Goal: Task Accomplishment & Management: Manage account settings

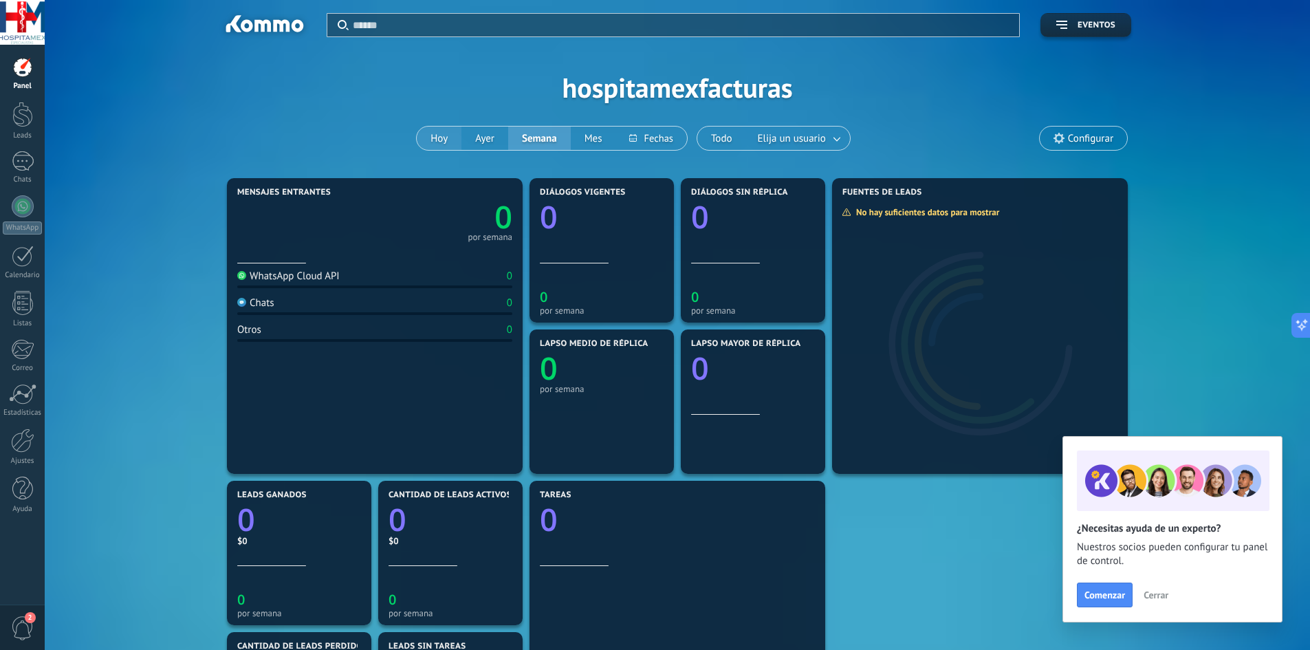
click at [439, 137] on button "Hoy" at bounding box center [439, 137] width 45 height 23
click at [32, 28] on div at bounding box center [22, 22] width 45 height 45
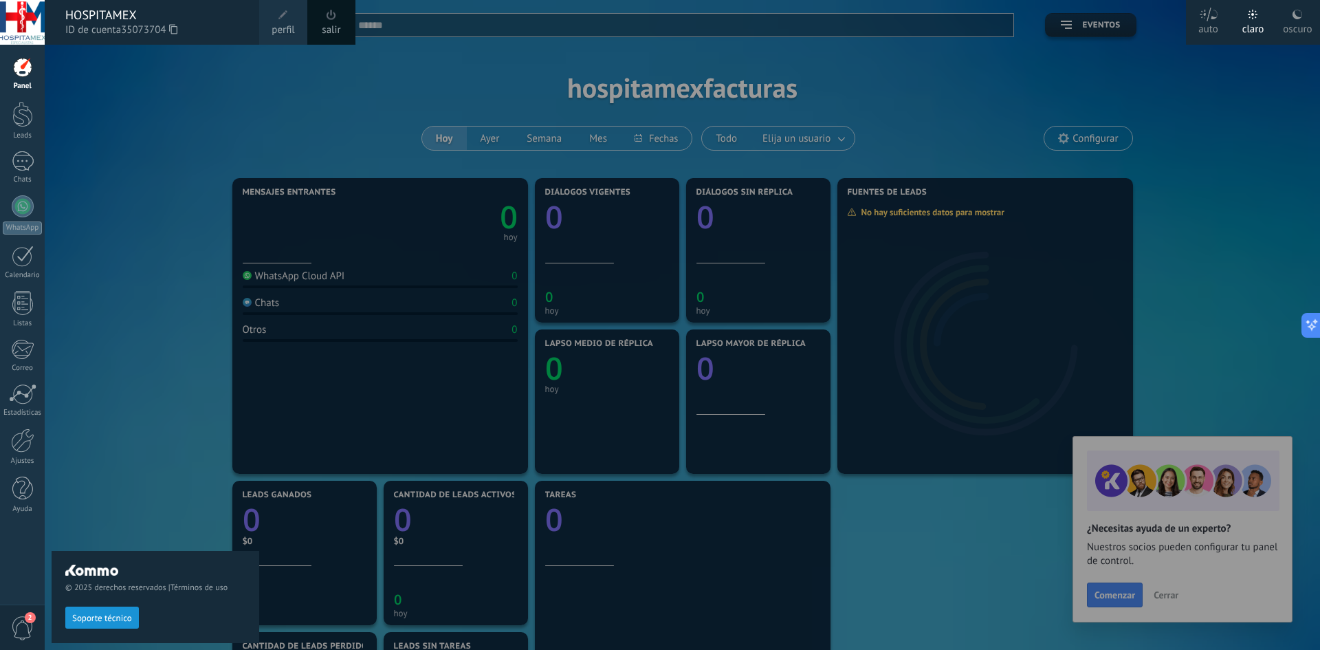
click at [109, 96] on div "© 2025 derechos reservados | Términos de uso Soporte técnico" at bounding box center [156, 347] width 208 height 605
click at [22, 67] on div at bounding box center [22, 67] width 21 height 21
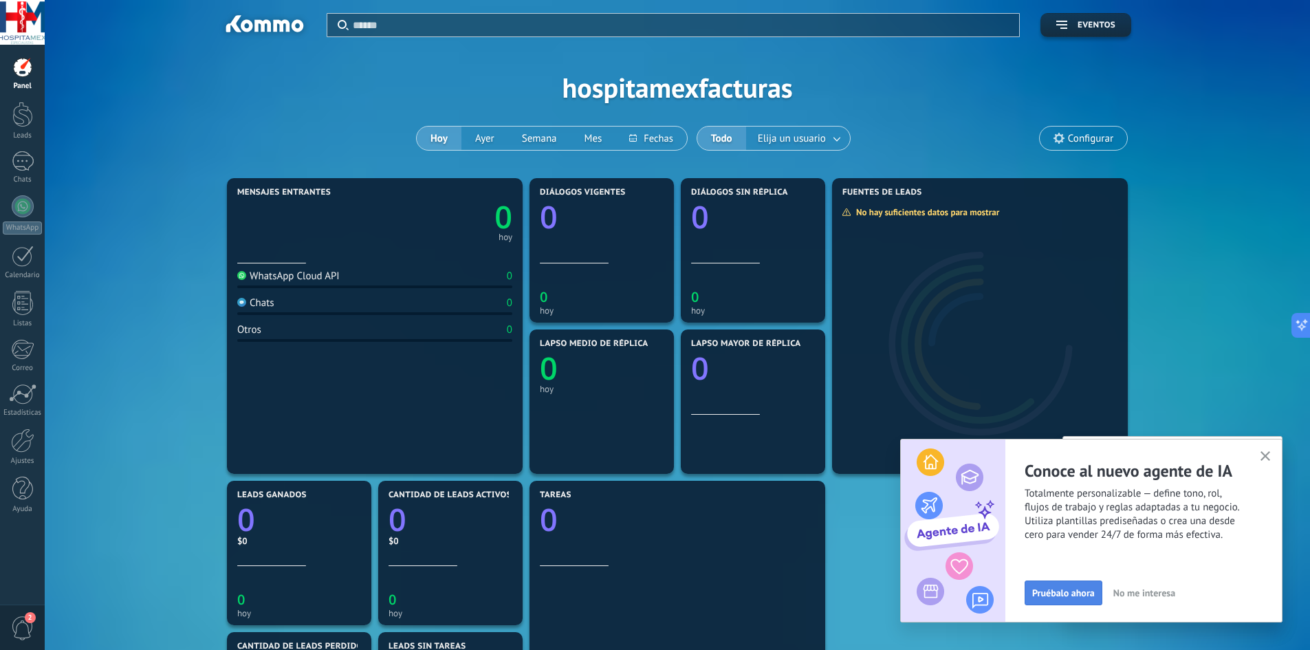
click at [1067, 592] on span "Pruébalo ahora" at bounding box center [1063, 593] width 63 height 10
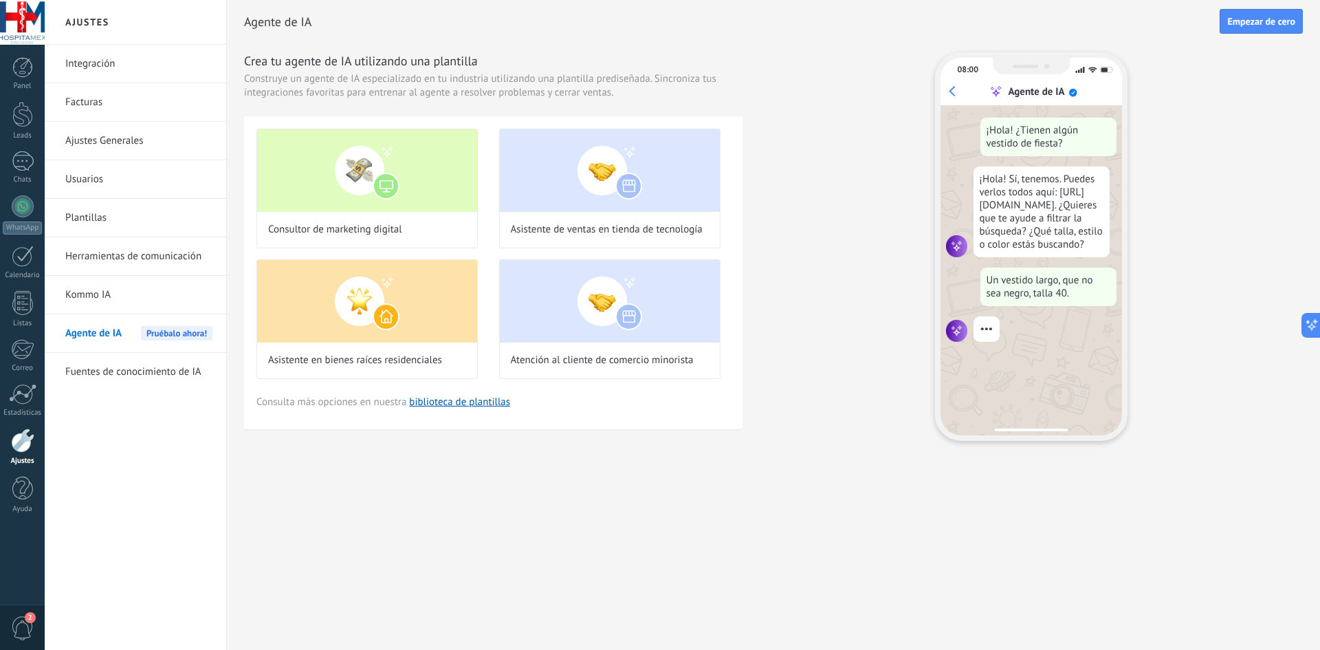
click at [122, 300] on link "Kommo IA" at bounding box center [138, 295] width 147 height 38
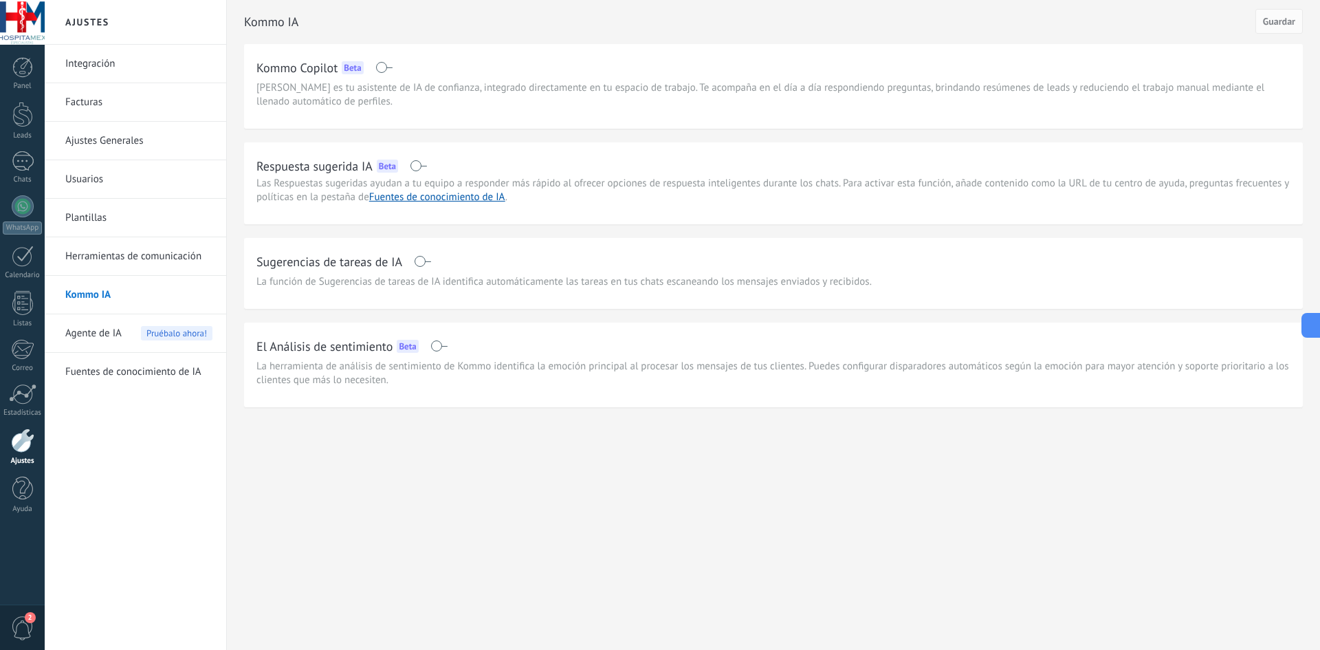
click at [103, 263] on link "Herramientas de comunicación" at bounding box center [138, 256] width 147 height 38
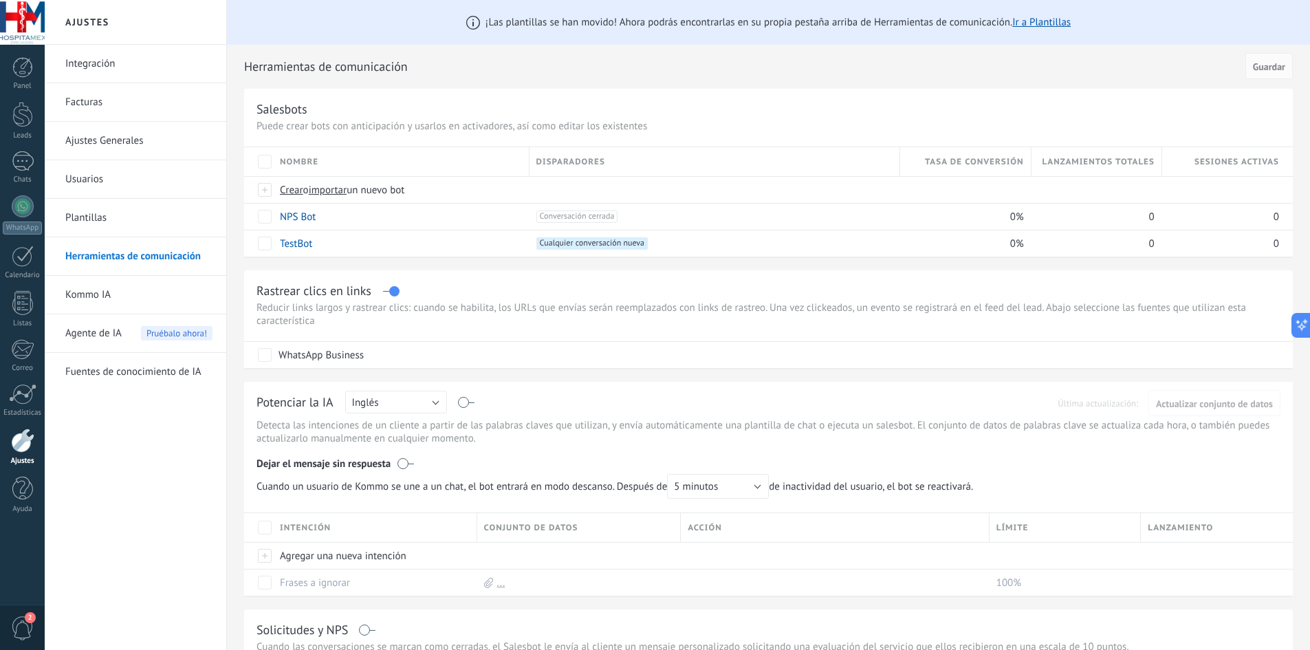
click at [93, 216] on link "Plantillas" at bounding box center [138, 218] width 147 height 38
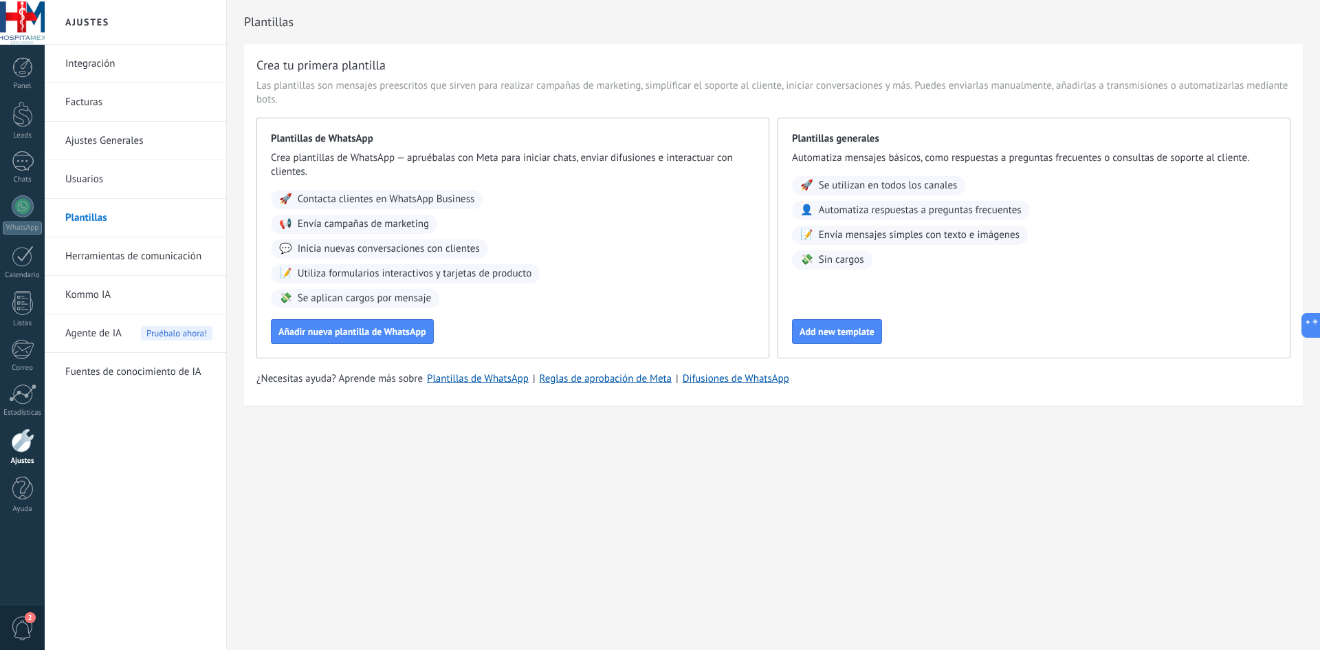
click at [149, 190] on link "Usuarios" at bounding box center [138, 179] width 147 height 38
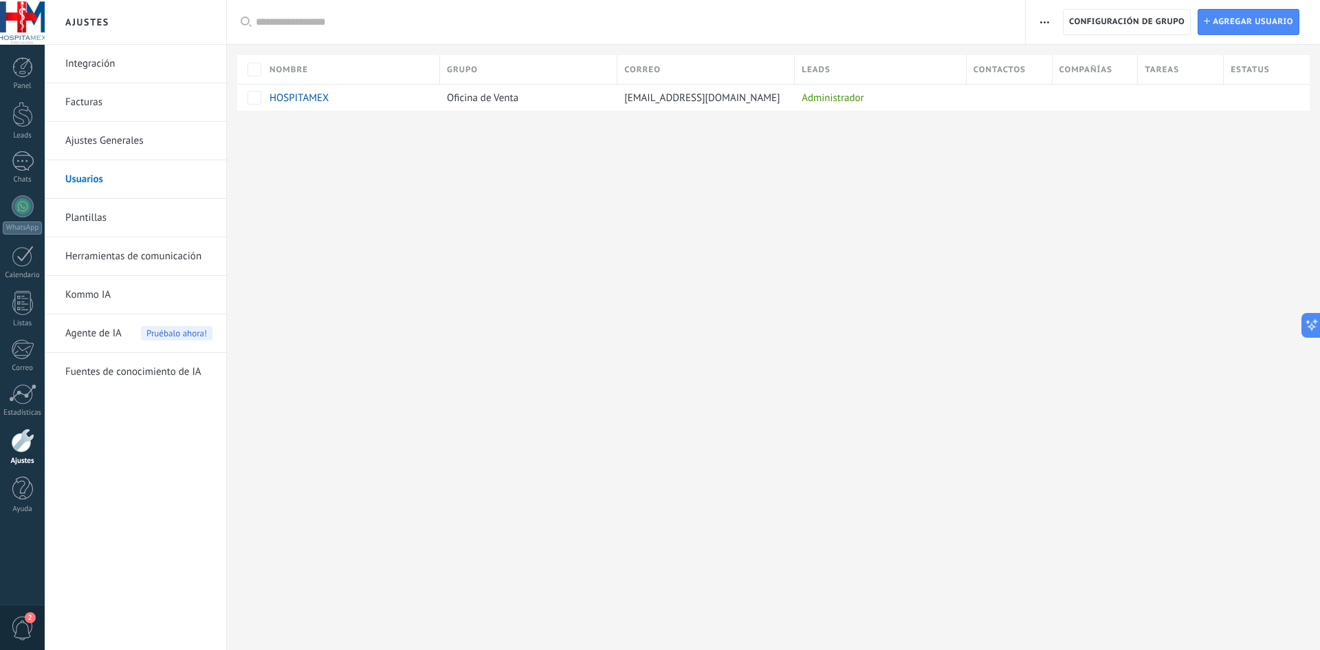
click at [116, 147] on link "Ajustes Generales" at bounding box center [138, 141] width 147 height 38
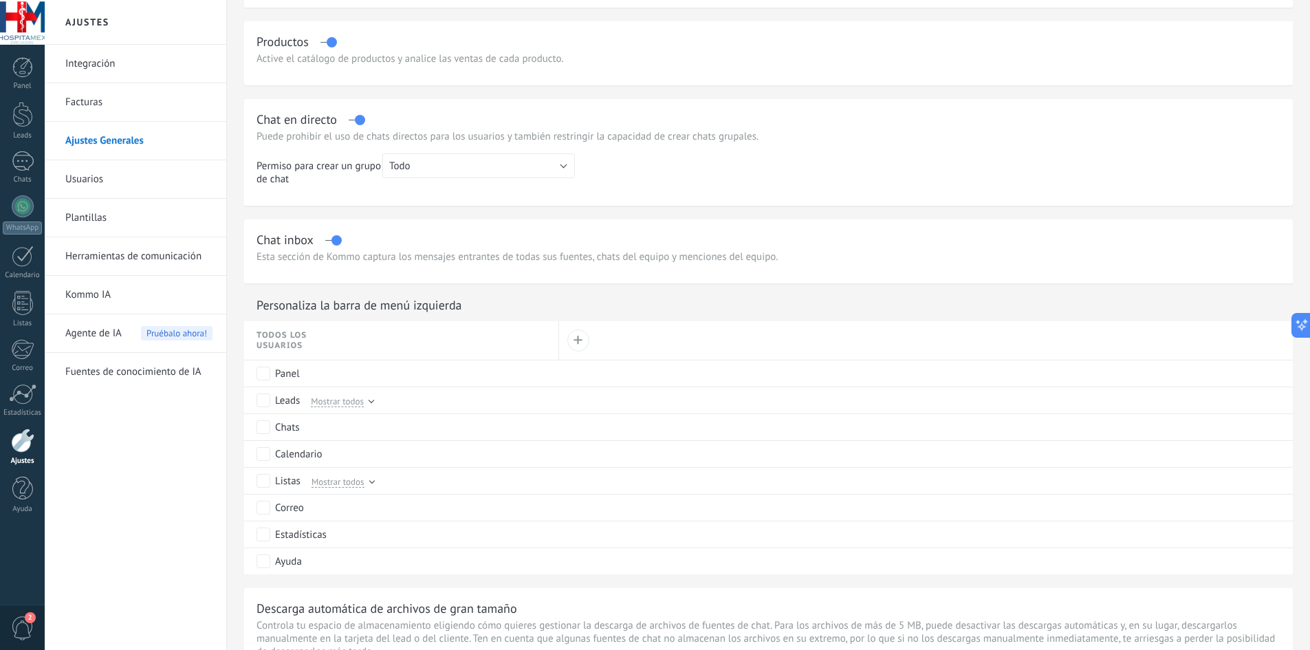
scroll to position [412, 0]
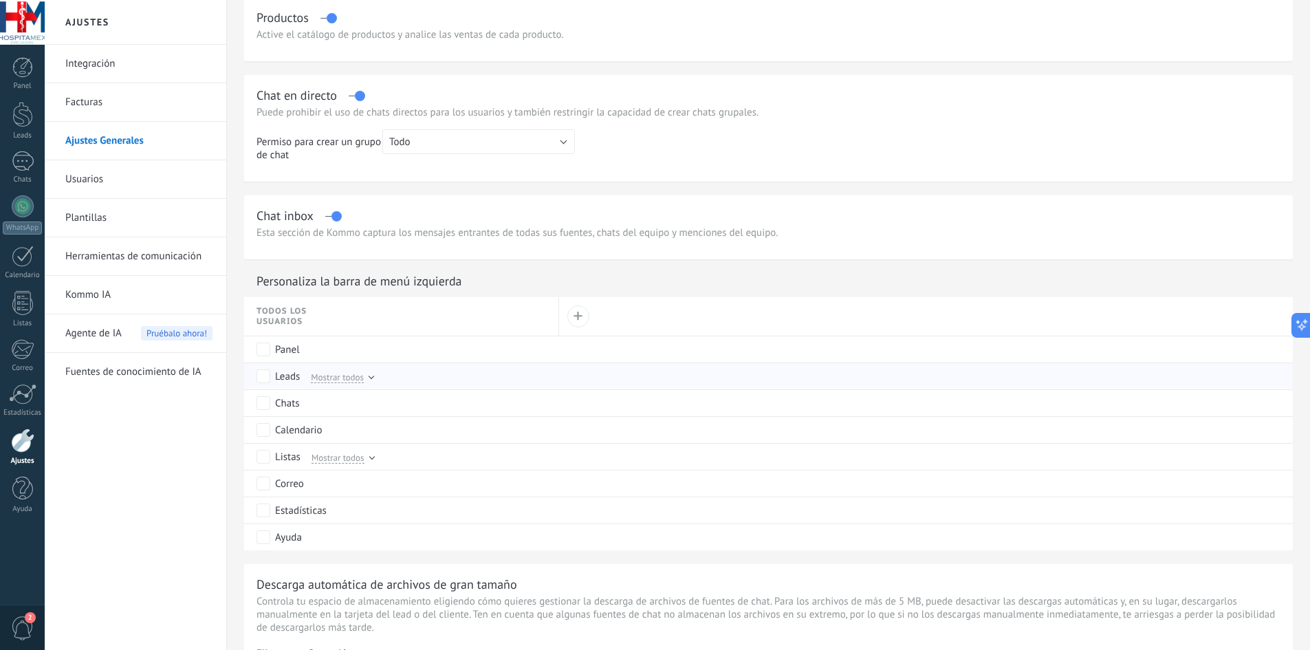
click at [442, 373] on div "Leads Mostrar todos" at bounding box center [404, 376] width 296 height 26
click at [370, 378] on div at bounding box center [370, 375] width 5 height 5
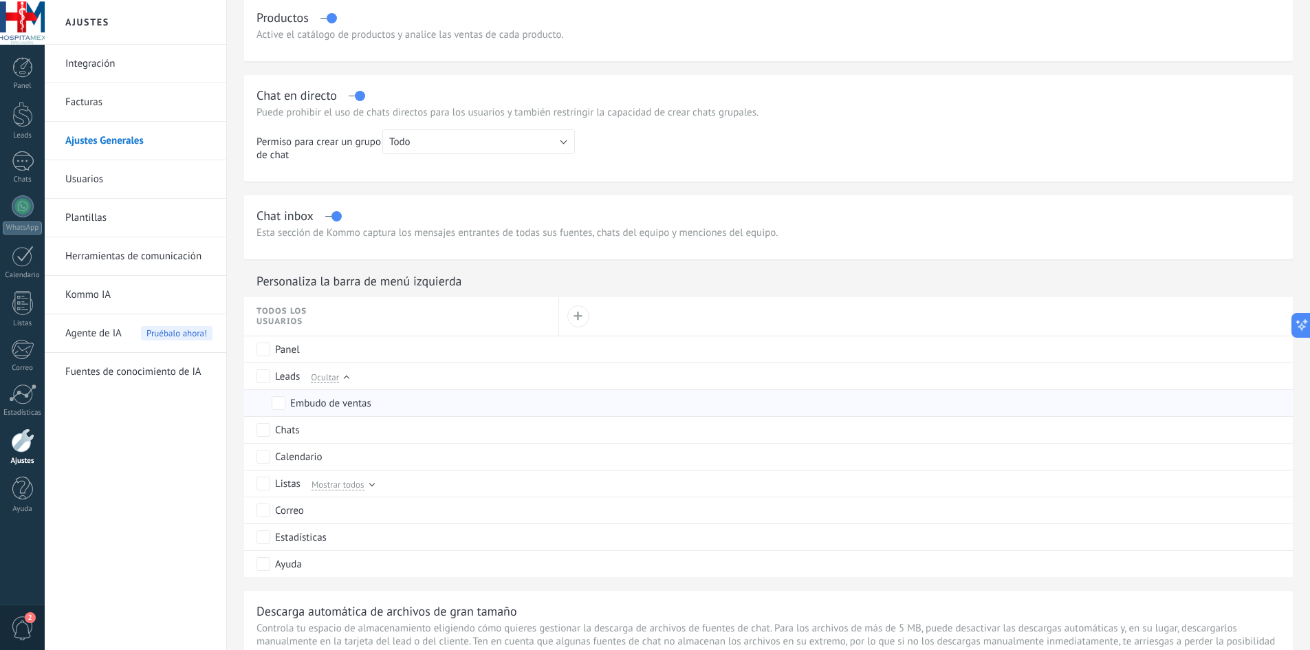
click at [391, 409] on div "Embudo de ventas" at bounding box center [412, 403] width 280 height 26
click at [107, 70] on link "Integración" at bounding box center [138, 64] width 147 height 38
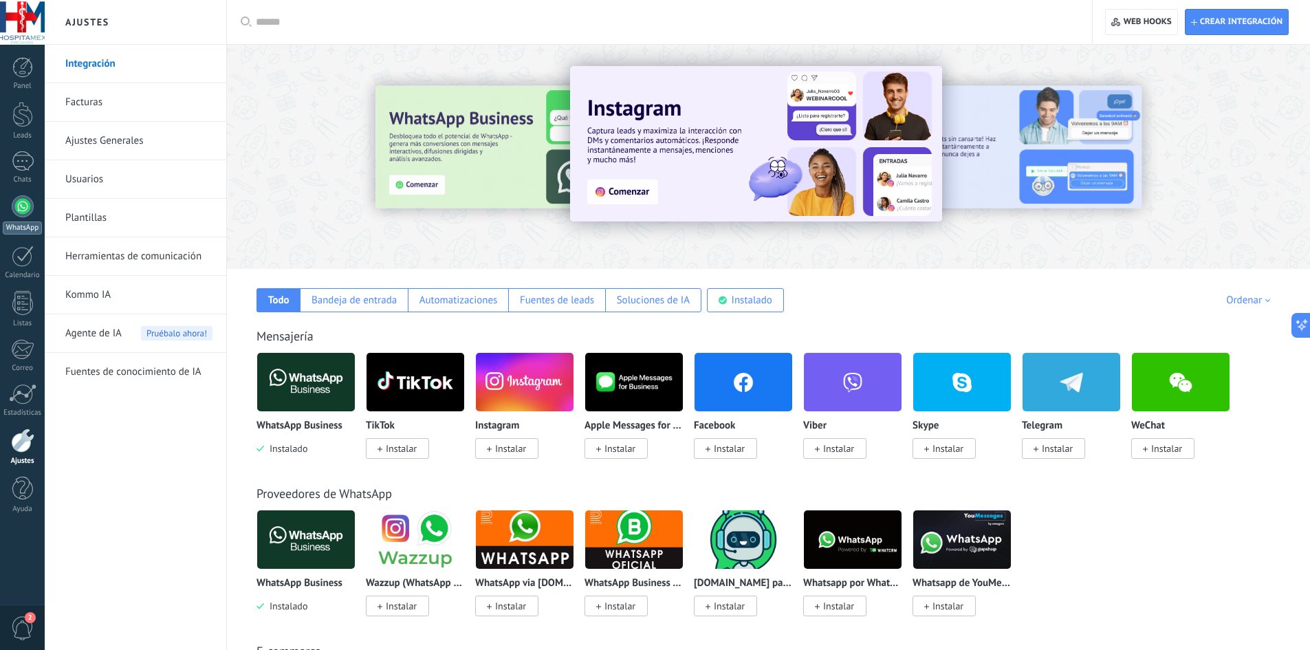
click at [19, 214] on div at bounding box center [23, 206] width 22 height 22
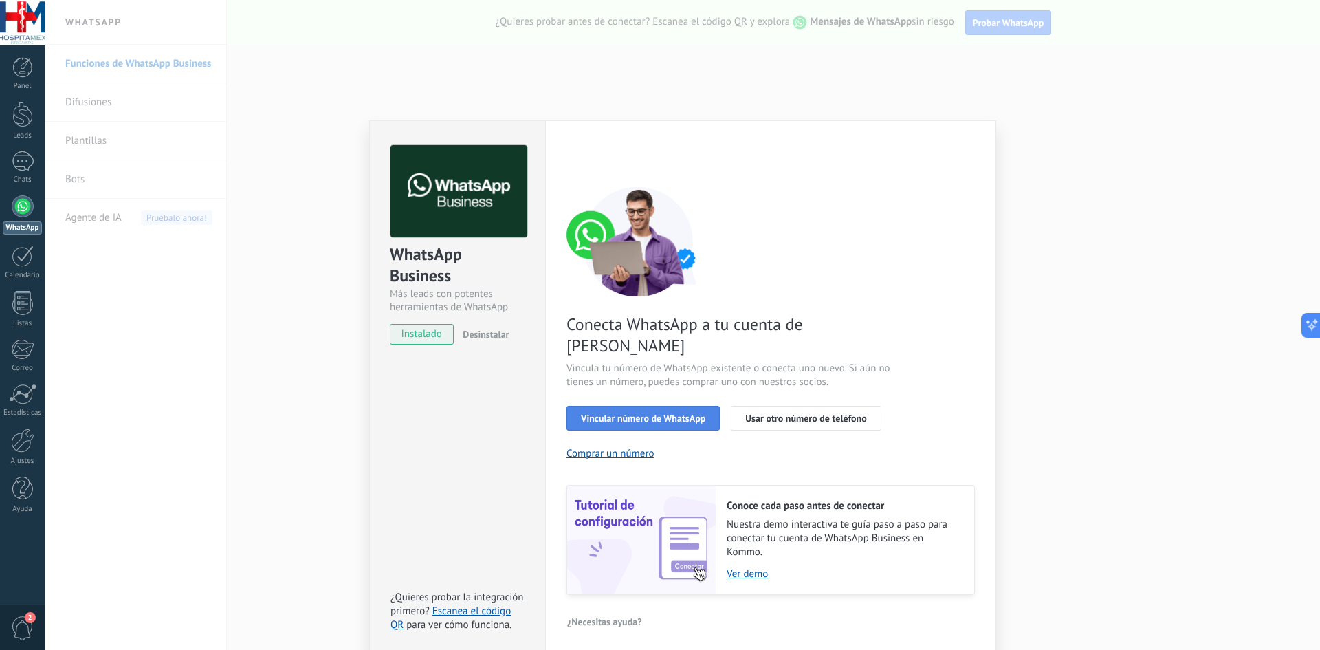
click at [641, 413] on span "Vincular número de WhatsApp" at bounding box center [643, 418] width 124 height 10
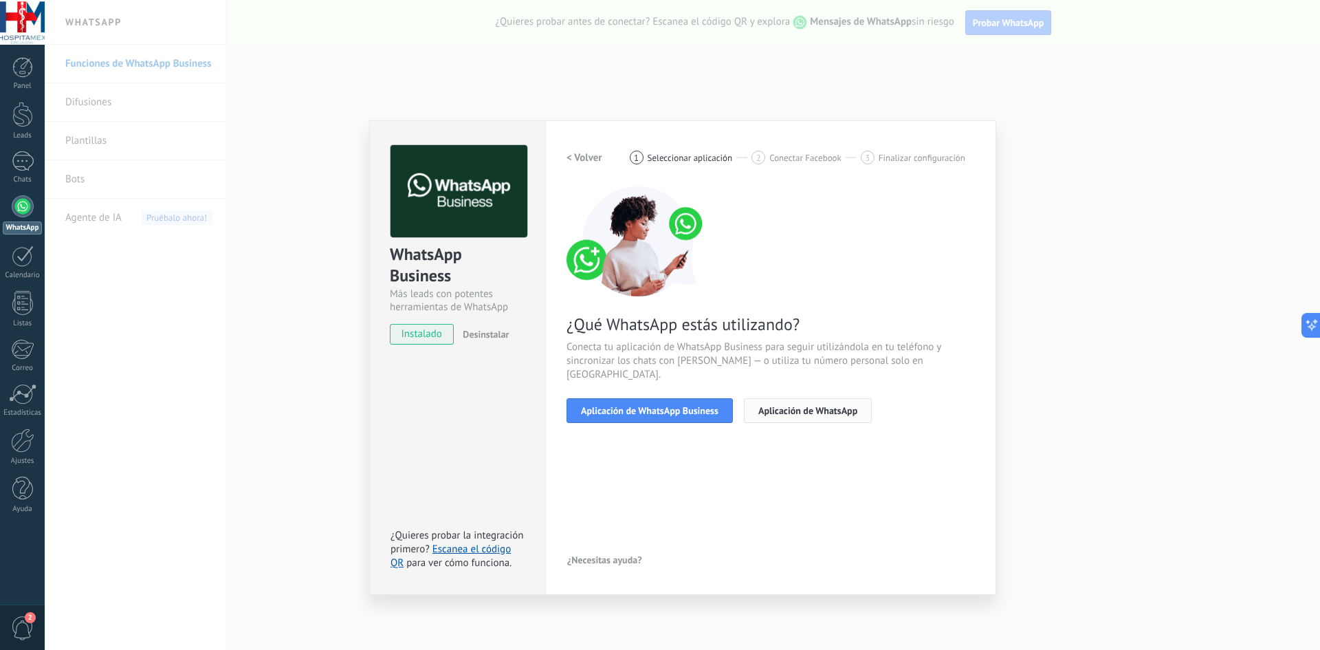
click at [812, 406] on span "Aplicación de WhatsApp" at bounding box center [807, 411] width 99 height 10
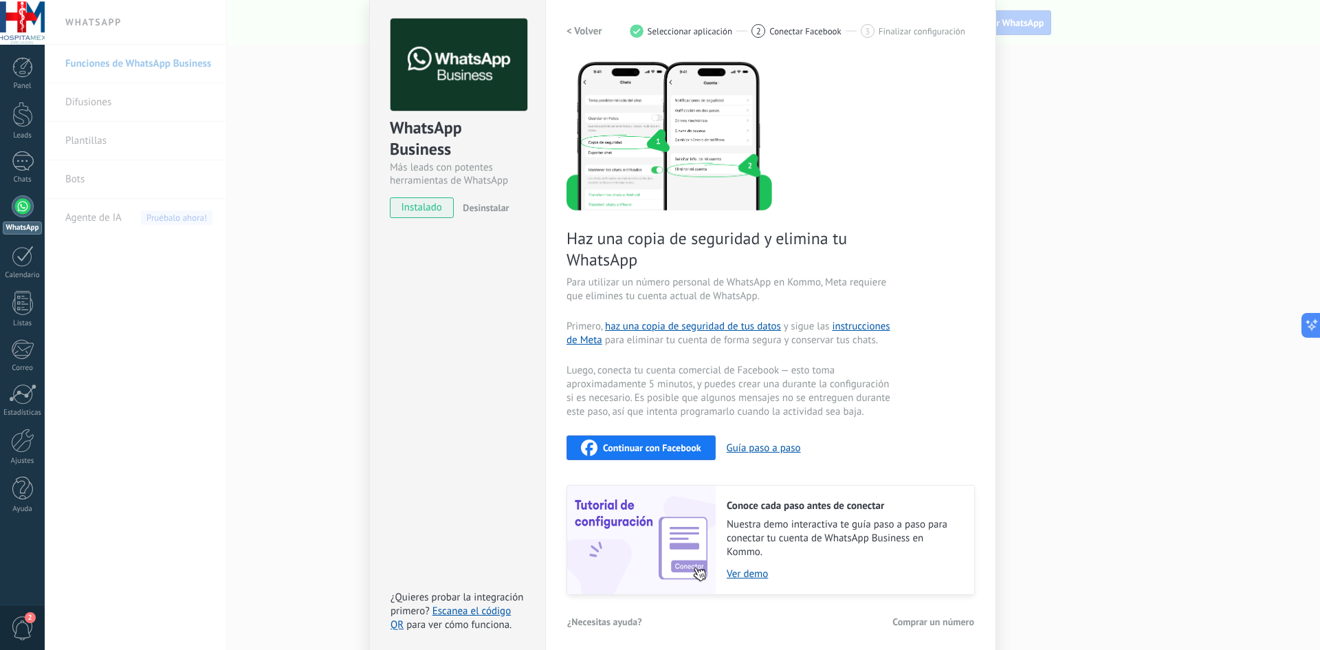
scroll to position [133, 0]
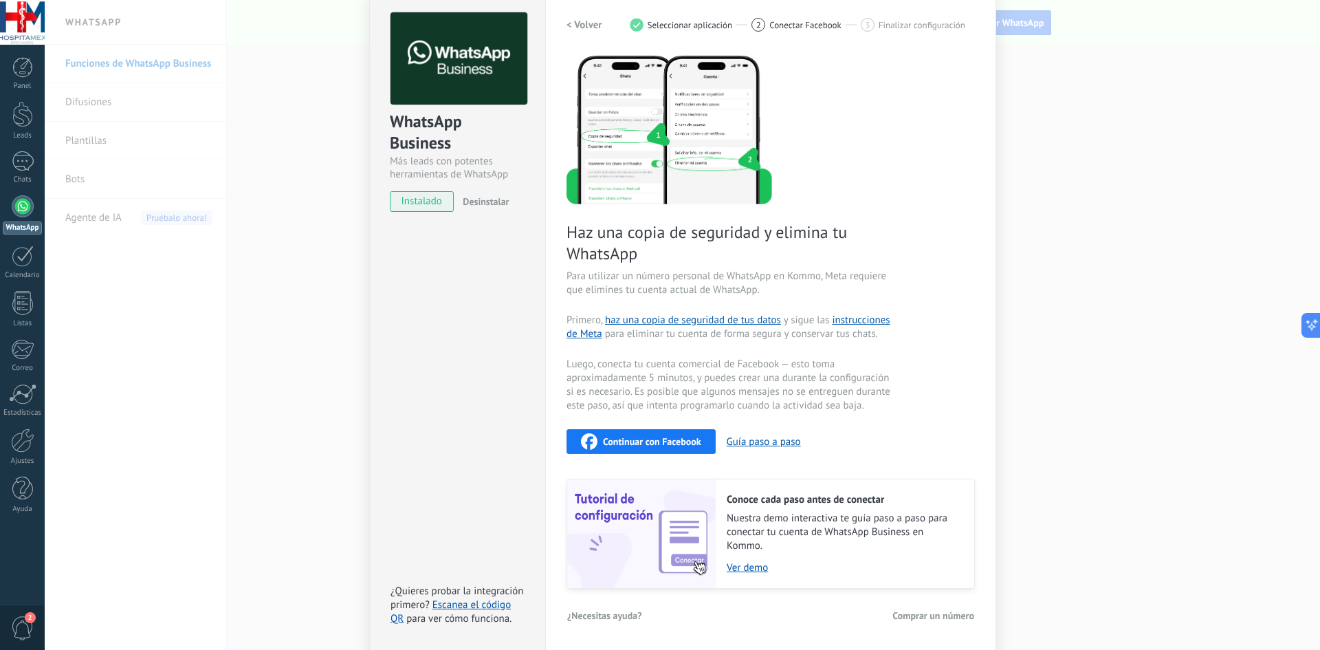
click at [679, 437] on span "Continuar con Facebook" at bounding box center [652, 442] width 98 height 10
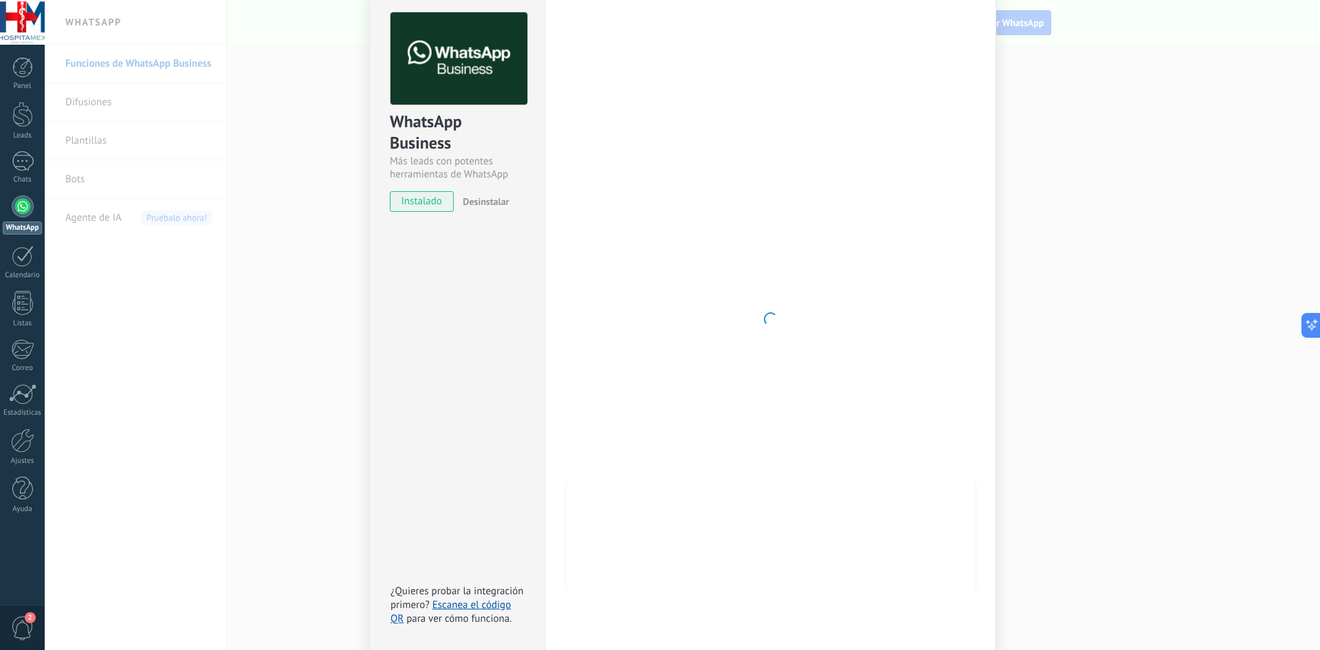
click at [27, 623] on span "2" at bounding box center [22, 628] width 23 height 24
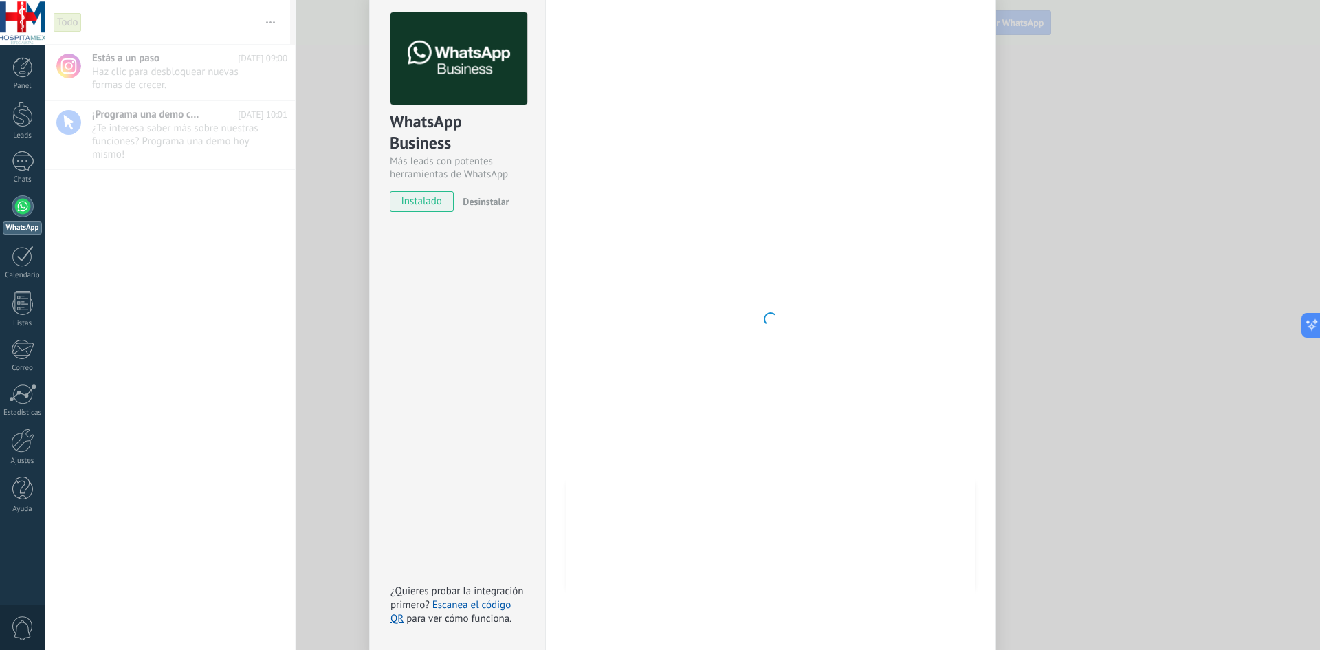
click at [452, 371] on div "WhatsApp Business Más leads con potentes herramientas de WhatsApp instalado Des…" at bounding box center [457, 319] width 176 height 663
click at [1313, 320] on icon at bounding box center [1306, 325] width 14 height 14
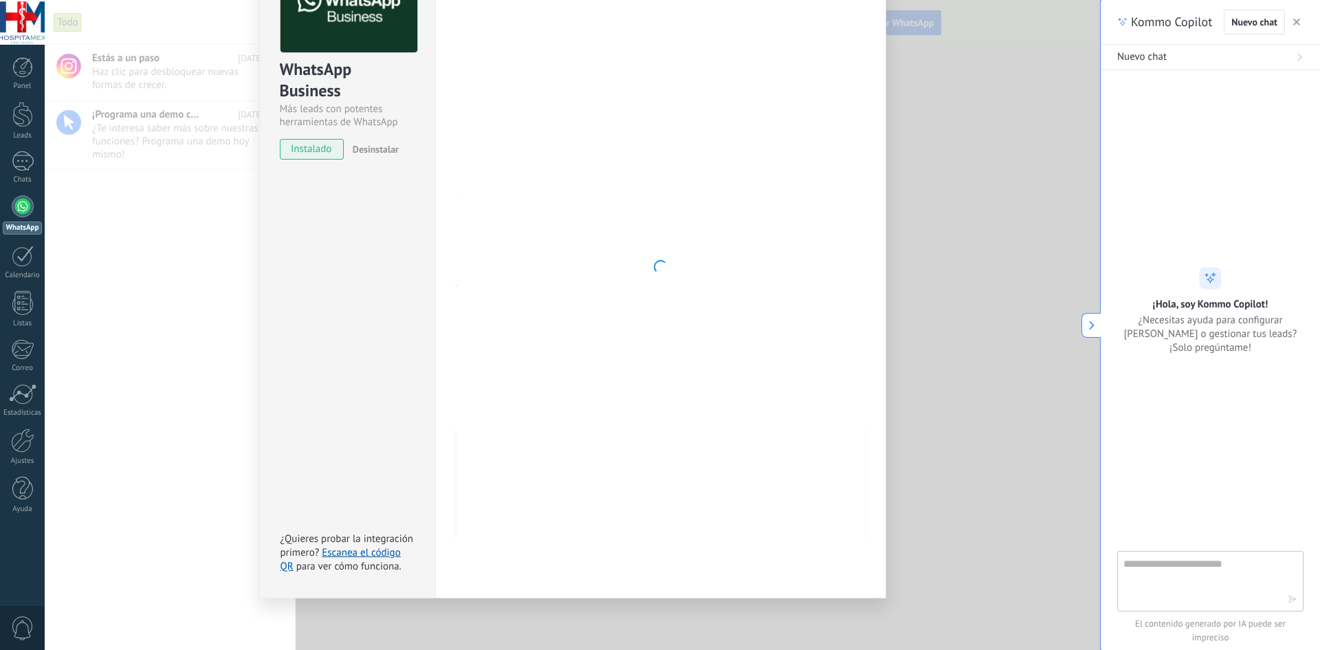
scroll to position [109, 0]
click at [1209, 580] on textarea at bounding box center [1200, 579] width 155 height 49
type textarea "**********"
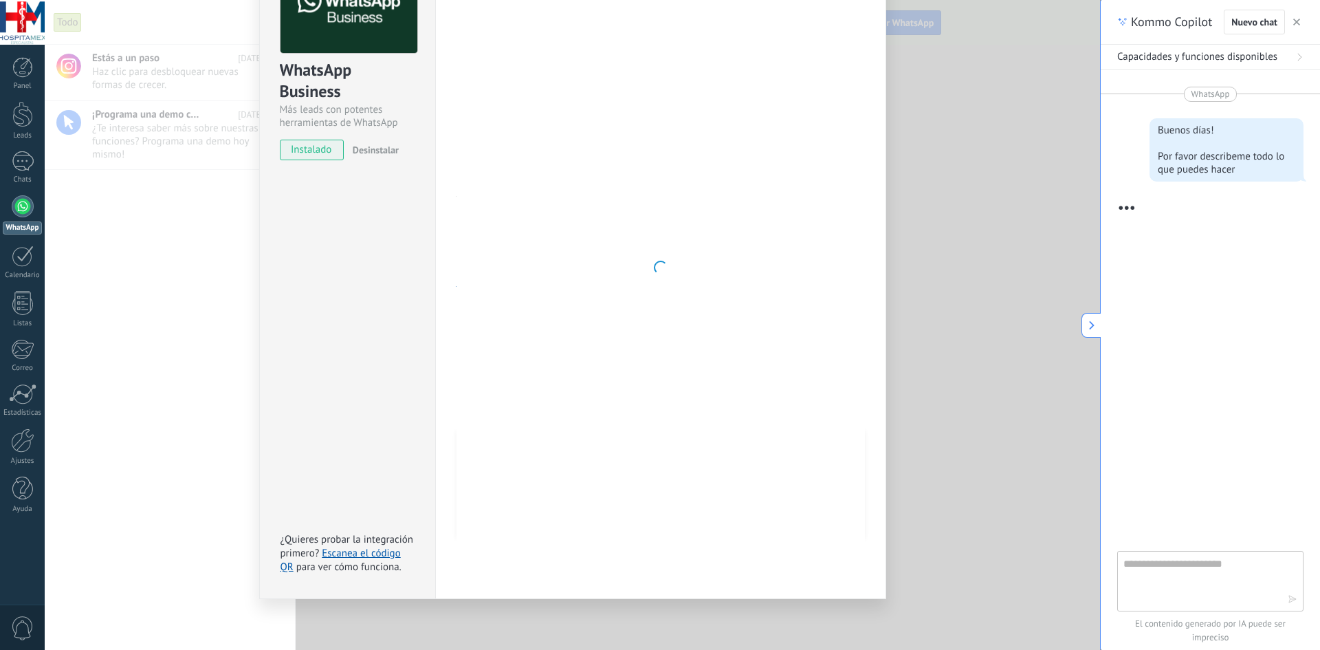
click at [1253, 57] on span "Capacidades y funciones disponibles" at bounding box center [1197, 57] width 160 height 14
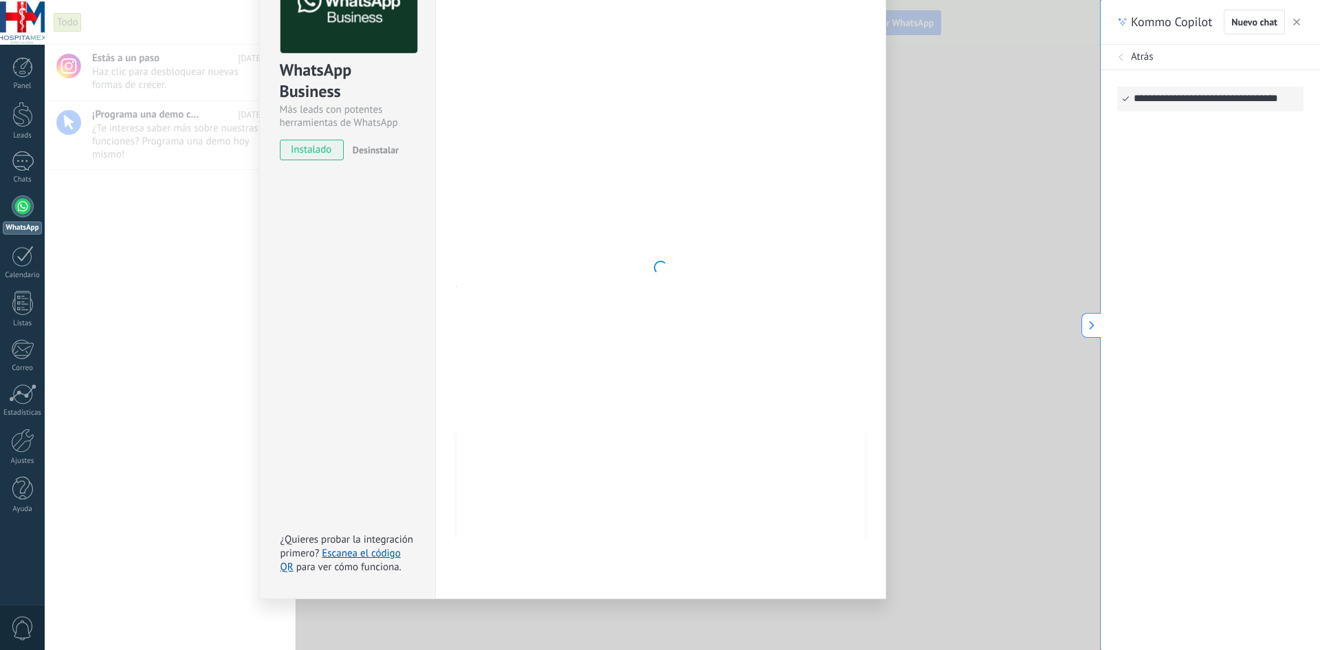
click at [1127, 56] on div "Atrás" at bounding box center [1210, 57] width 186 height 14
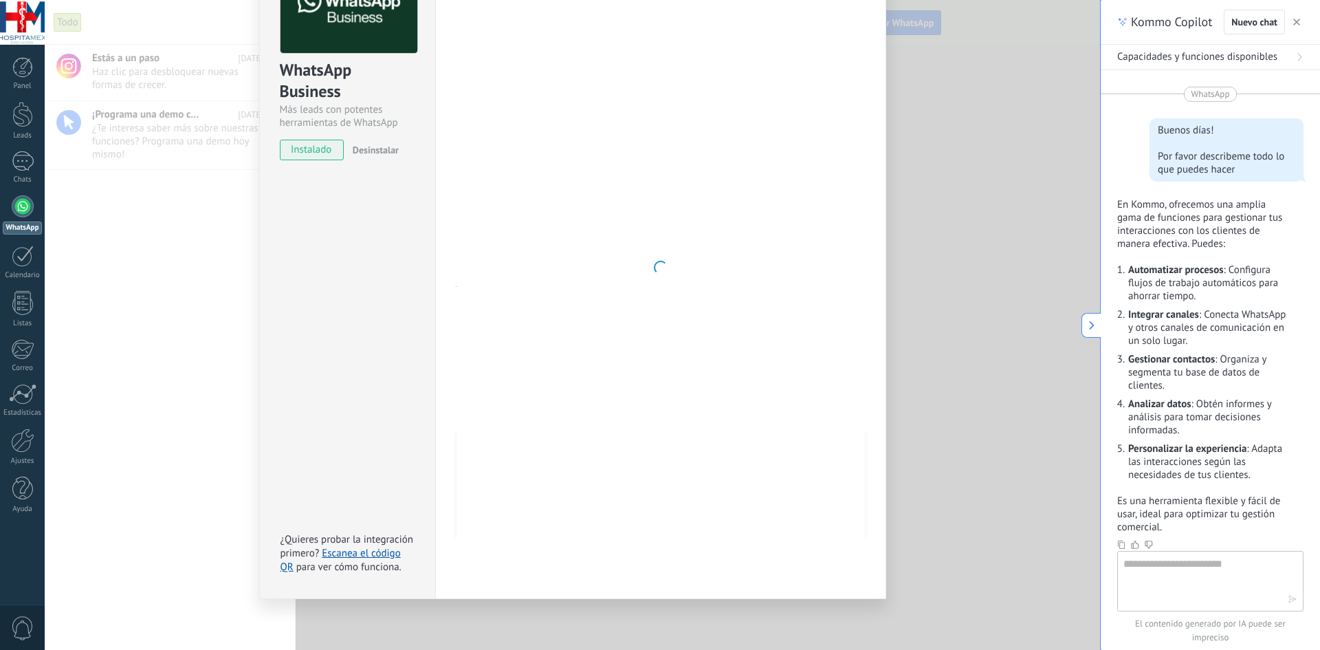
scroll to position [69, 0]
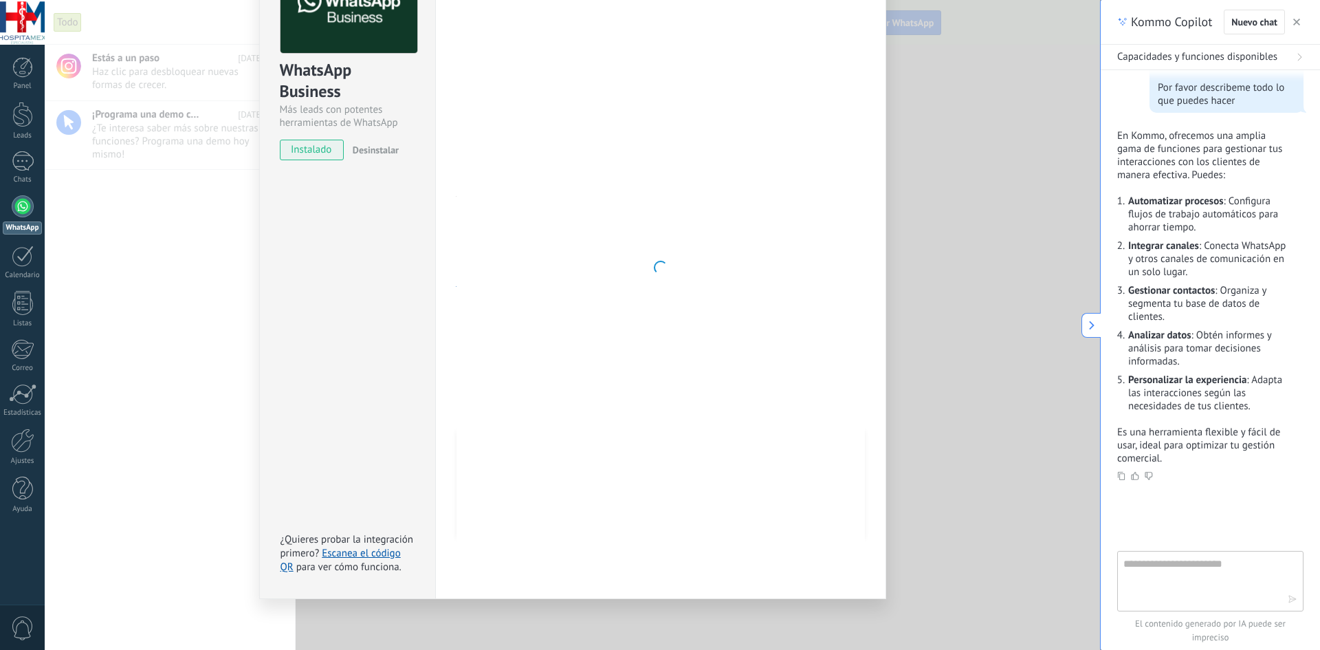
click at [1204, 573] on textarea at bounding box center [1200, 579] width 155 height 49
type textarea "**********"
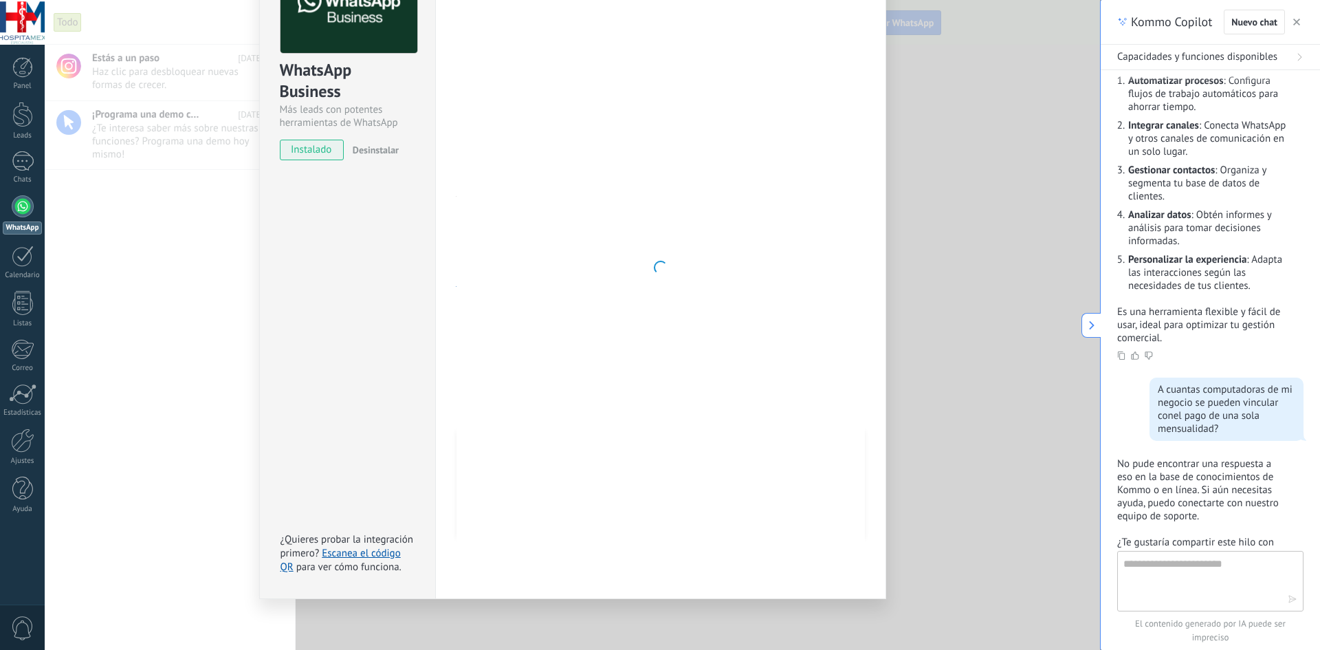
scroll to position [354, 0]
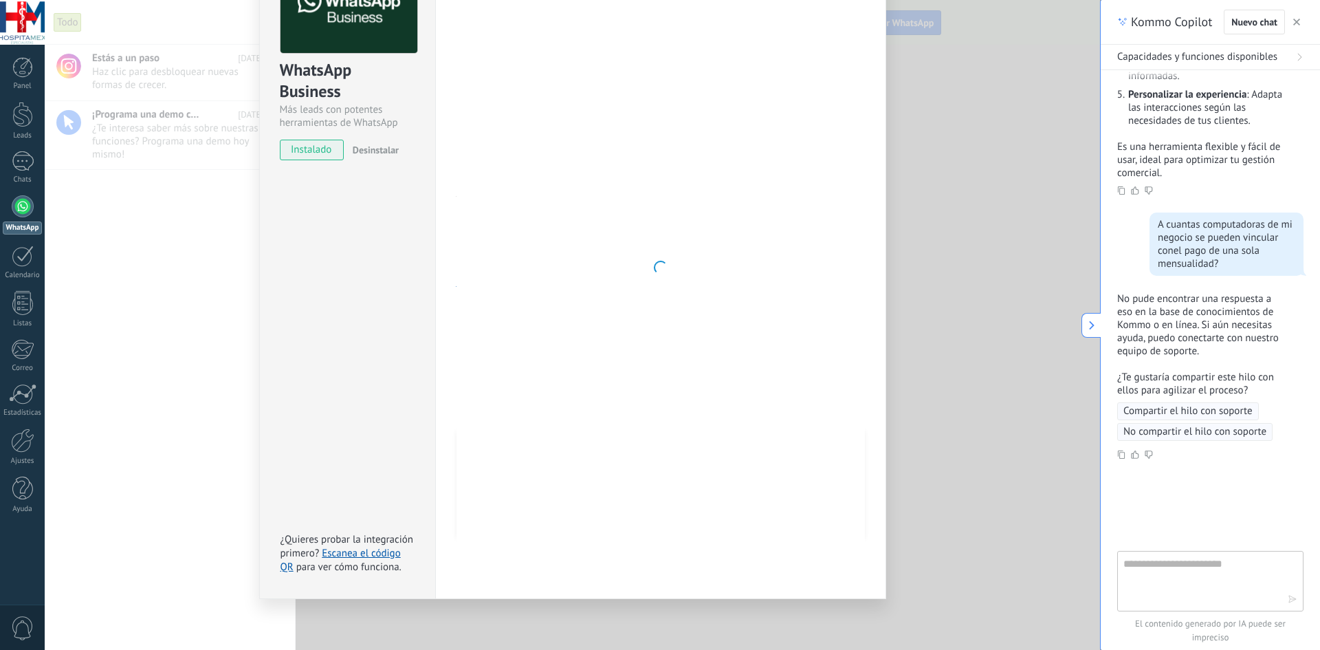
click at [1249, 411] on span "Compartir el hilo con soporte" at bounding box center [1187, 411] width 129 height 14
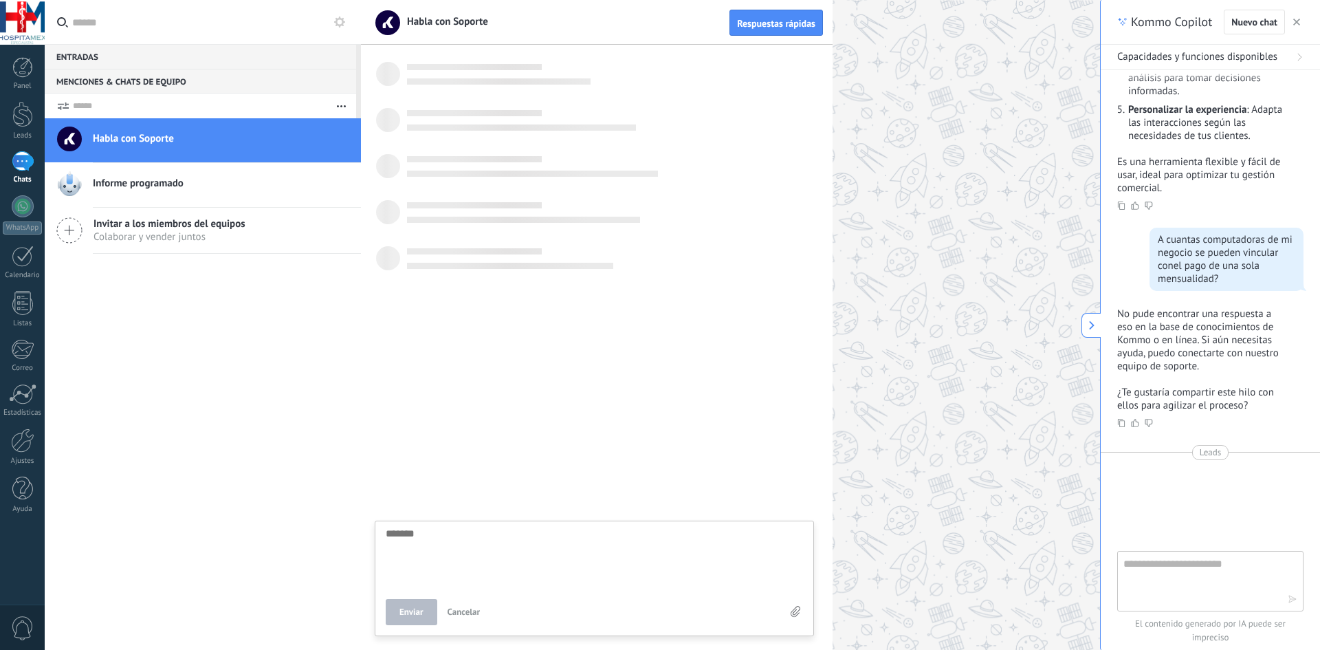
scroll to position [13, 0]
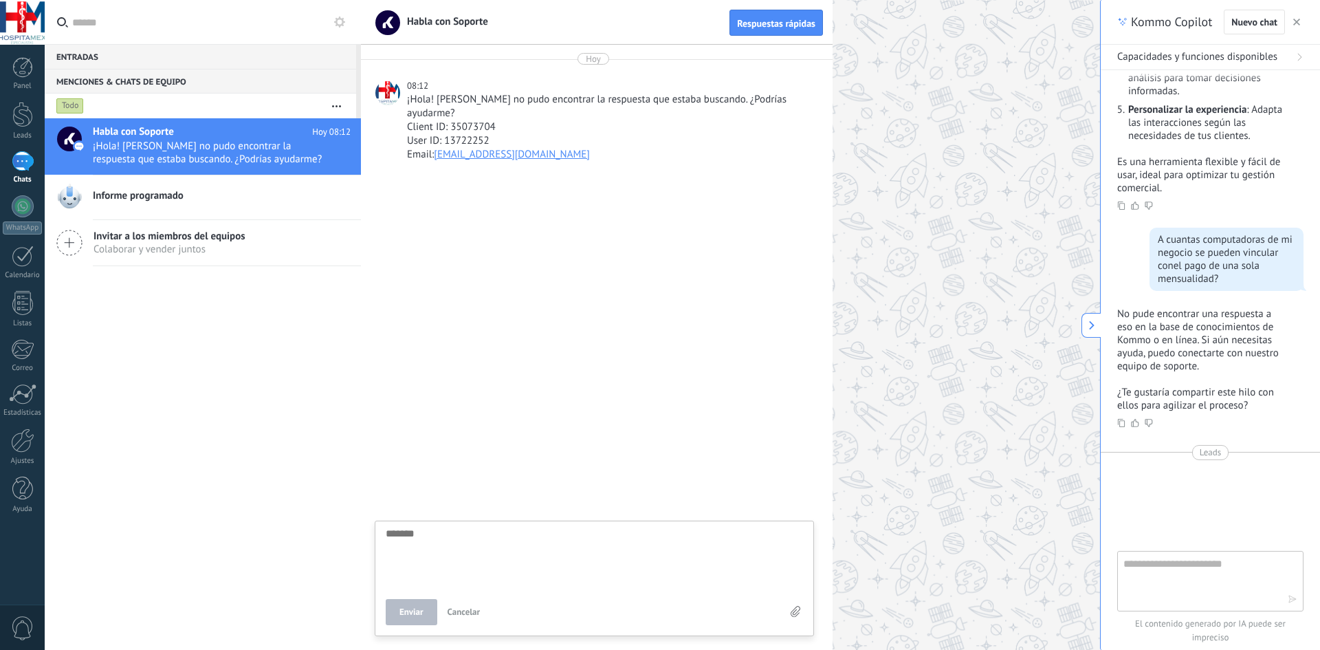
click at [1163, 568] on textarea at bounding box center [1200, 579] width 155 height 49
type textarea "**********"
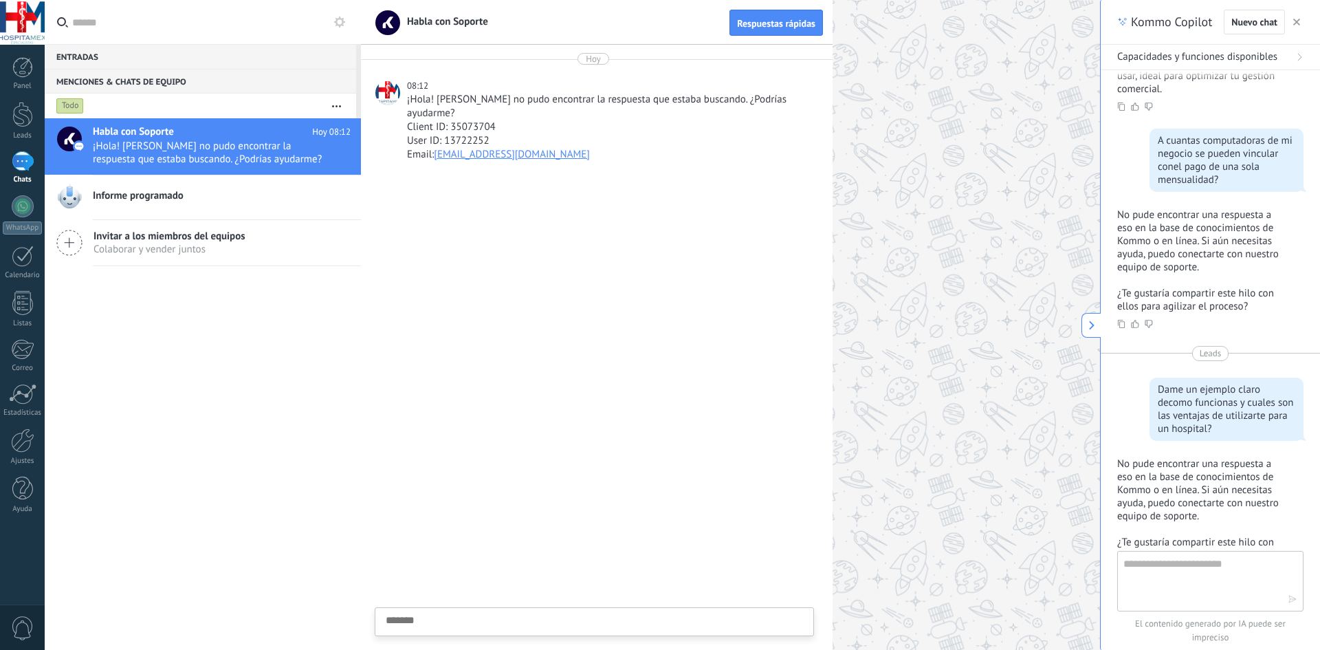
scroll to position [603, 0]
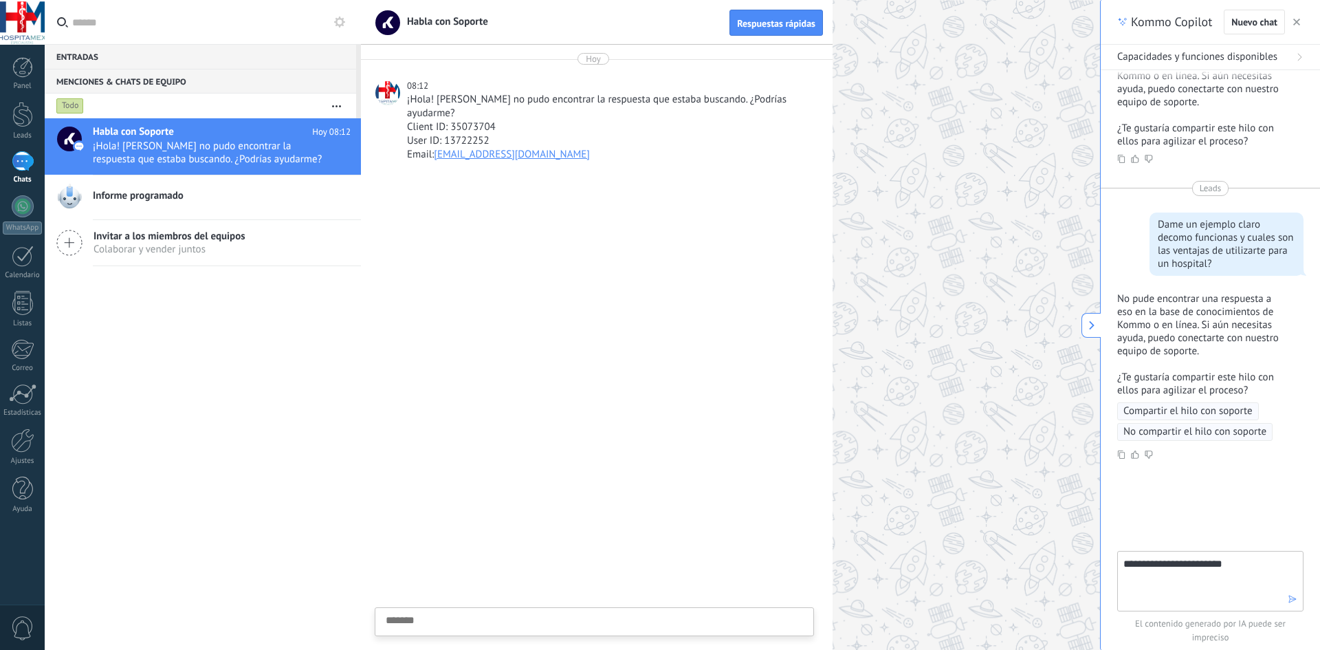
type textarea "**********"
click at [1292, 599] on icon "button" at bounding box center [1293, 599] width 10 height 10
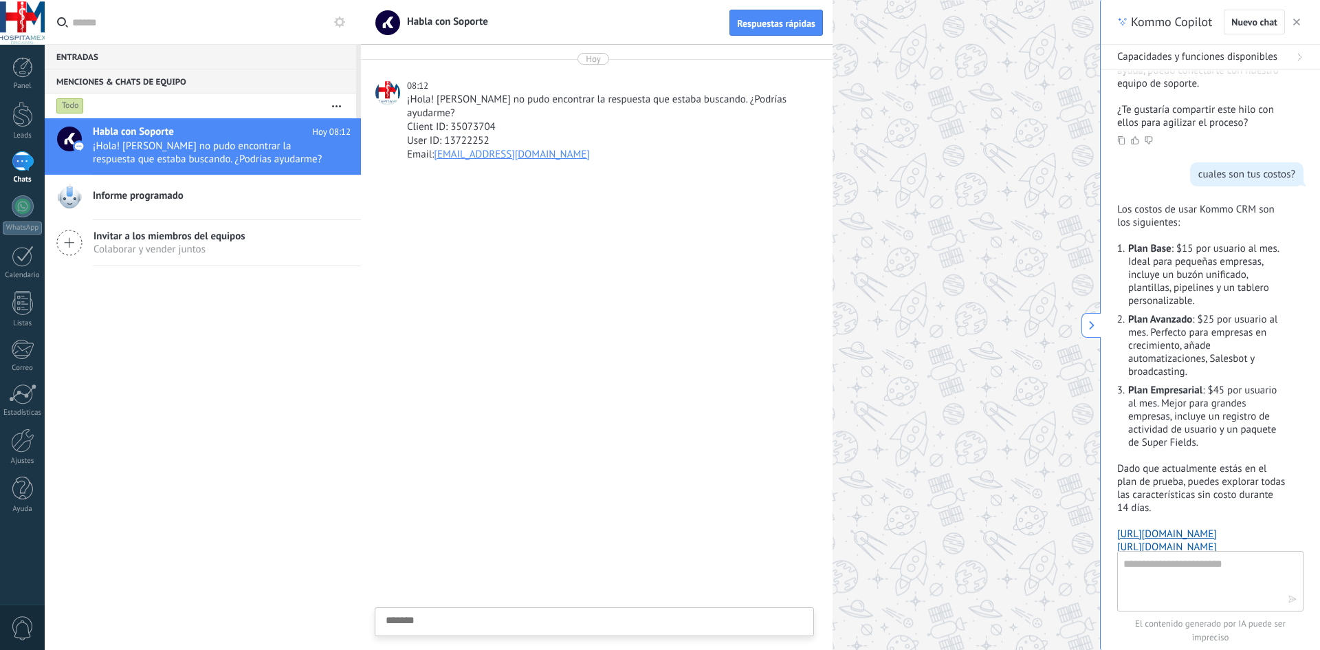
scroll to position [869, 0]
click at [1215, 575] on textarea at bounding box center [1200, 579] width 155 height 49
click at [1195, 566] on textarea "**********" at bounding box center [1200, 579] width 155 height 49
type textarea "**********"
click at [1294, 605] on div "**********" at bounding box center [1210, 579] width 186 height 65
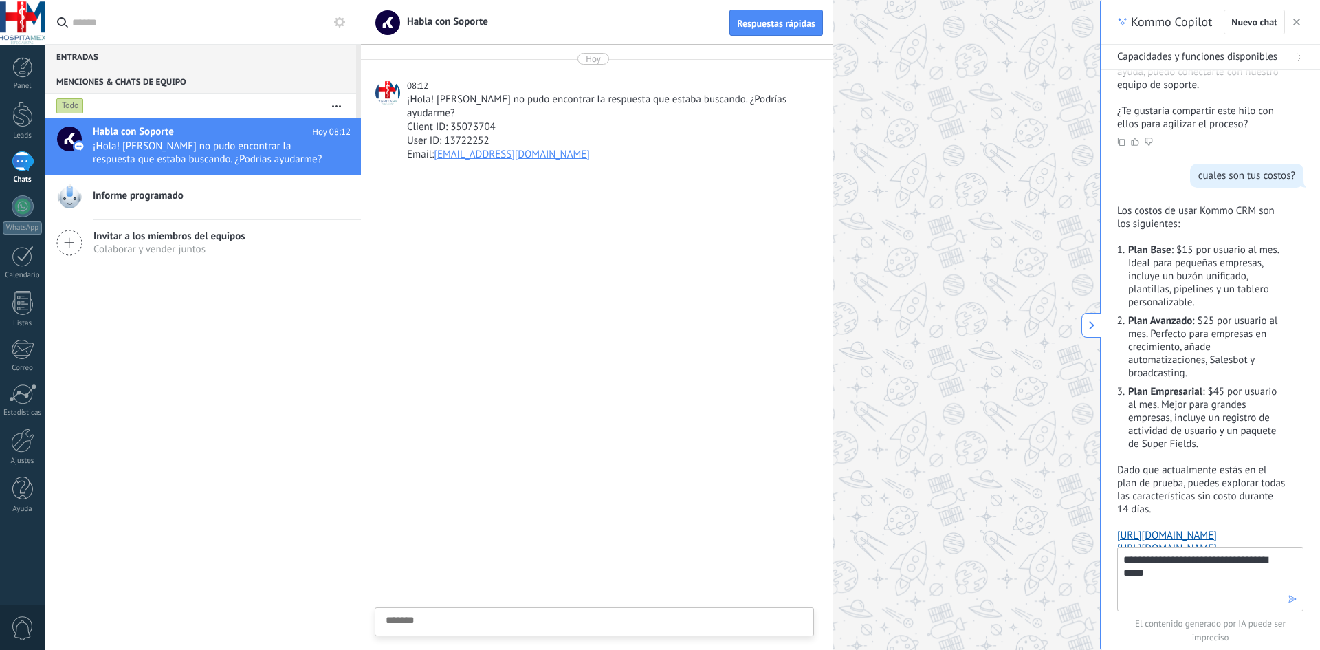
click at [1294, 605] on div "**********" at bounding box center [1210, 579] width 186 height 65
click at [1296, 594] on div at bounding box center [1293, 599] width 10 height 11
click at [1293, 599] on icon "button" at bounding box center [1293, 599] width 10 height 10
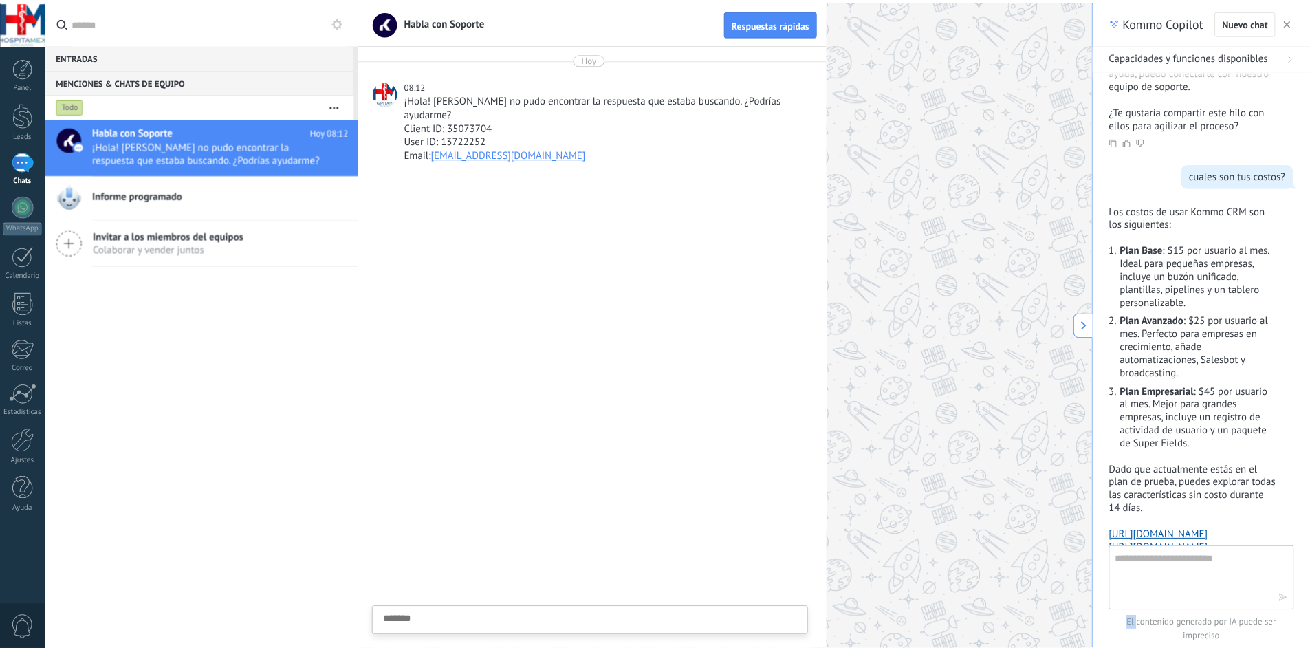
scroll to position [1079, 0]
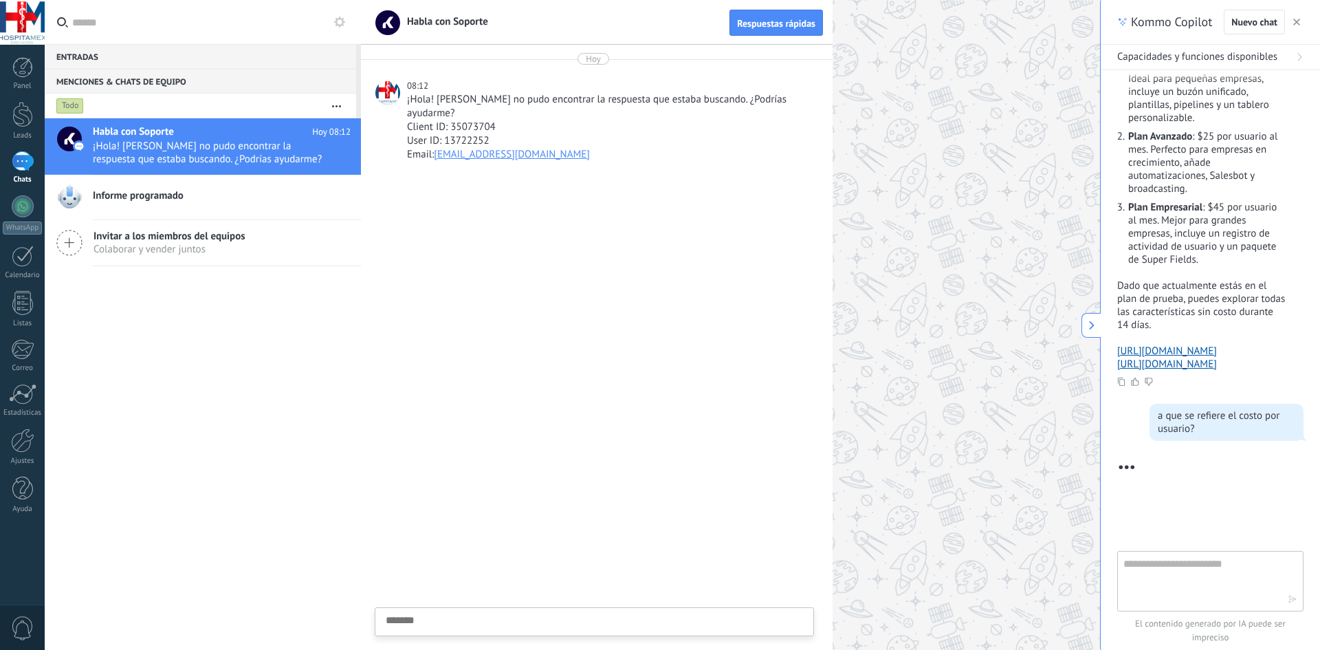
click at [880, 217] on div at bounding box center [730, 325] width 739 height 650
click at [12, 123] on div at bounding box center [22, 114] width 21 height 25
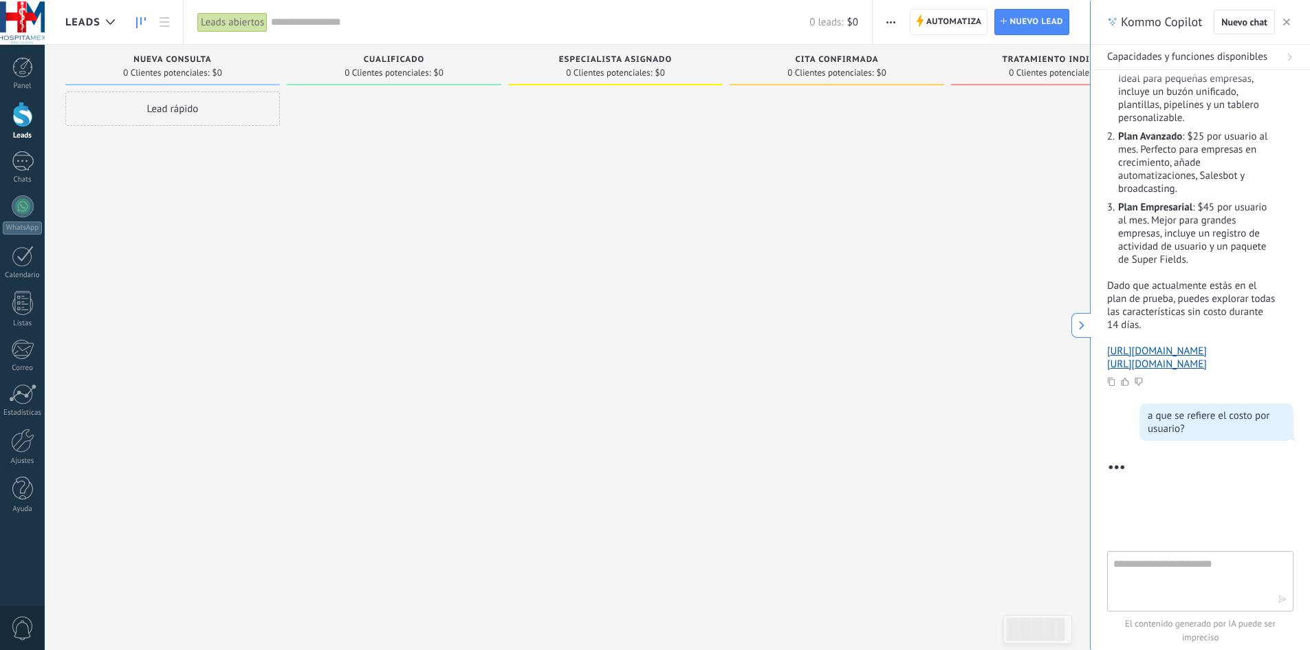
scroll to position [1354, 0]
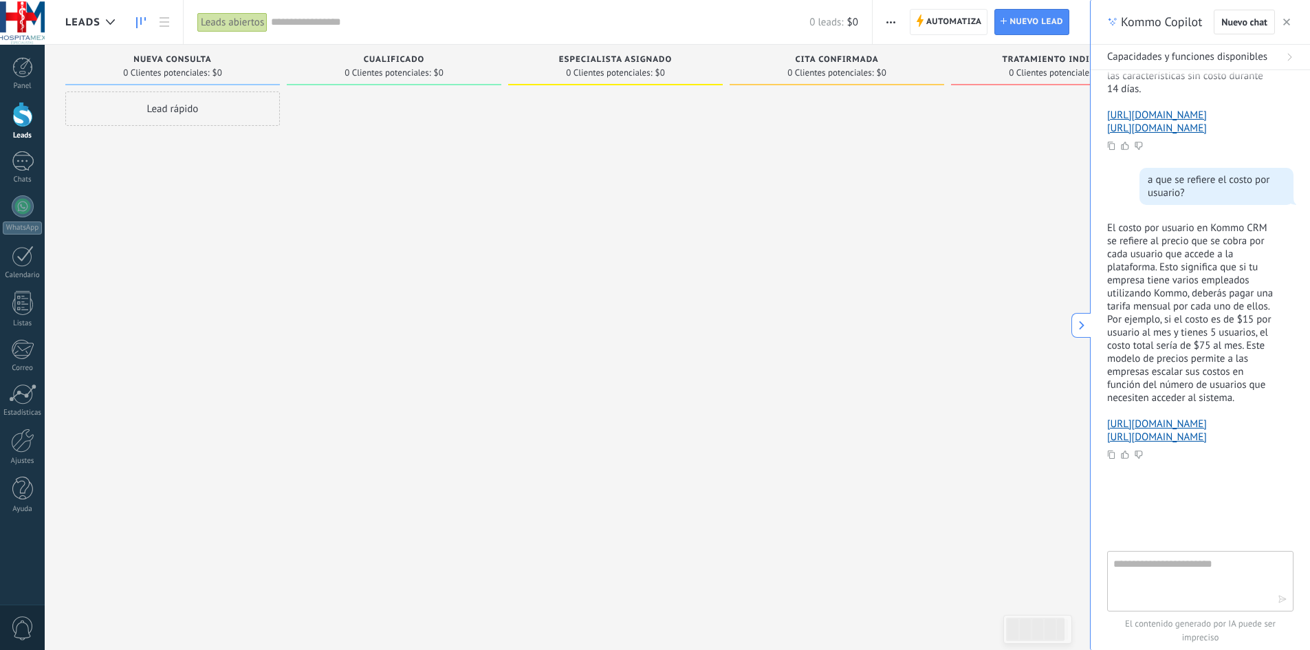
click at [197, 107] on div "Lead rápido" at bounding box center [172, 108] width 214 height 34
type input "**********"
click at [177, 144] on input "numeric" at bounding box center [171, 140] width 201 height 19
click at [174, 169] on input "text" at bounding box center [171, 171] width 201 height 20
type input "*********"
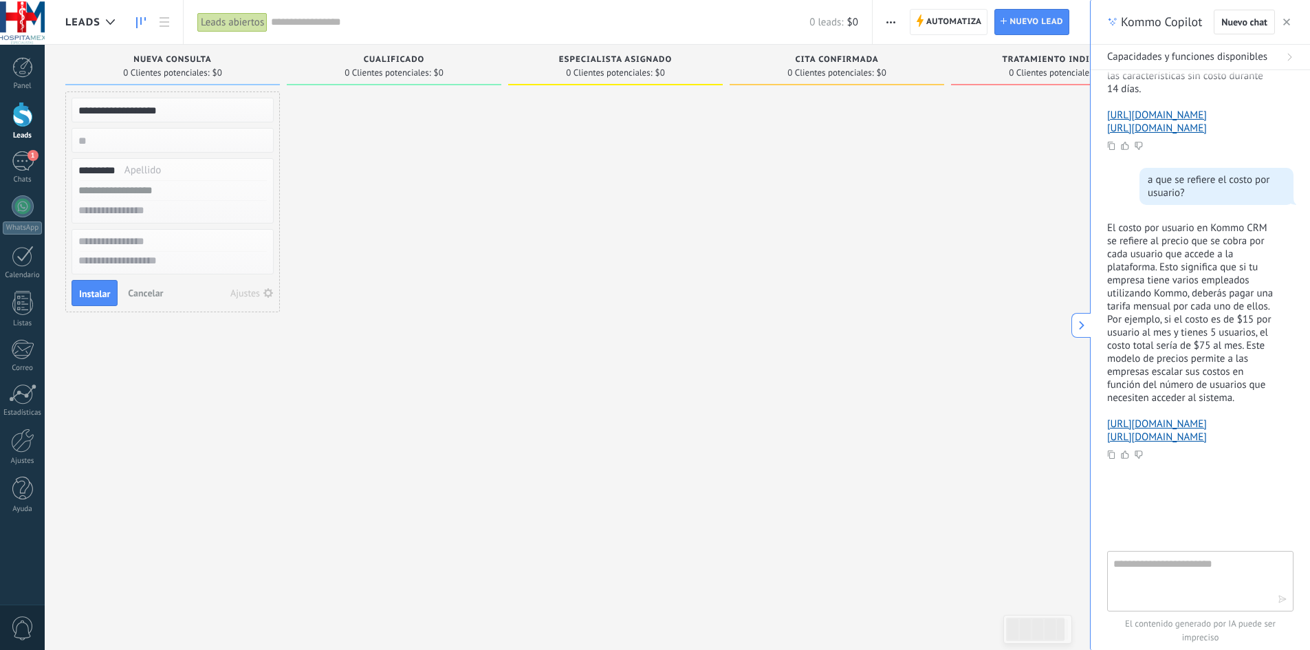
click at [97, 192] on input "text" at bounding box center [171, 191] width 201 height 20
type input "**********"
type textarea "**********"
type input "**********"
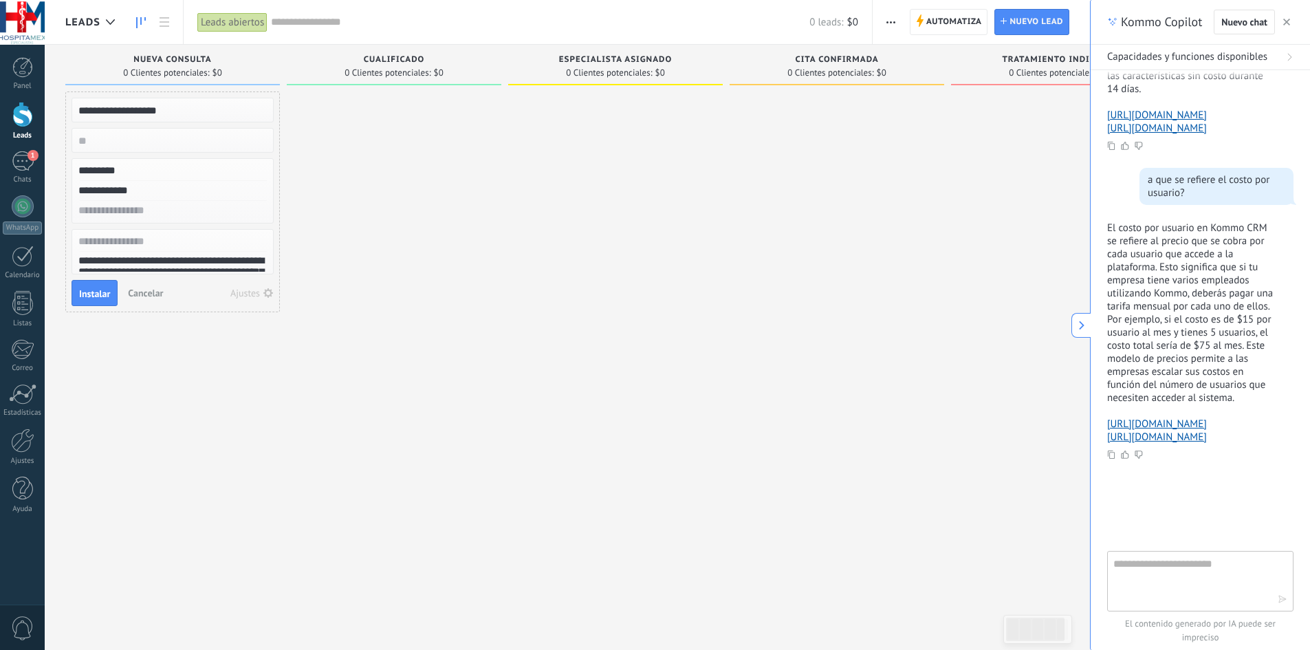
scroll to position [52, 0]
drag, startPoint x: 183, startPoint y: 190, endPoint x: 60, endPoint y: 184, distance: 123.2
click at [54, 181] on div "**********" at bounding box center [567, 360] width 1045 height 630
click at [224, 192] on input "**********" at bounding box center [171, 191] width 201 height 20
drag, startPoint x: 230, startPoint y: 190, endPoint x: 48, endPoint y: 167, distance: 183.0
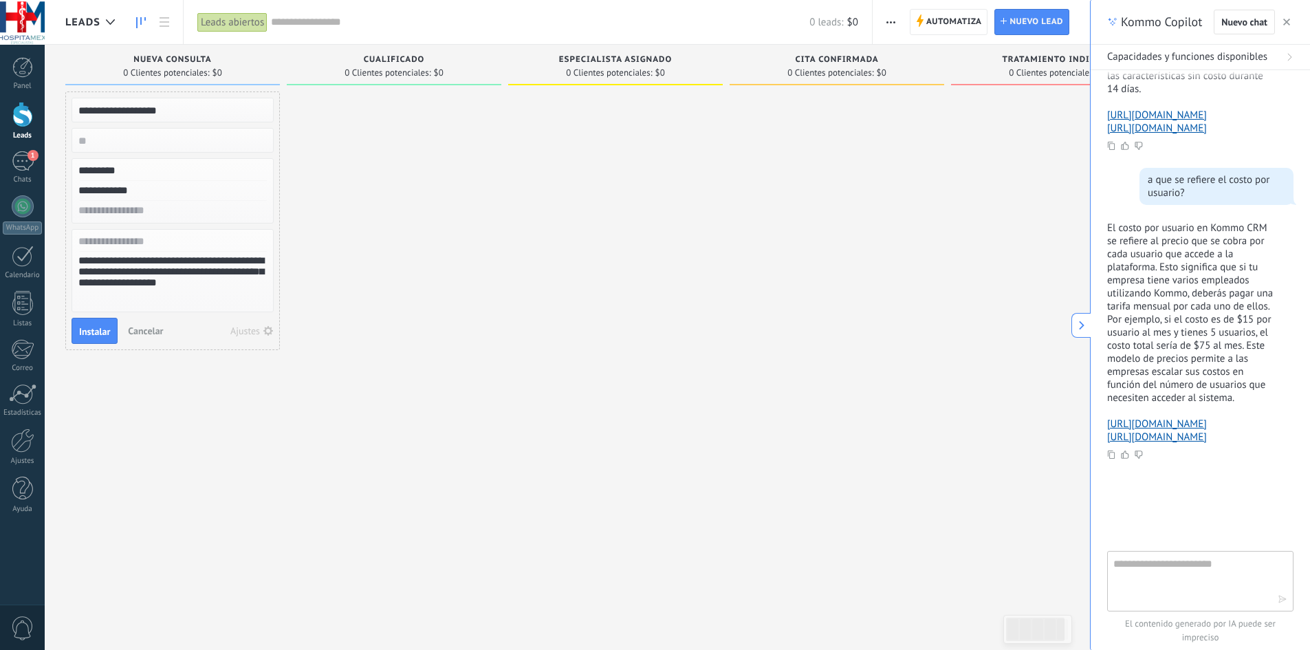
click at [48, 167] on div "**********" at bounding box center [567, 360] width 1045 height 630
type textarea "**********"
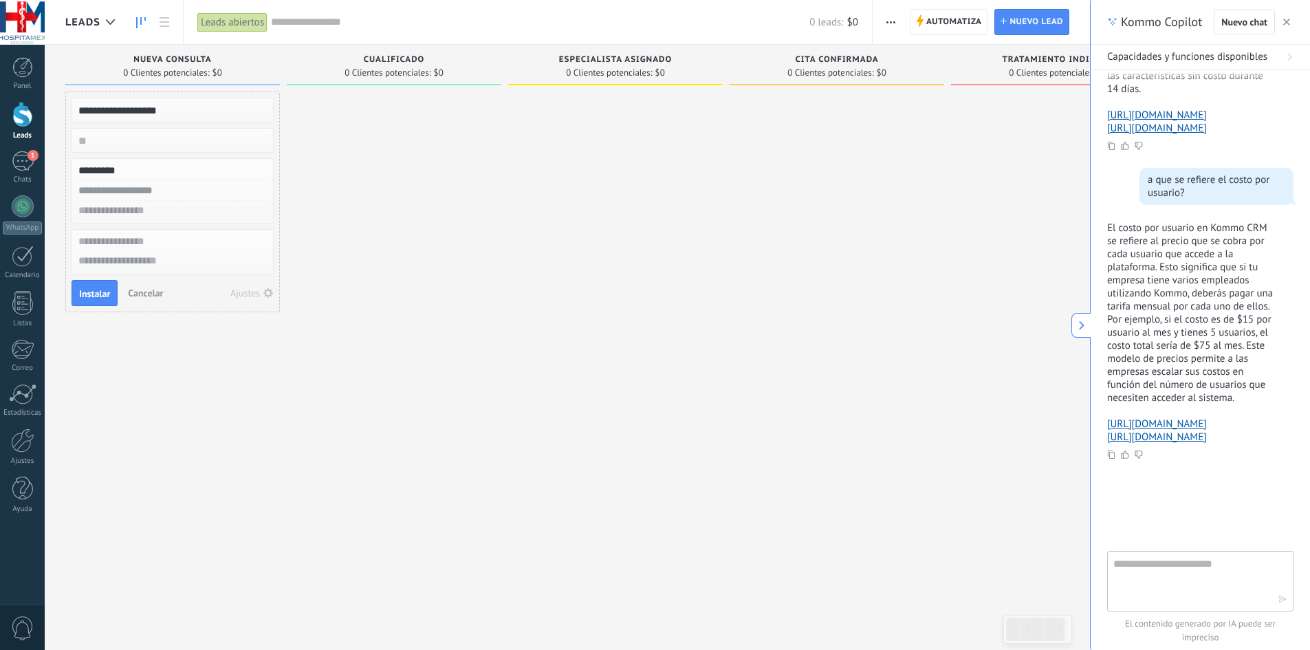
scroll to position [13, 0]
type input "**********"
click at [178, 210] on input "text" at bounding box center [171, 211] width 201 height 20
type input "*"
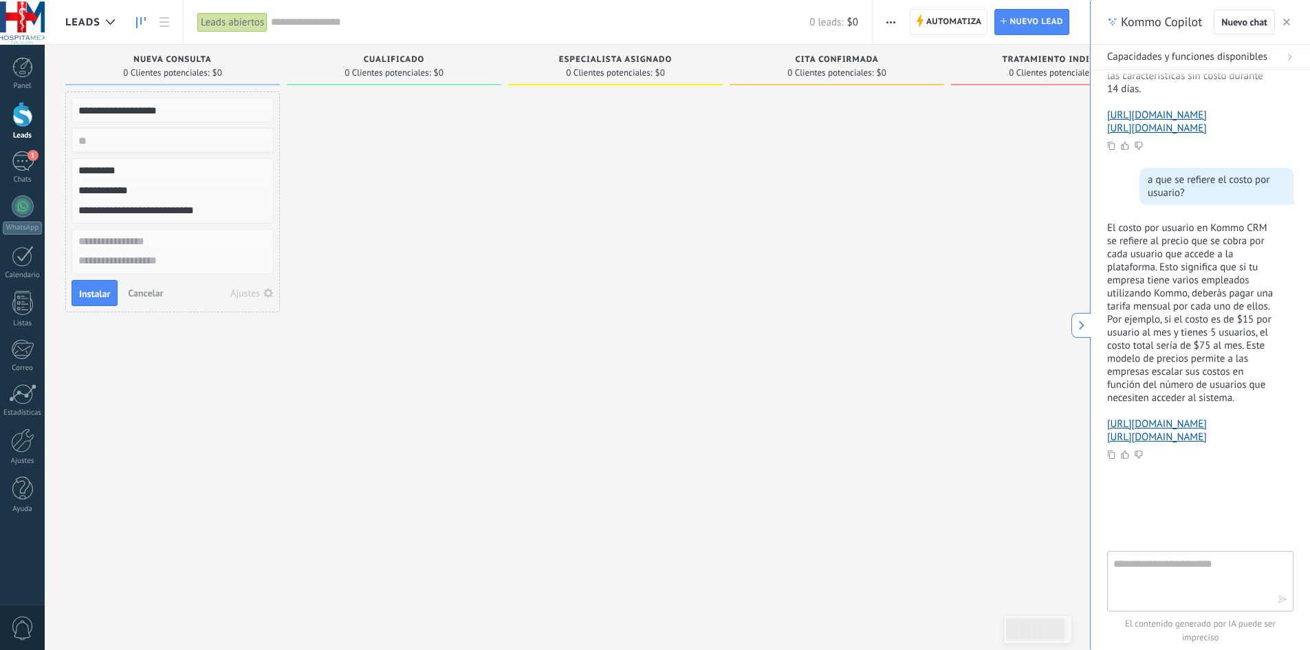
type input "**********"
click at [135, 239] on input "text" at bounding box center [171, 242] width 201 height 20
type input "**********"
click at [133, 268] on textarea at bounding box center [172, 262] width 201 height 20
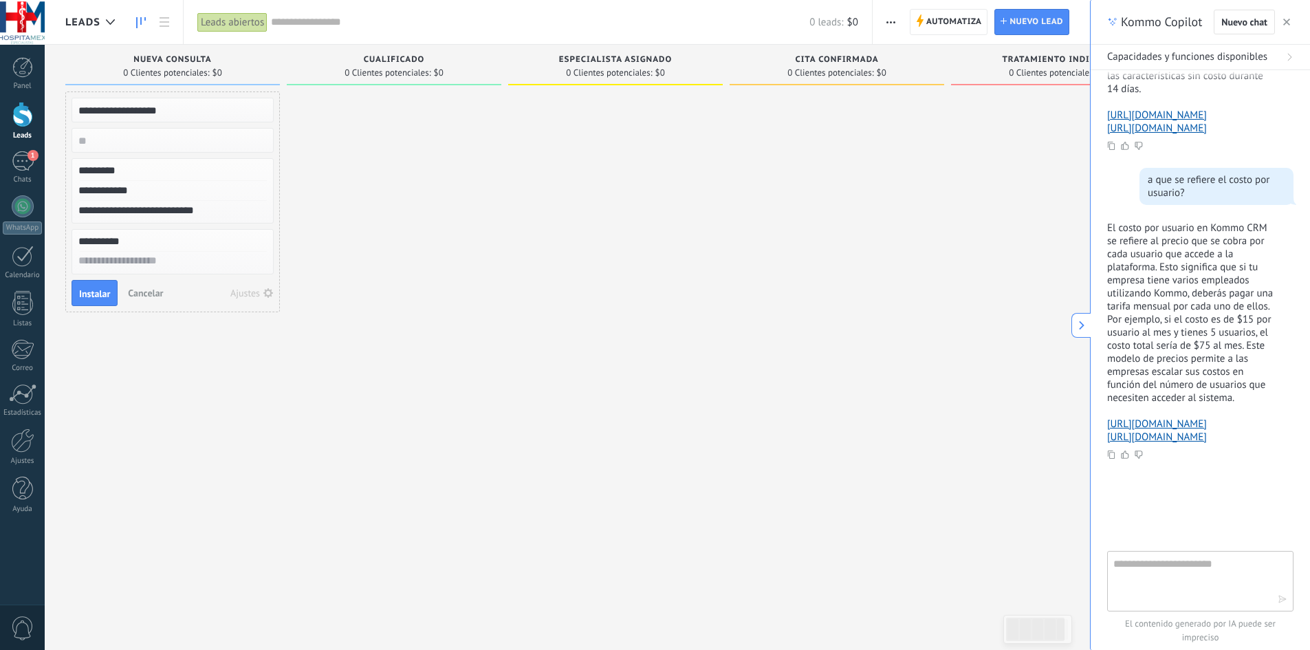
type textarea "**********"
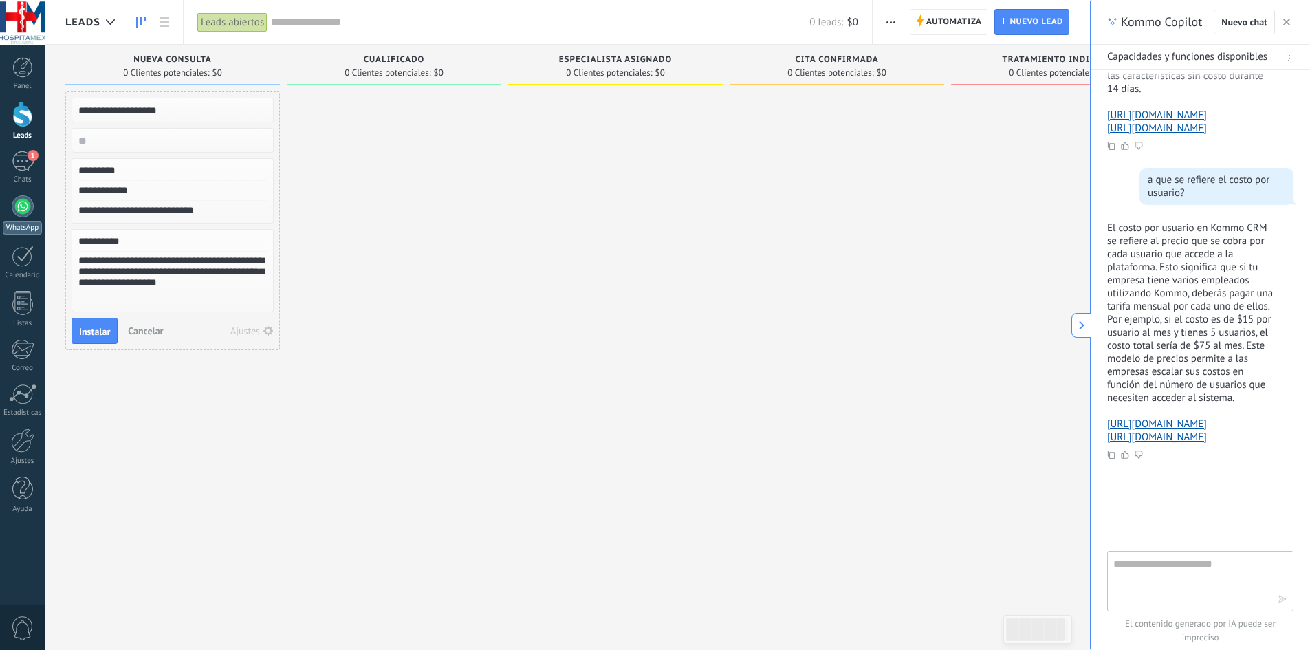
drag, startPoint x: 160, startPoint y: 240, endPoint x: 0, endPoint y: 205, distance: 164.0
click at [0, 205] on body ".abccls-1,.abccls-2{fill-rule:evenodd}.abccls-2{fill:#fff} .abfcls-1{fill:none}…" at bounding box center [655, 325] width 1310 height 650
type input "**********"
click at [97, 335] on span "Instalar" at bounding box center [94, 332] width 31 height 10
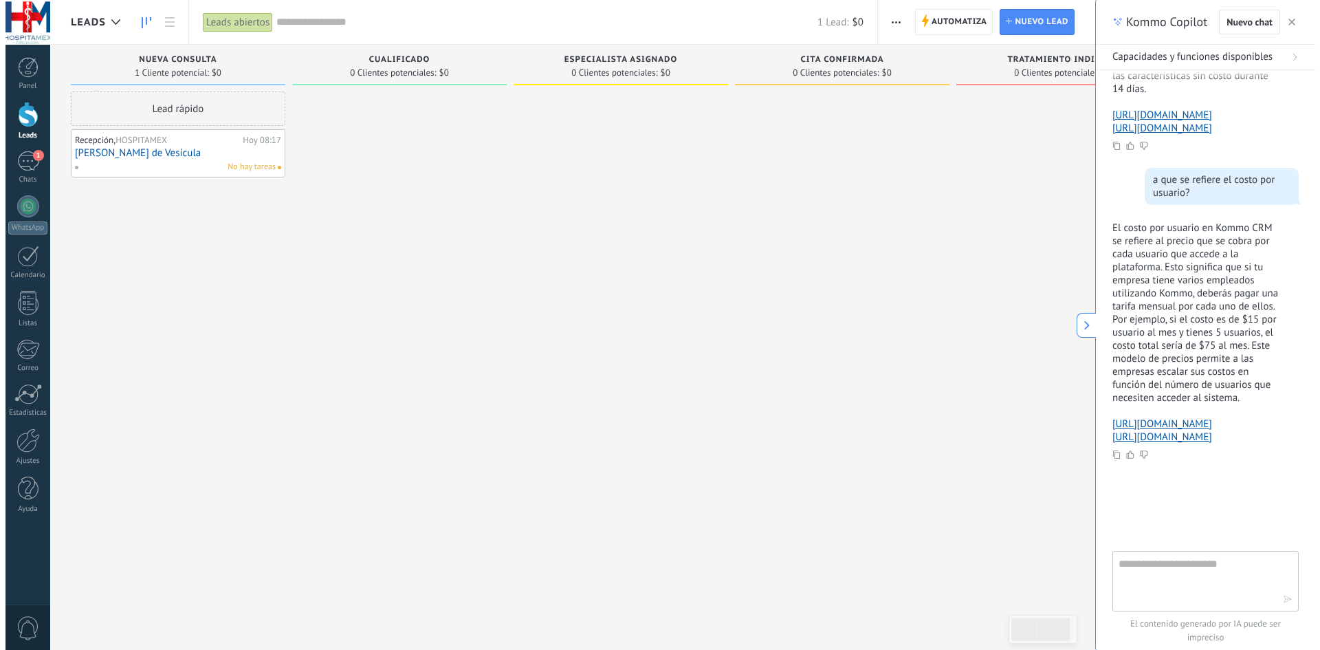
scroll to position [13, 0]
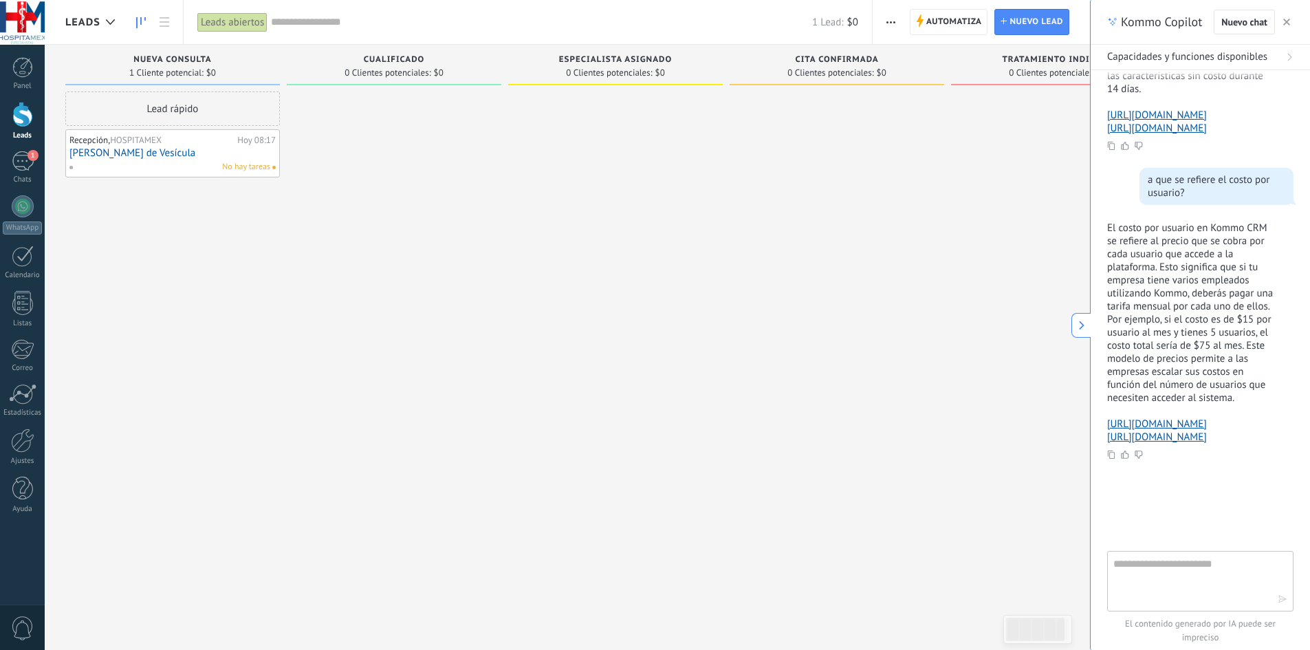
click at [247, 155] on link "[PERSON_NAME] de Vesícula" at bounding box center [172, 153] width 206 height 12
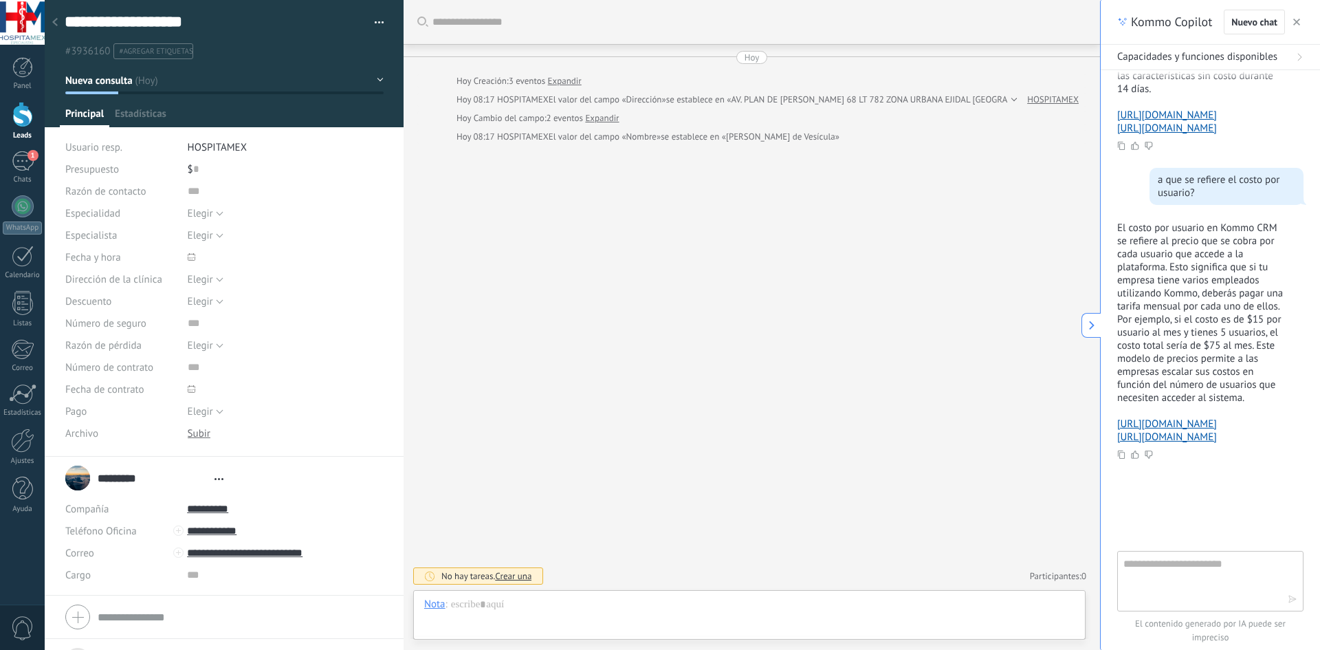
type textarea "**********"
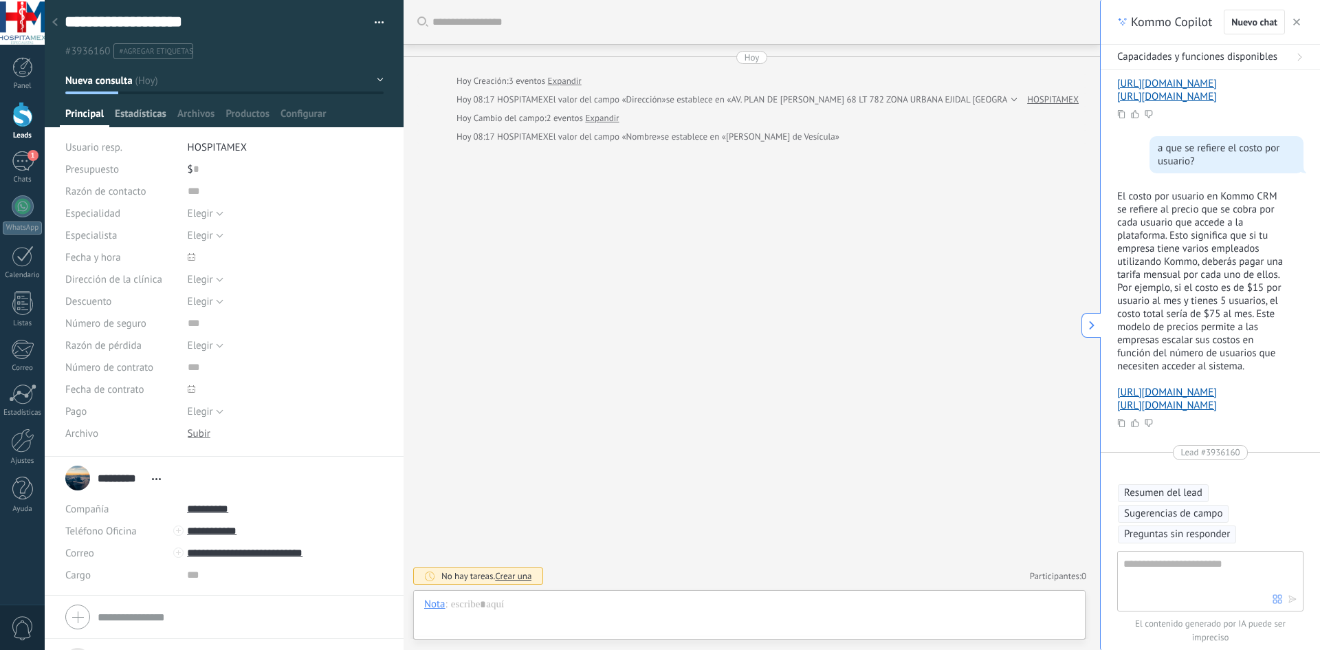
click at [157, 109] on span "Estadísticas" at bounding box center [141, 117] width 52 height 20
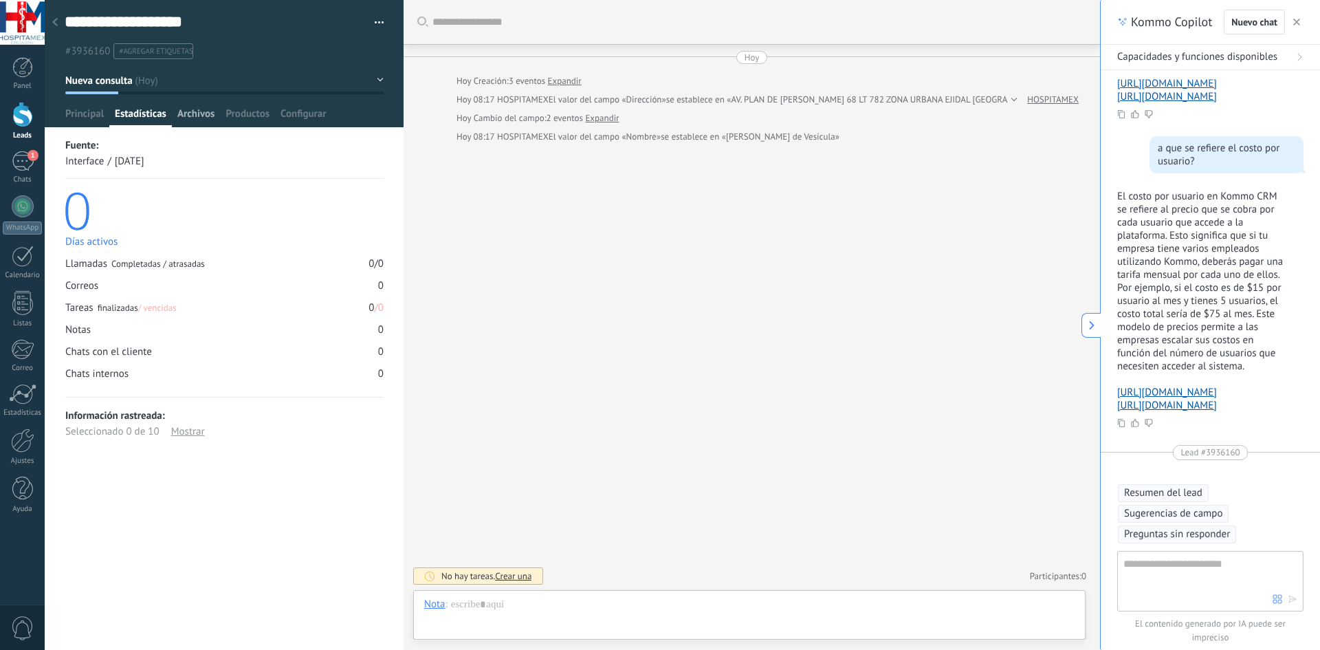
click at [190, 111] on span "Archivos" at bounding box center [195, 117] width 37 height 20
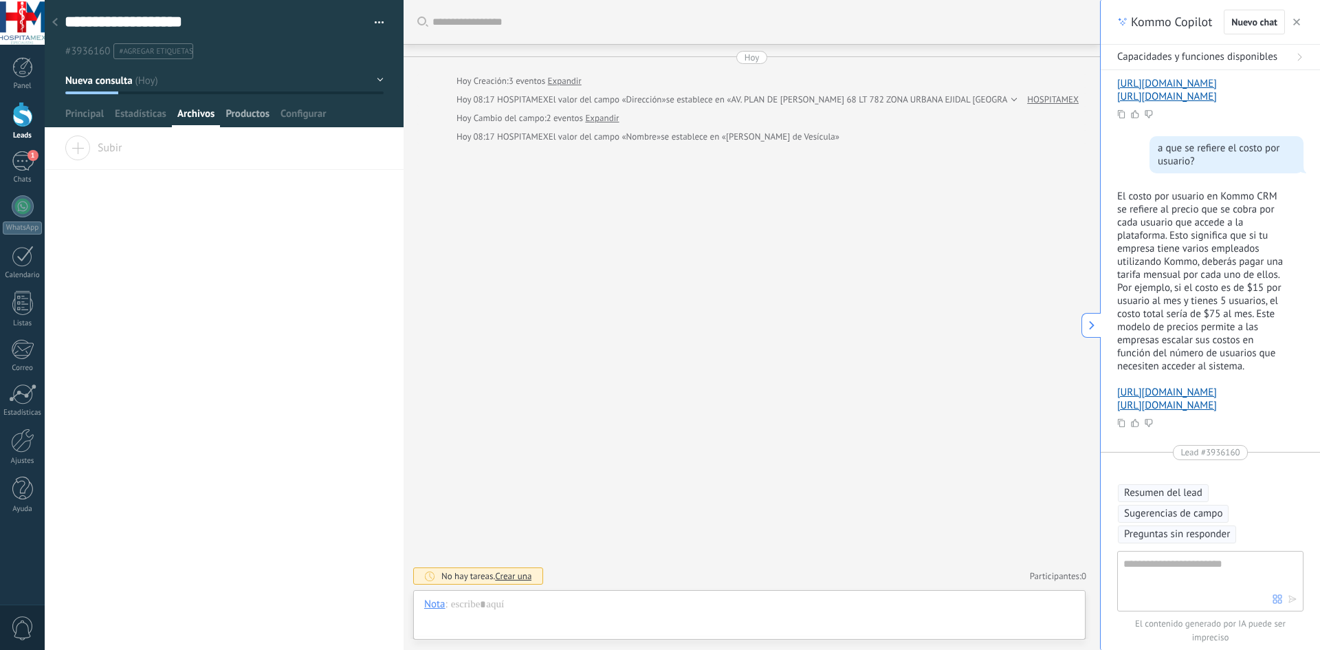
click at [250, 109] on span "Productos" at bounding box center [247, 117] width 44 height 20
click at [309, 115] on span "Configurar" at bounding box center [302, 117] width 45 height 20
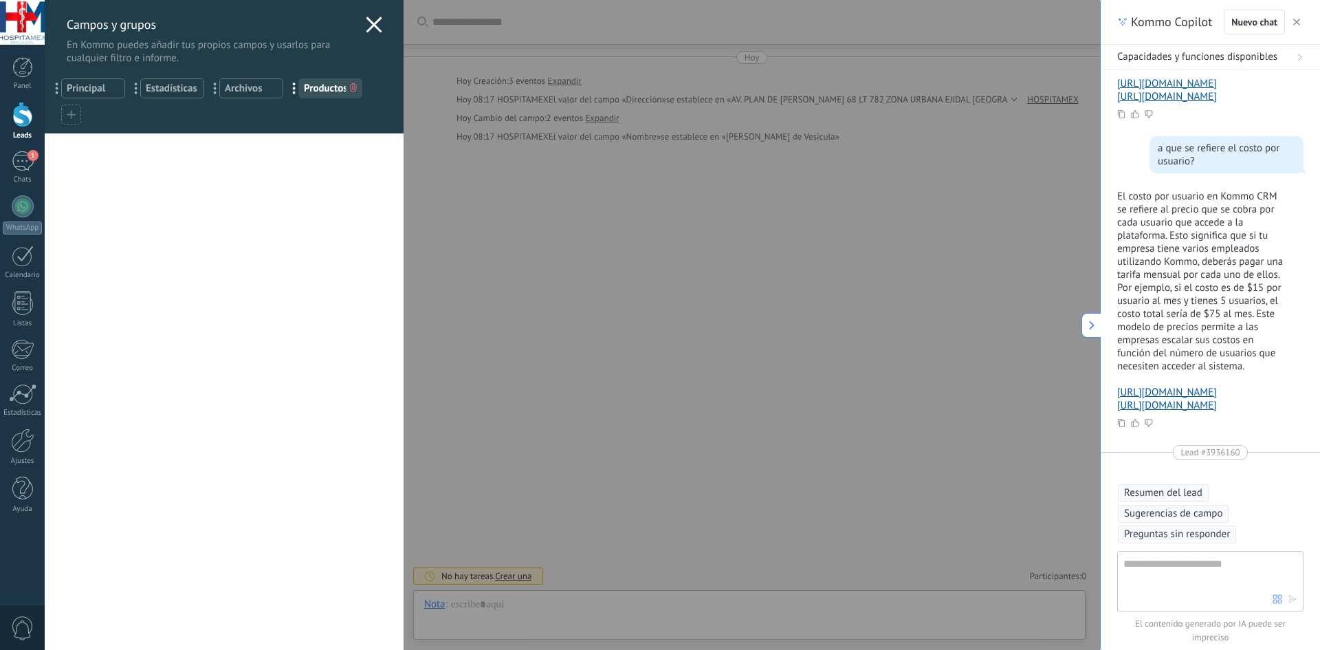
click at [76, 115] on div at bounding box center [71, 114] width 20 height 20
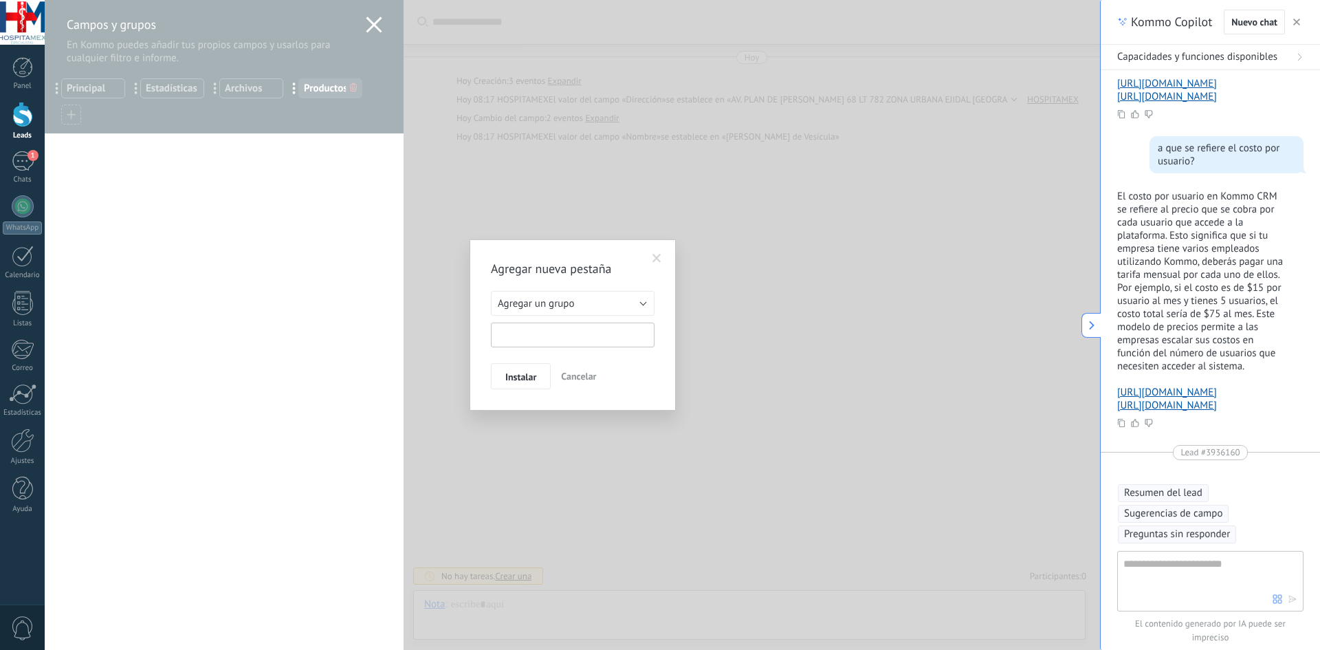
click at [517, 335] on input "text" at bounding box center [573, 334] width 164 height 25
type input "*"
type input "********"
click at [530, 379] on span "Instalar" at bounding box center [520, 377] width 31 height 10
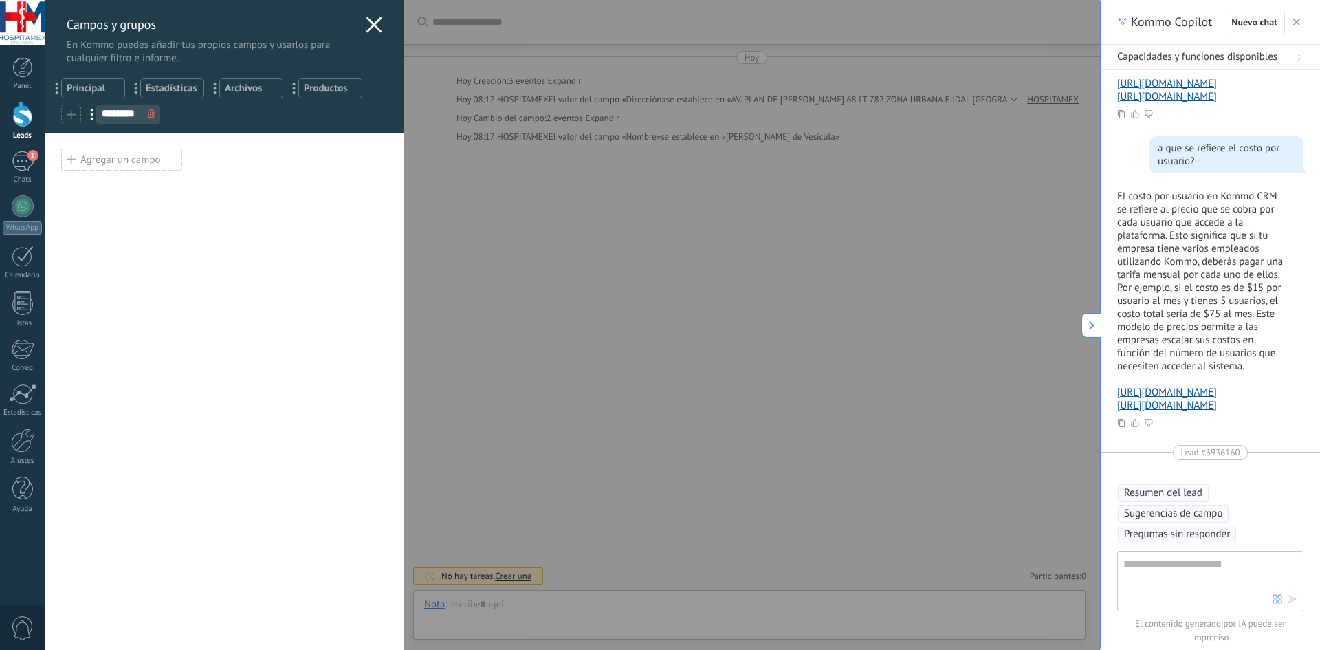
click at [70, 115] on use at bounding box center [71, 114] width 8 height 8
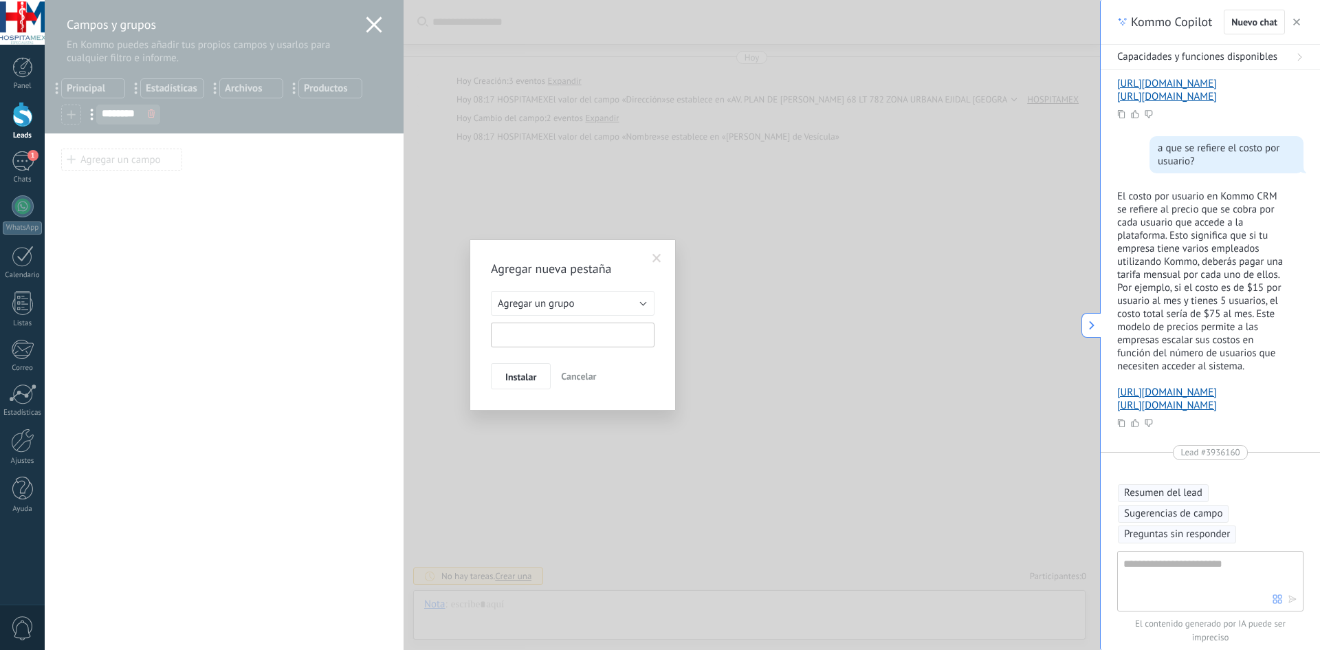
click at [549, 329] on input "text" at bounding box center [573, 334] width 164 height 25
type input "**********"
click at [524, 375] on span "Instalar" at bounding box center [520, 377] width 31 height 10
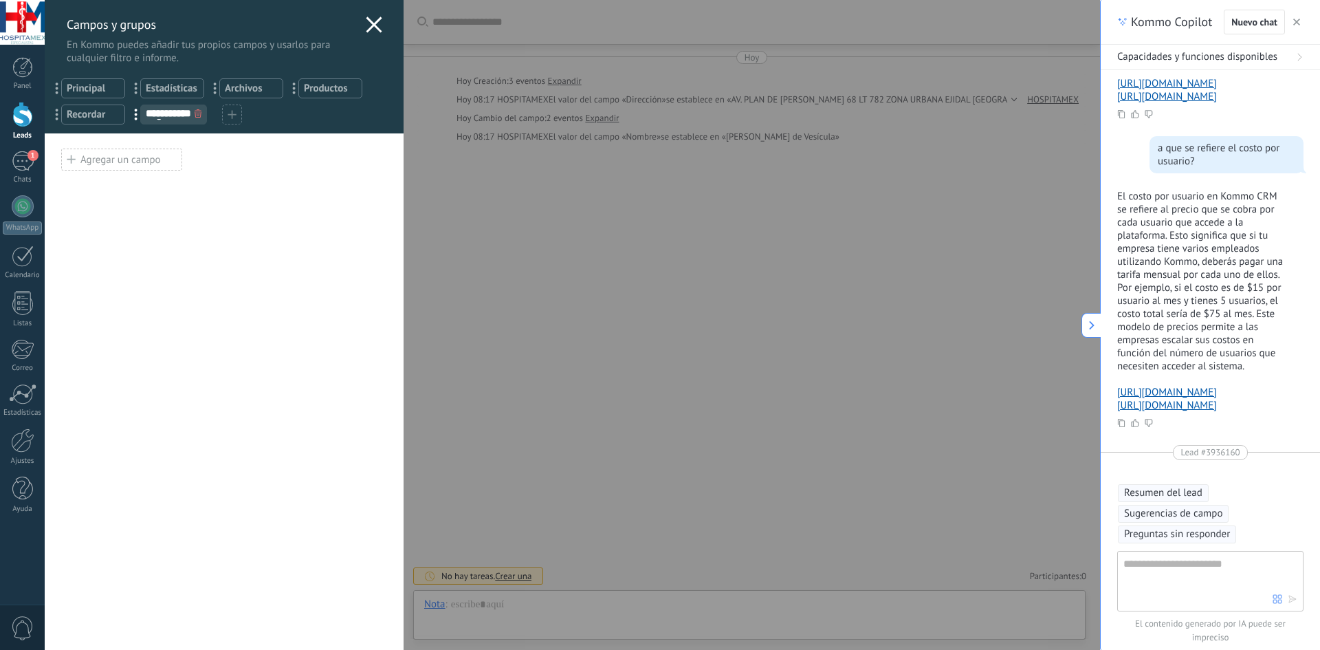
click at [369, 18] on icon at bounding box center [374, 24] width 16 height 16
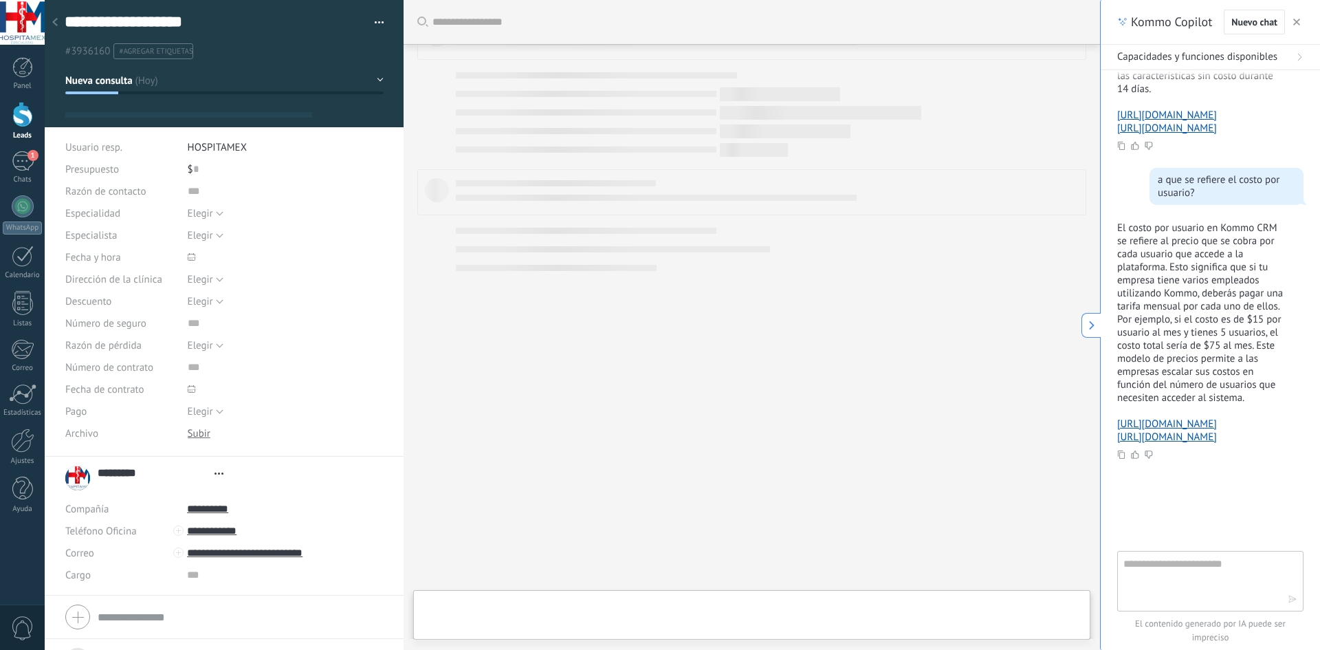
type textarea "**********"
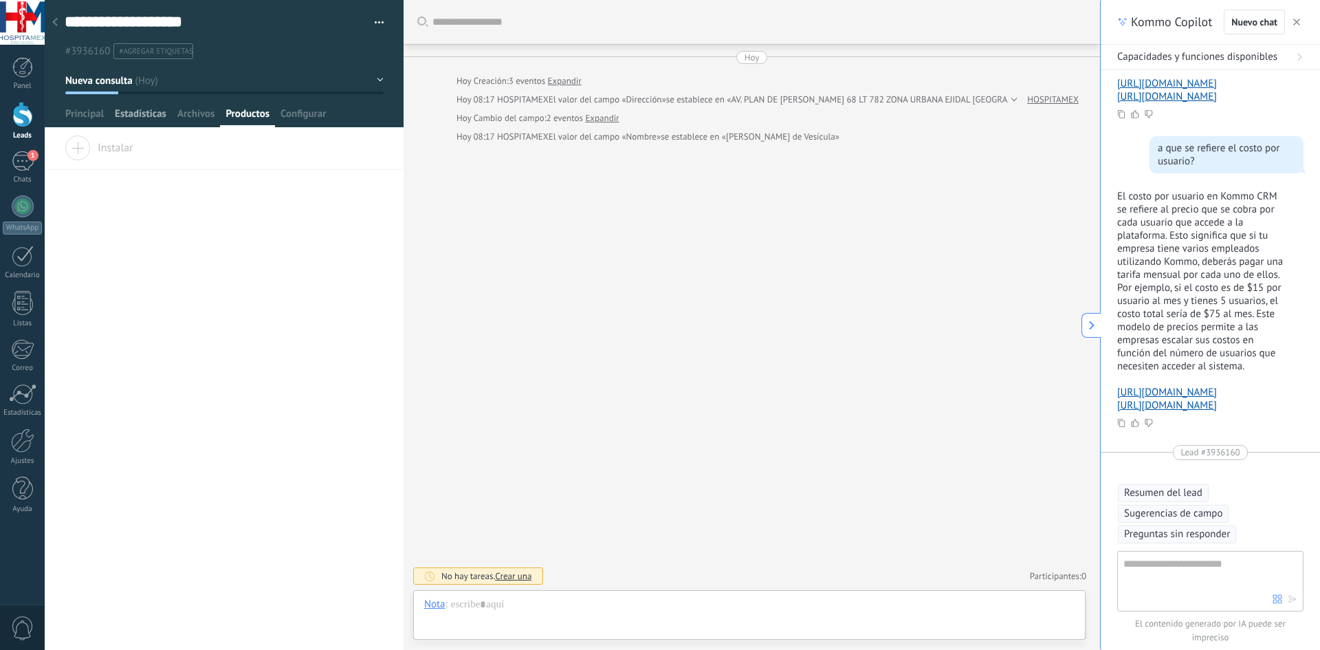
click at [124, 109] on span "Estadísticas" at bounding box center [141, 117] width 52 height 20
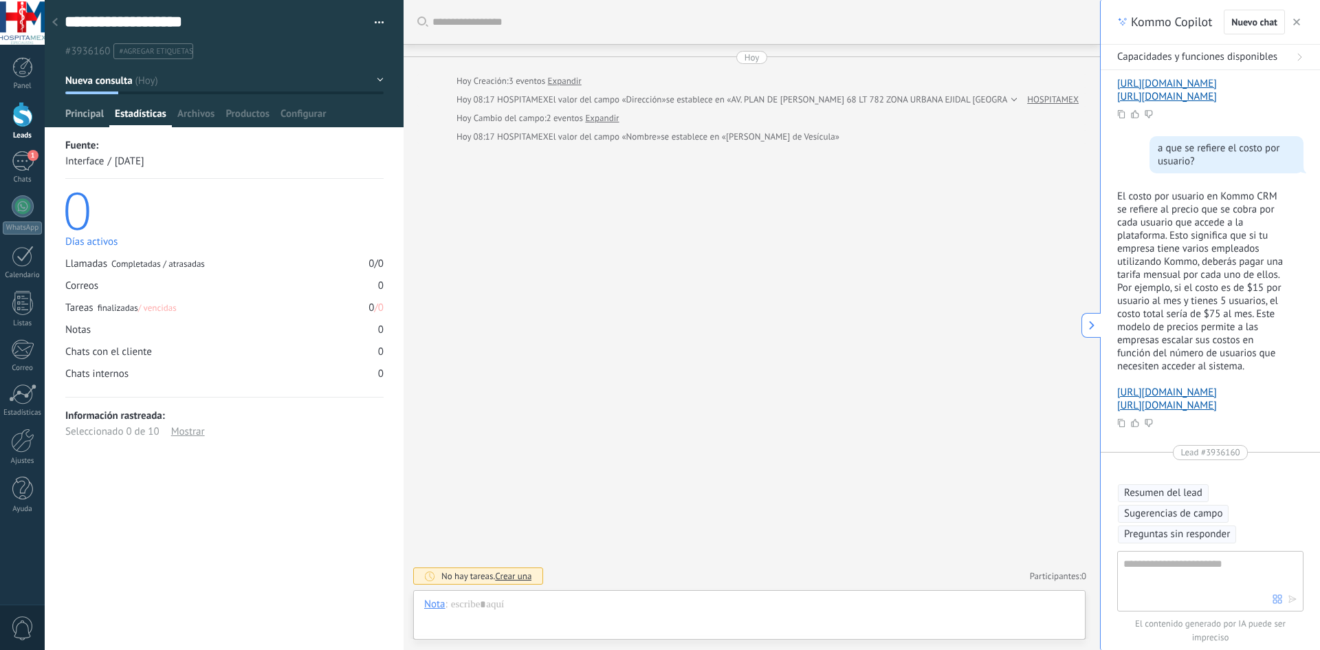
click at [70, 117] on span "Principal" at bounding box center [84, 117] width 38 height 20
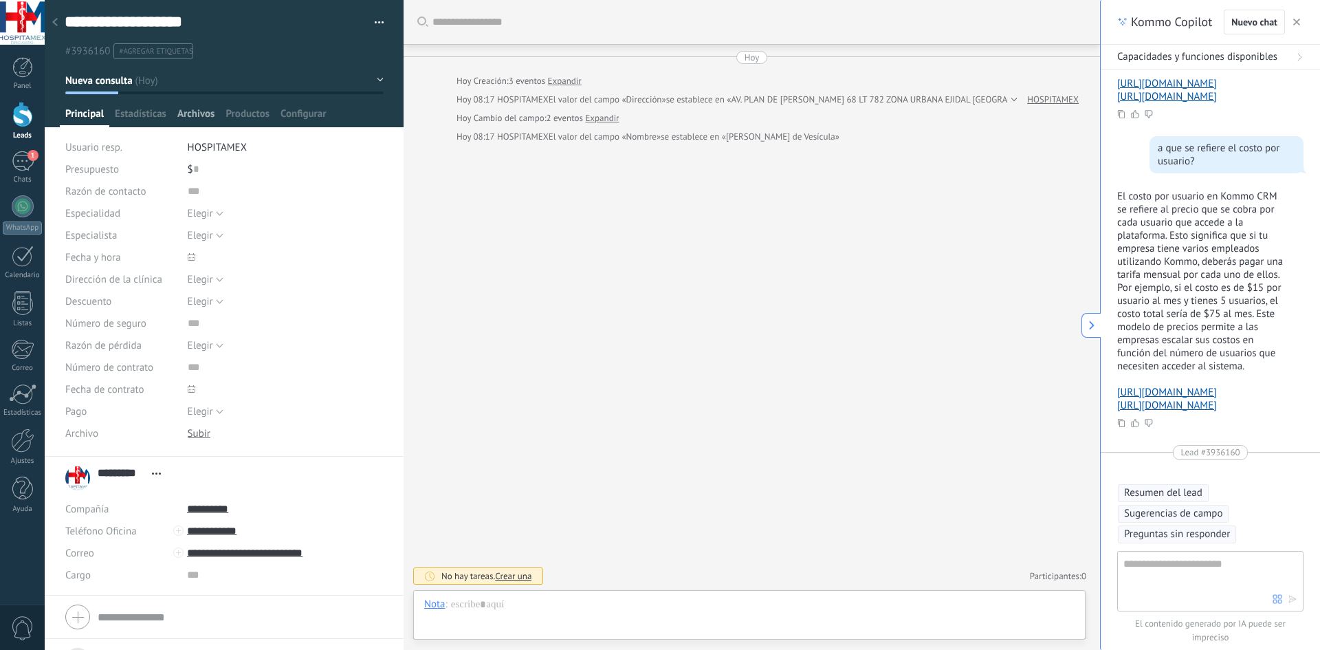
click at [193, 115] on span "Archivos" at bounding box center [195, 117] width 37 height 20
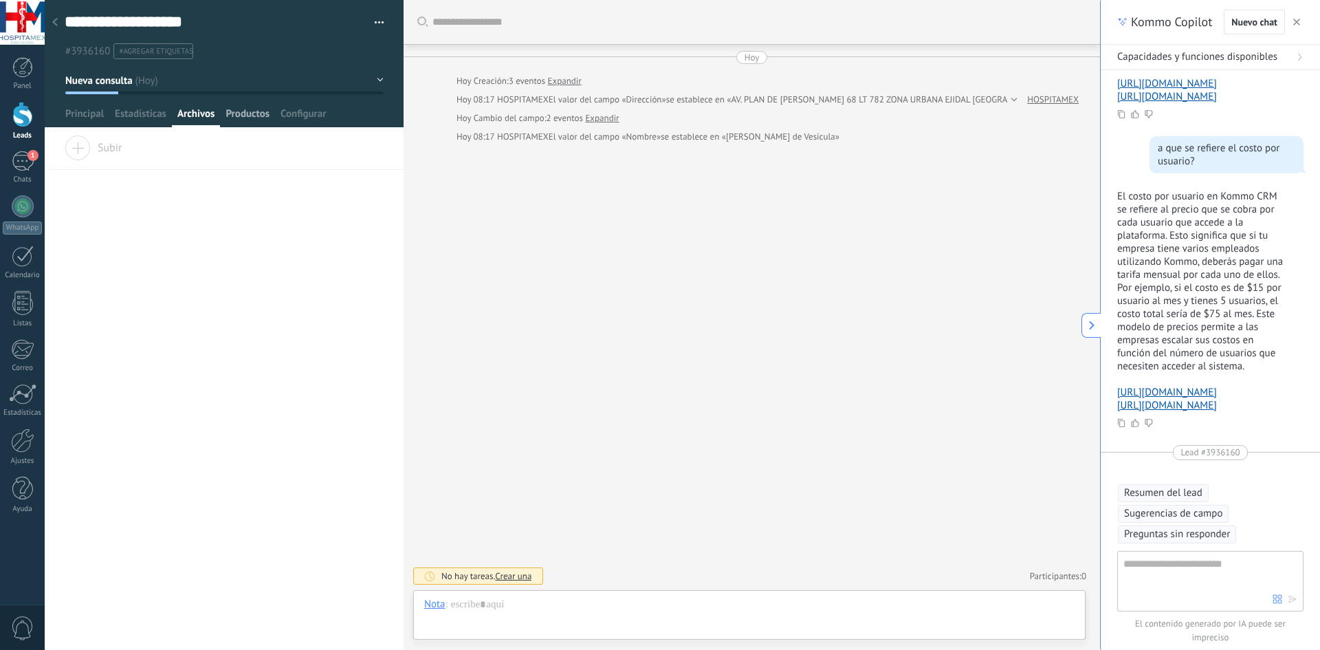
click at [258, 113] on span "Productos" at bounding box center [247, 117] width 44 height 20
click at [290, 115] on span "Configurar" at bounding box center [302, 117] width 45 height 20
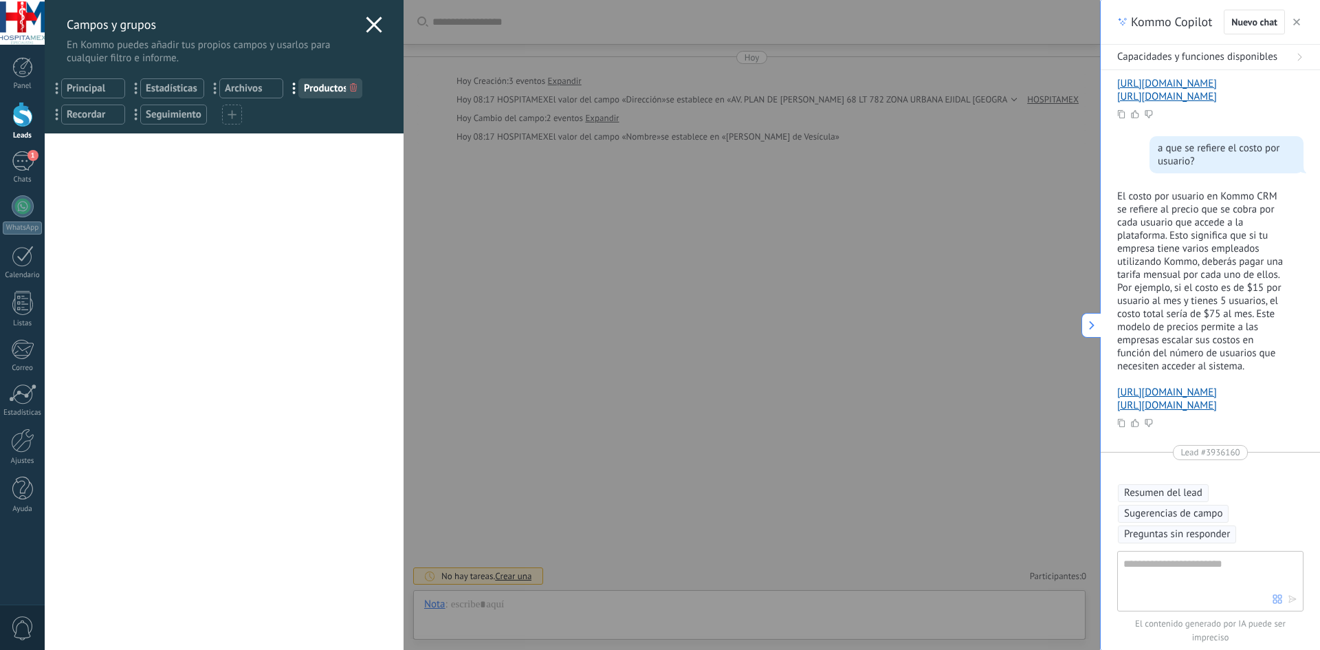
click at [366, 25] on icon at bounding box center [374, 24] width 16 height 16
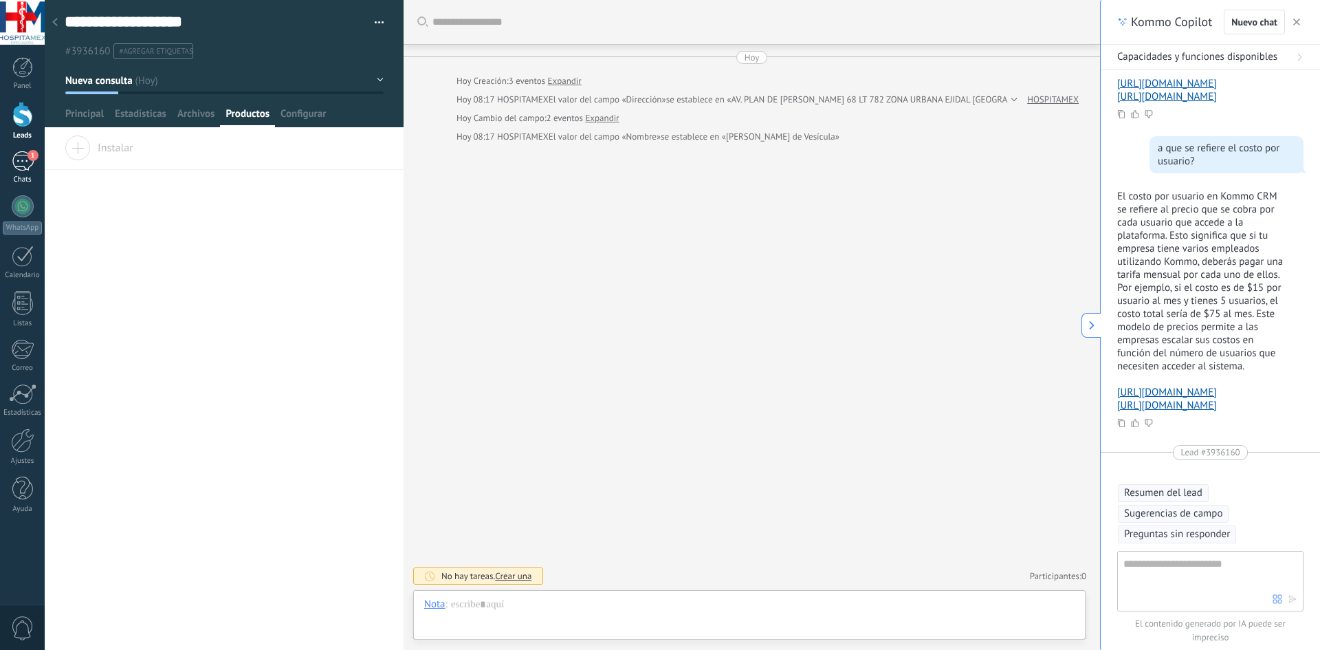
click at [20, 162] on div "1" at bounding box center [23, 161] width 22 height 20
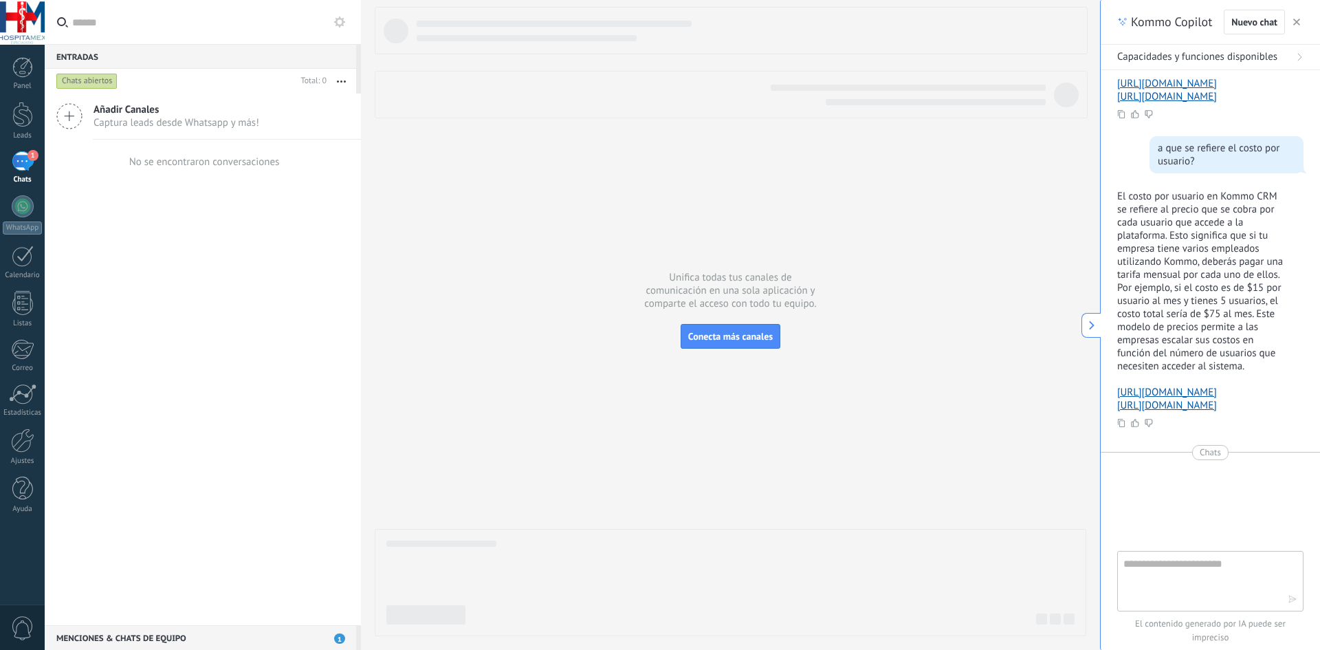
click at [151, 114] on span "Añadir Canales" at bounding box center [176, 109] width 166 height 13
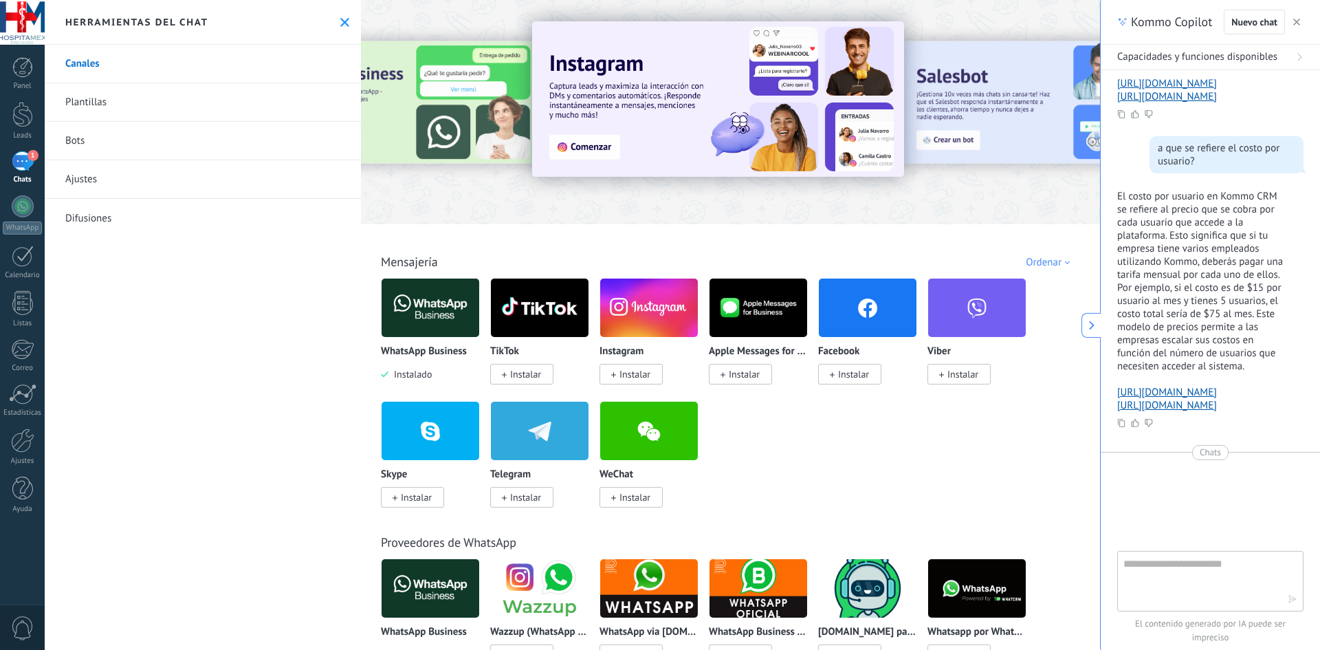
click at [857, 375] on span "Instalar" at bounding box center [853, 374] width 31 height 12
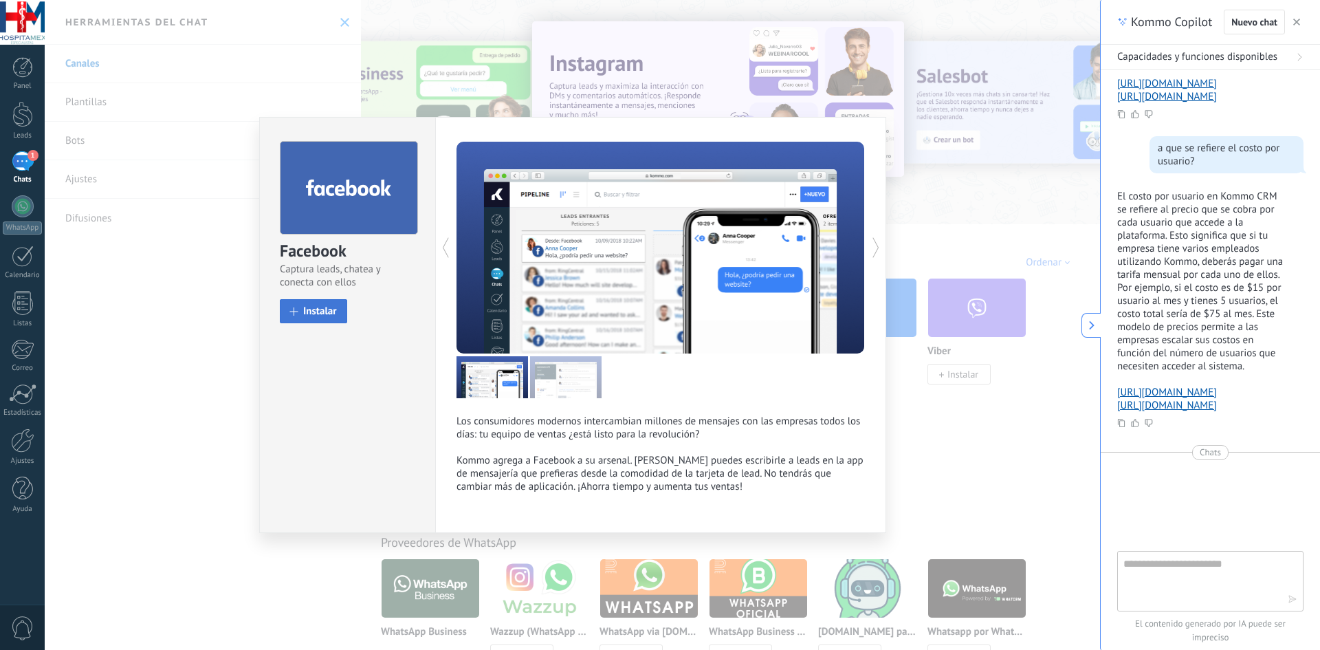
click at [328, 315] on span "Instalar" at bounding box center [320, 311] width 34 height 10
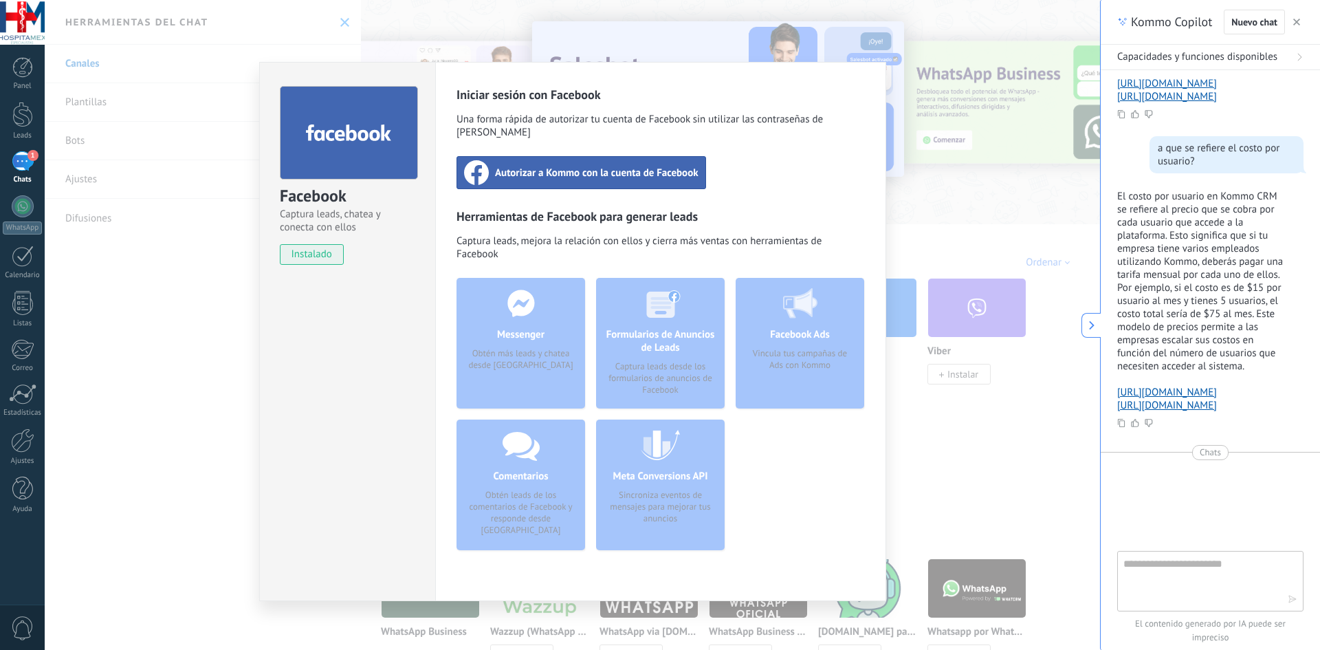
click at [560, 166] on span "Autorizar a Kommo con la cuenta de Facebook" at bounding box center [596, 173] width 203 height 14
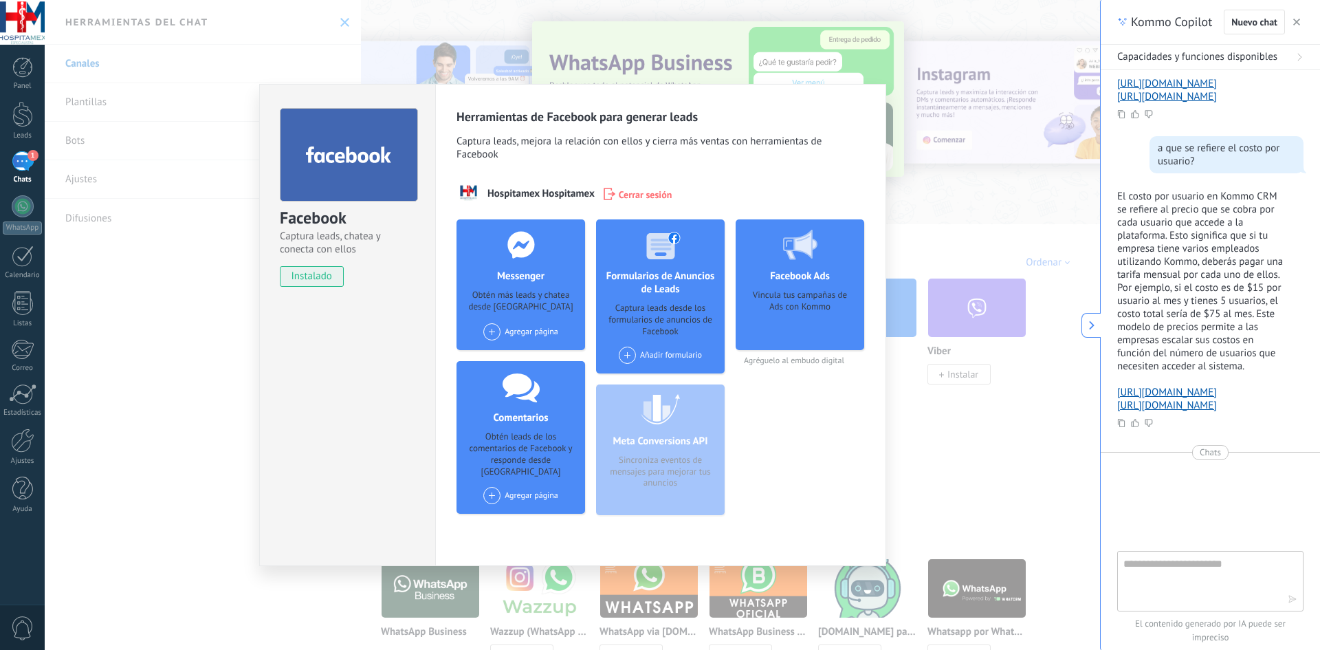
click at [525, 333] on div "Agregar página" at bounding box center [520, 331] width 75 height 17
click at [531, 356] on div "Hospitamex" at bounding box center [528, 357] width 92 height 30
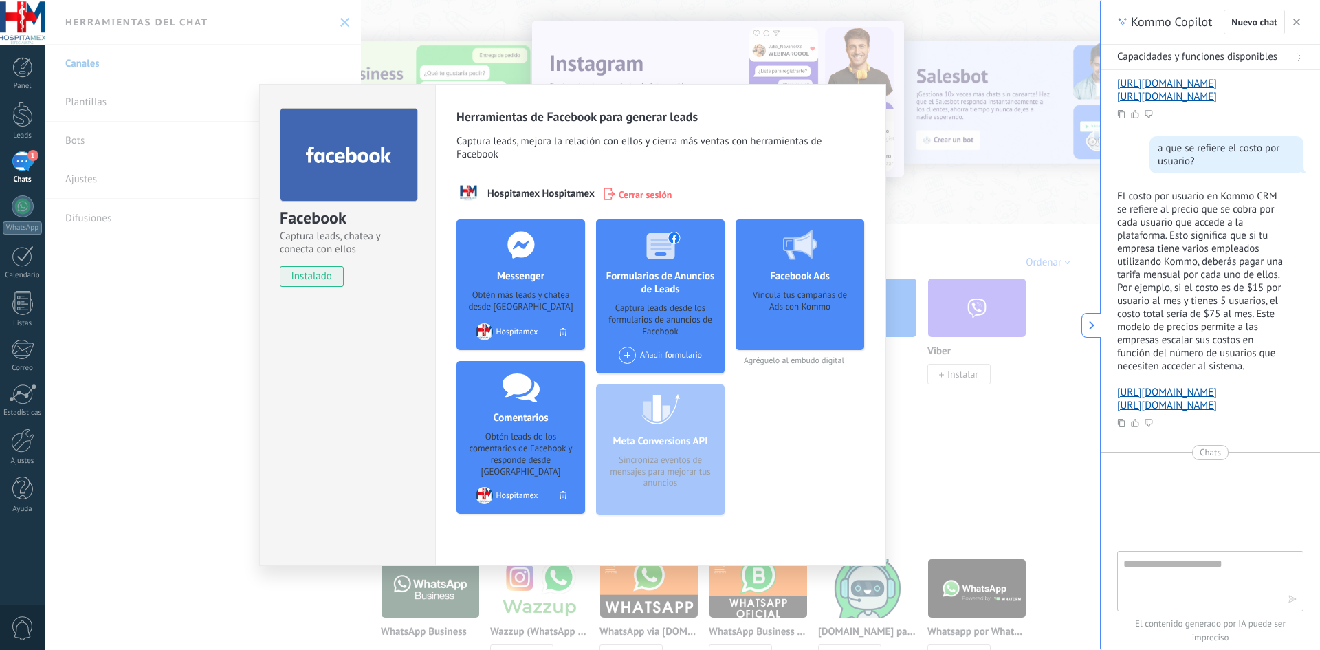
click at [675, 360] on div "Añadir formulario" at bounding box center [660, 354] width 83 height 17
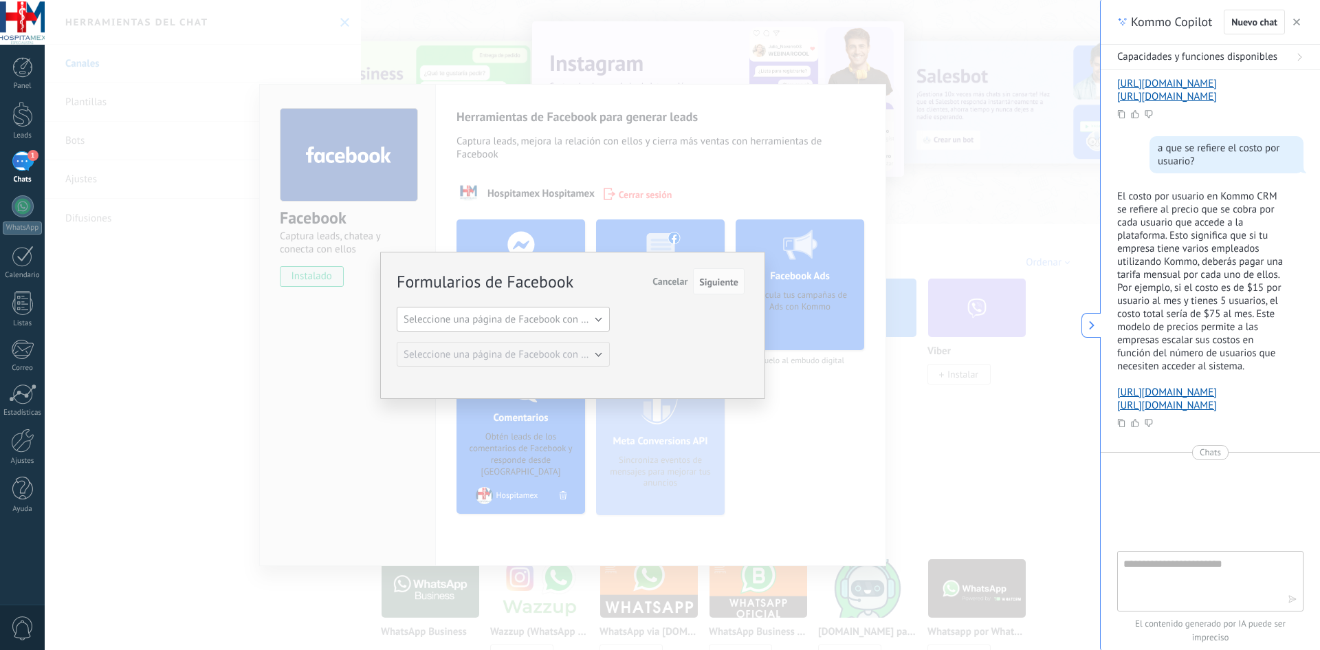
click at [593, 326] on button "Seleccione una página de Facebook con formas" at bounding box center [503, 319] width 213 height 25
click at [593, 340] on span "Hospitamex" at bounding box center [496, 342] width 217 height 13
click at [587, 354] on button "Formulario estándar" at bounding box center [503, 354] width 213 height 25
click at [587, 354] on span "Formulario estándar" at bounding box center [496, 354] width 217 height 13
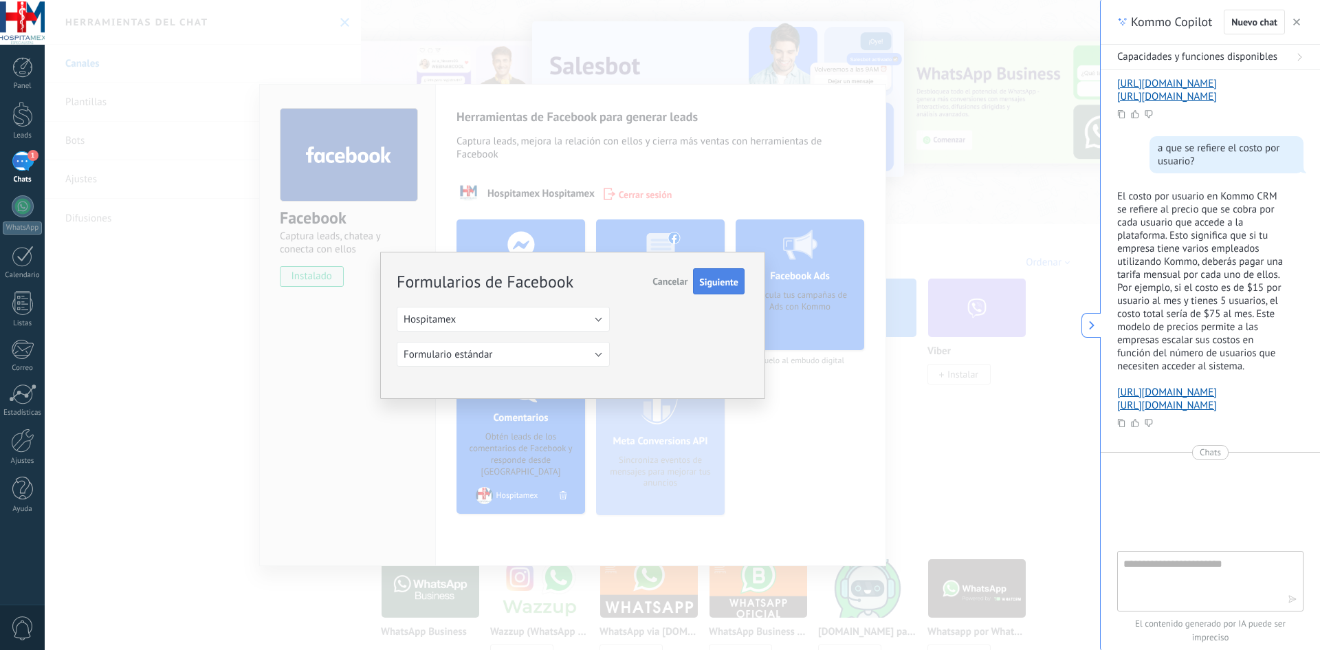
click at [723, 277] on span "Siguiente" at bounding box center [718, 282] width 39 height 10
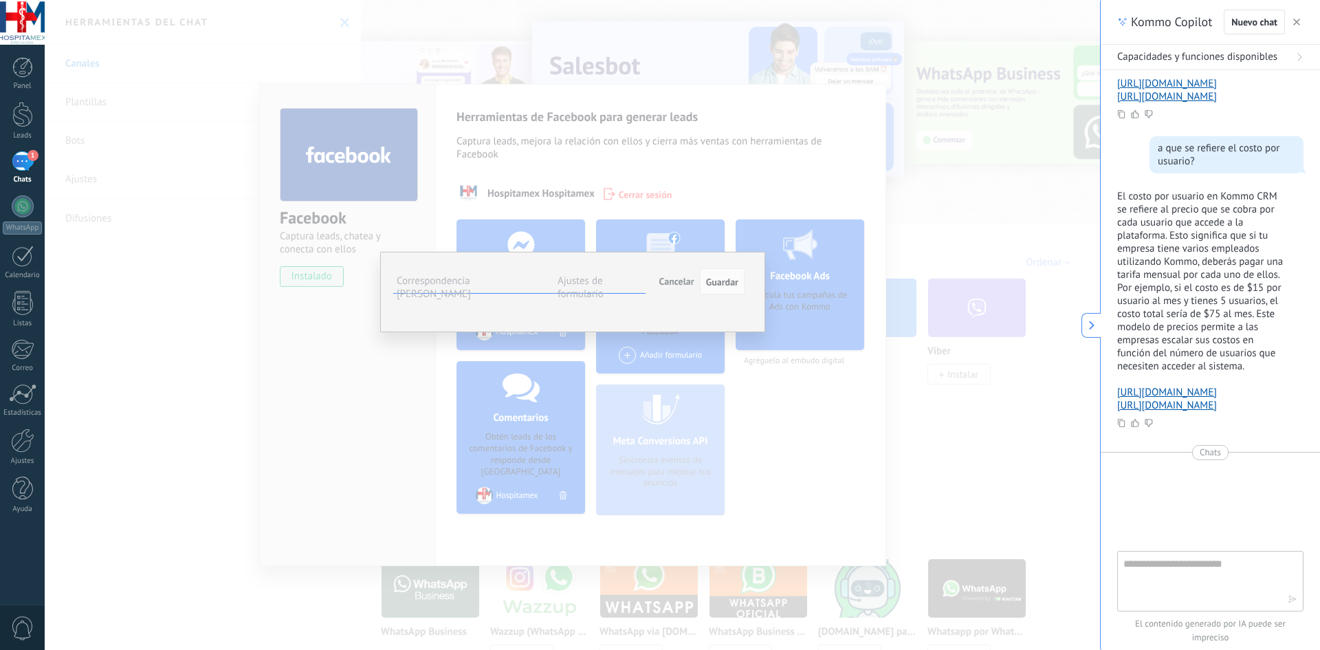
click at [0, 0] on span "Seleccionar campo" at bounding box center [0, 0] width 0 height 0
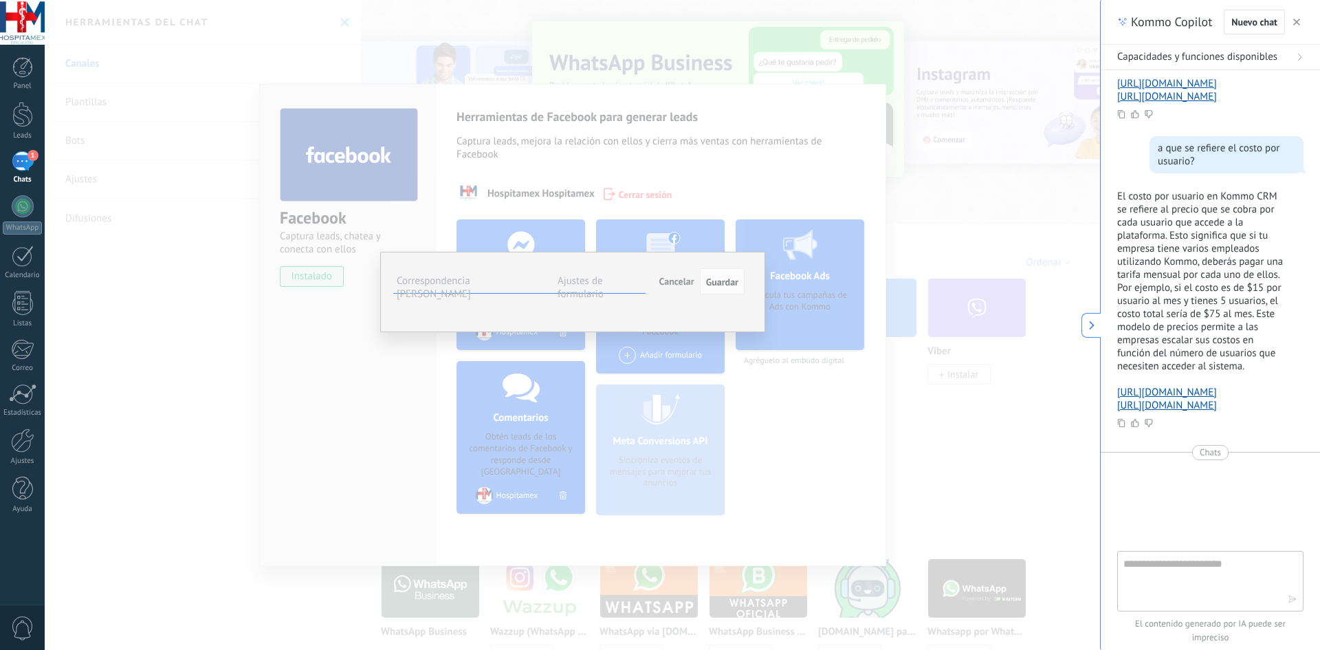
click at [0, 0] on span "Razón de contacto (lead)" at bounding box center [0, 0] width 0 height 0
click at [0, 0] on button "Seleccionar campo" at bounding box center [0, 0] width 0 height 0
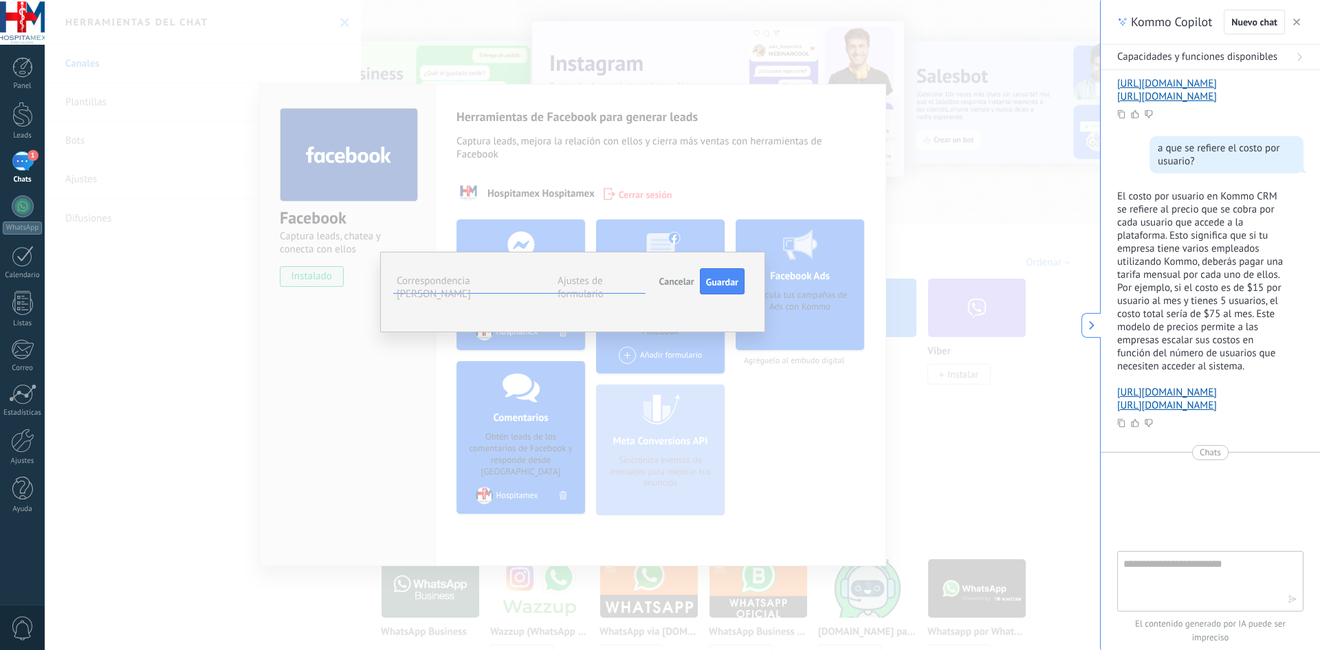
click at [0, 0] on span "Nota (lead)" at bounding box center [0, 0] width 0 height 0
click at [0, 0] on span "Seleccionar campo" at bounding box center [0, 0] width 0 height 0
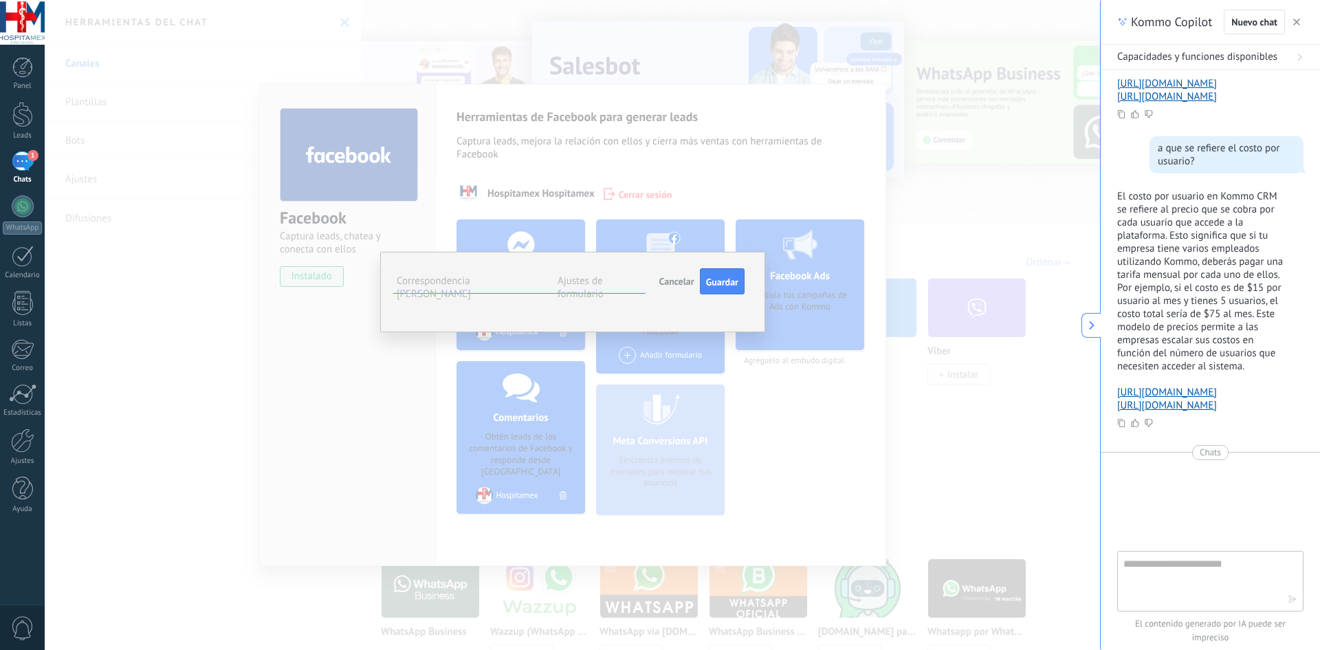
click at [664, 280] on span "Cancelar" at bounding box center [676, 281] width 35 height 12
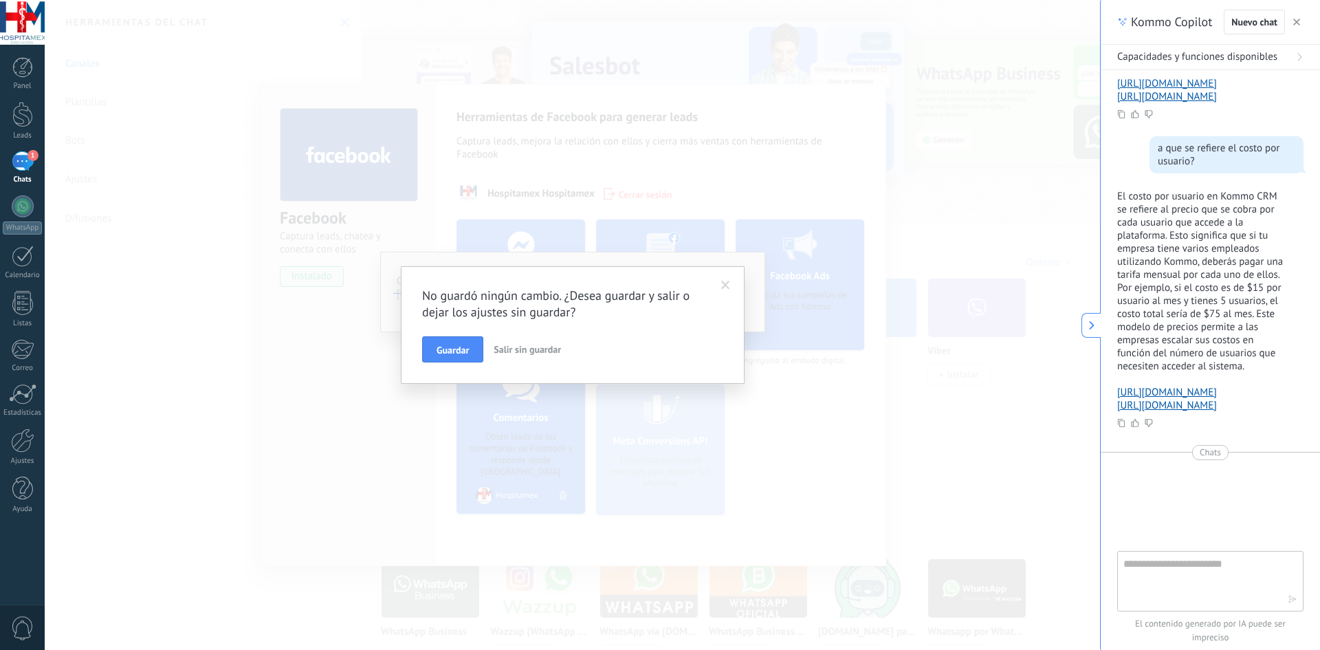
click at [514, 348] on span "Salir sin guardar" at bounding box center [527, 349] width 67 height 12
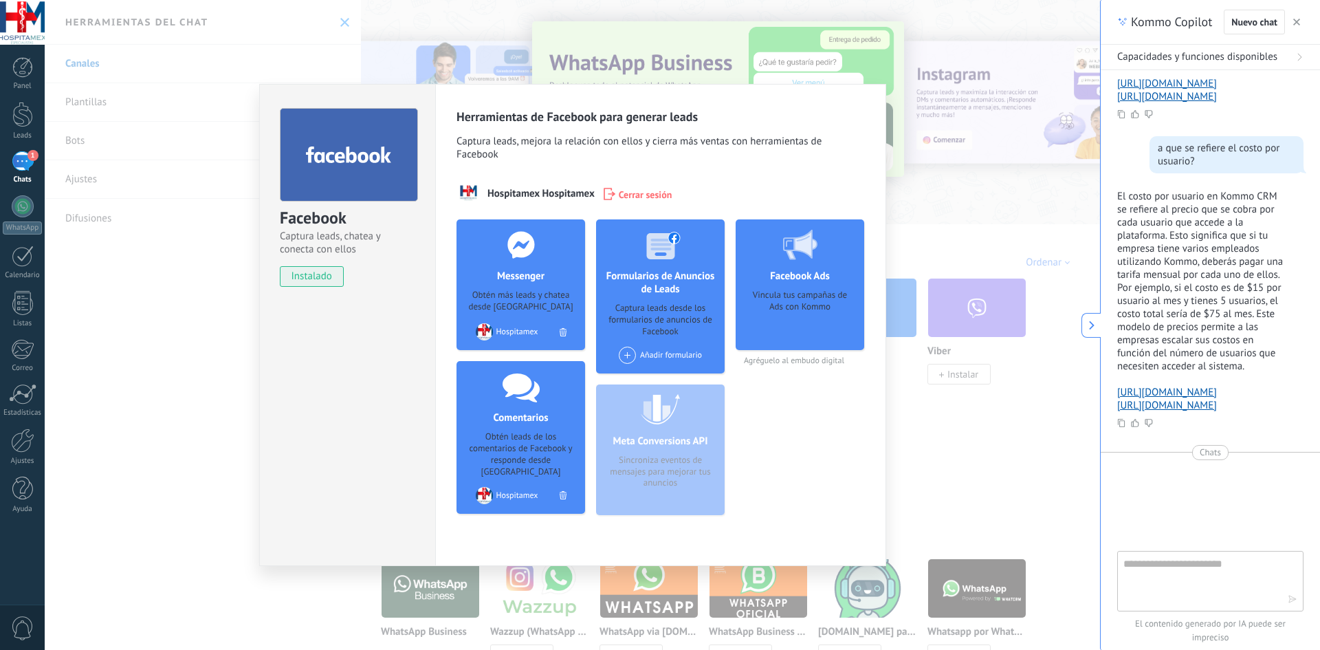
click at [175, 259] on div "Facebook Captura leads, chatea y conecta con ellos instalado Desinstalar Herram…" at bounding box center [572, 325] width 1055 height 650
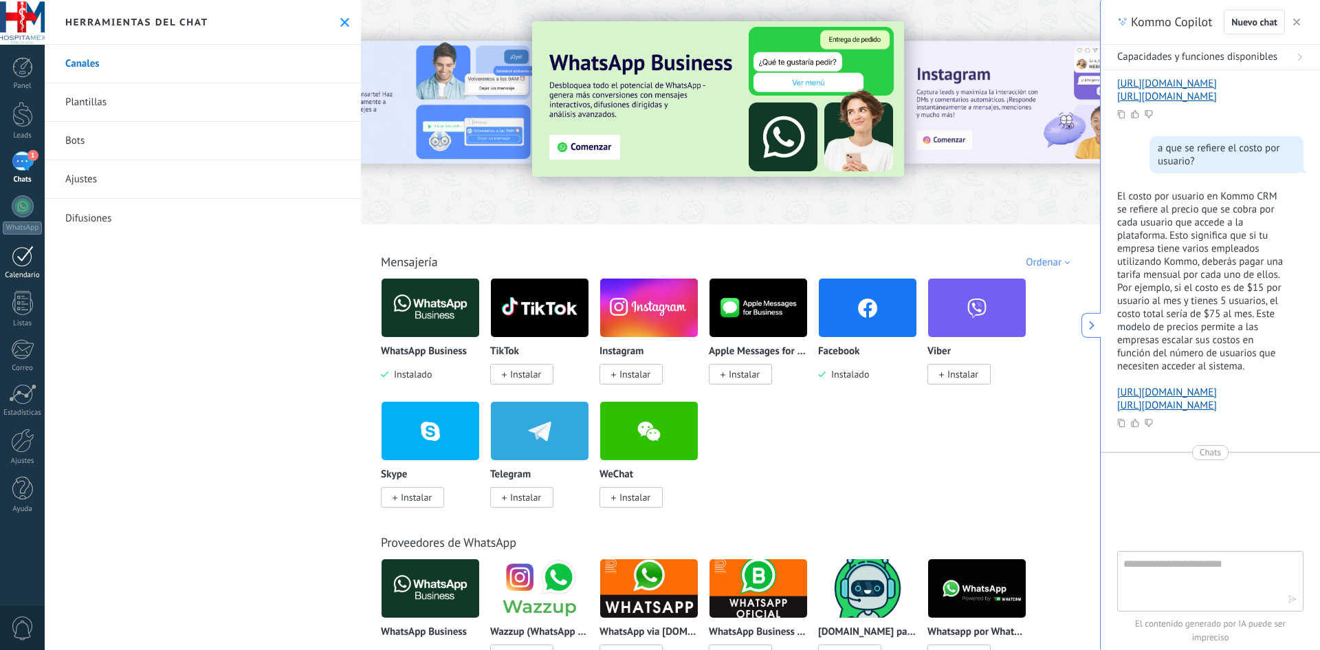
click at [25, 259] on div at bounding box center [23, 255] width 22 height 21
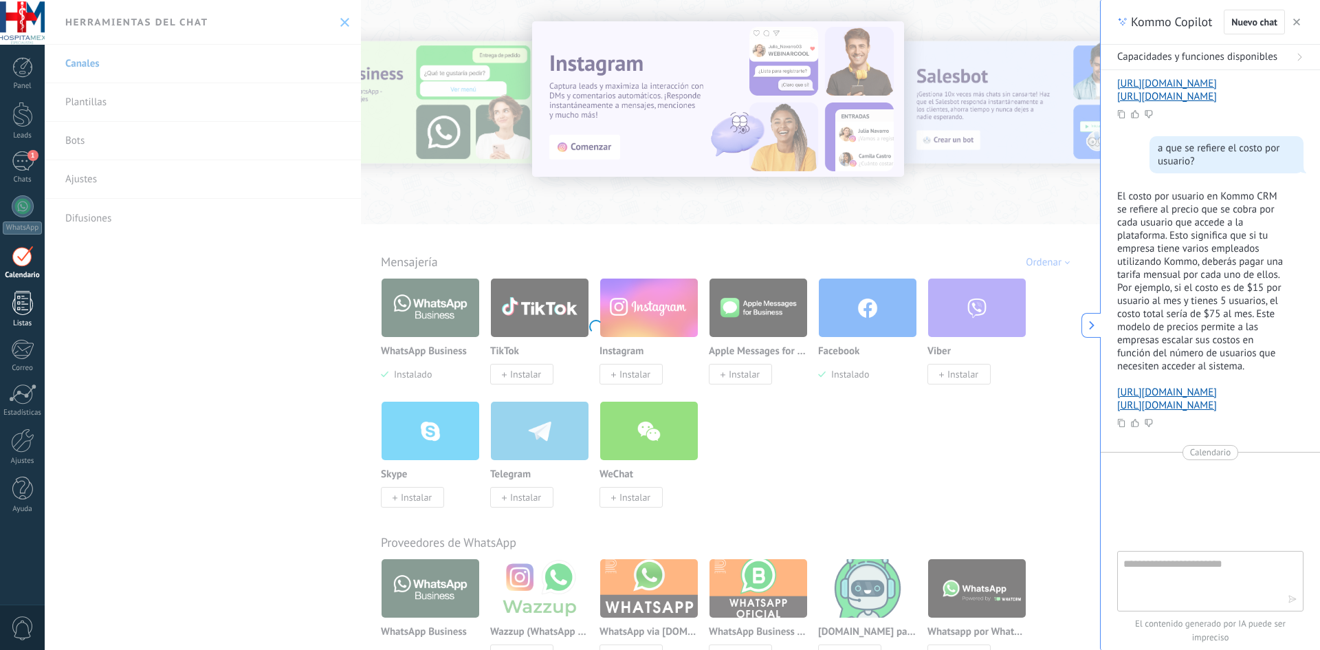
click at [30, 302] on div at bounding box center [22, 303] width 21 height 24
click at [23, 450] on div at bounding box center [22, 440] width 23 height 24
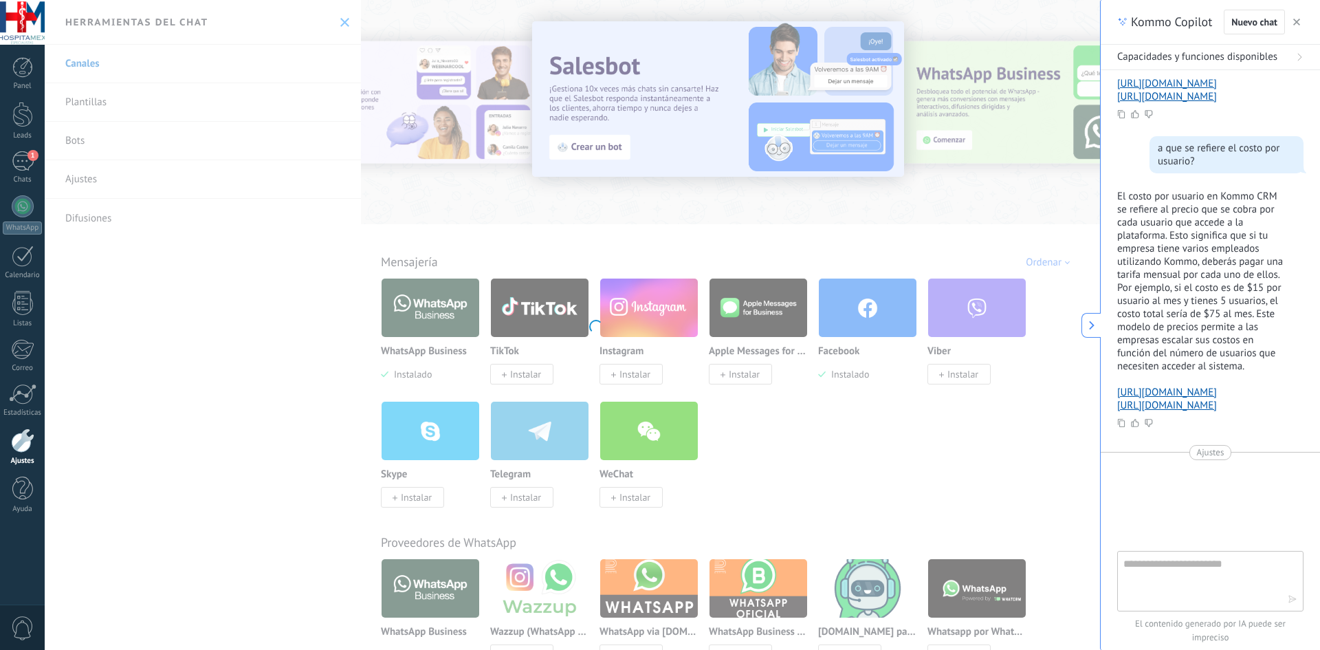
click at [1178, 583] on textarea at bounding box center [1200, 579] width 155 height 49
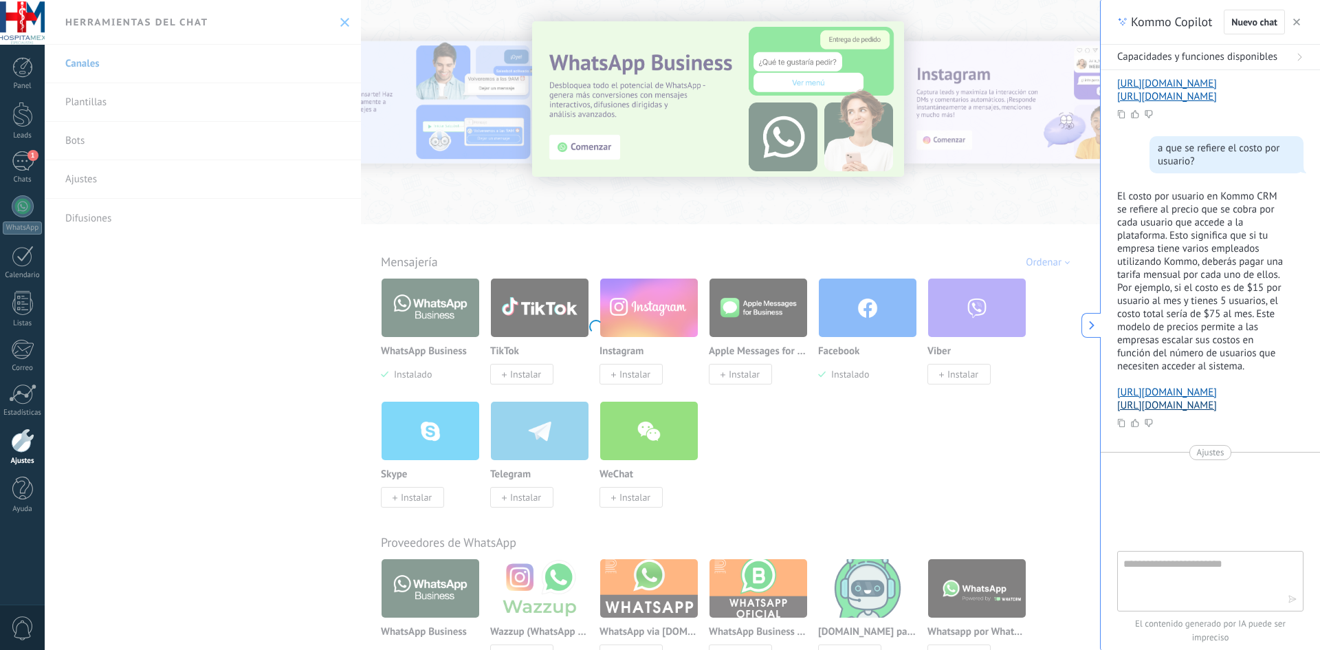
click at [1200, 412] on link "[URL][DOMAIN_NAME]" at bounding box center [1167, 405] width 100 height 13
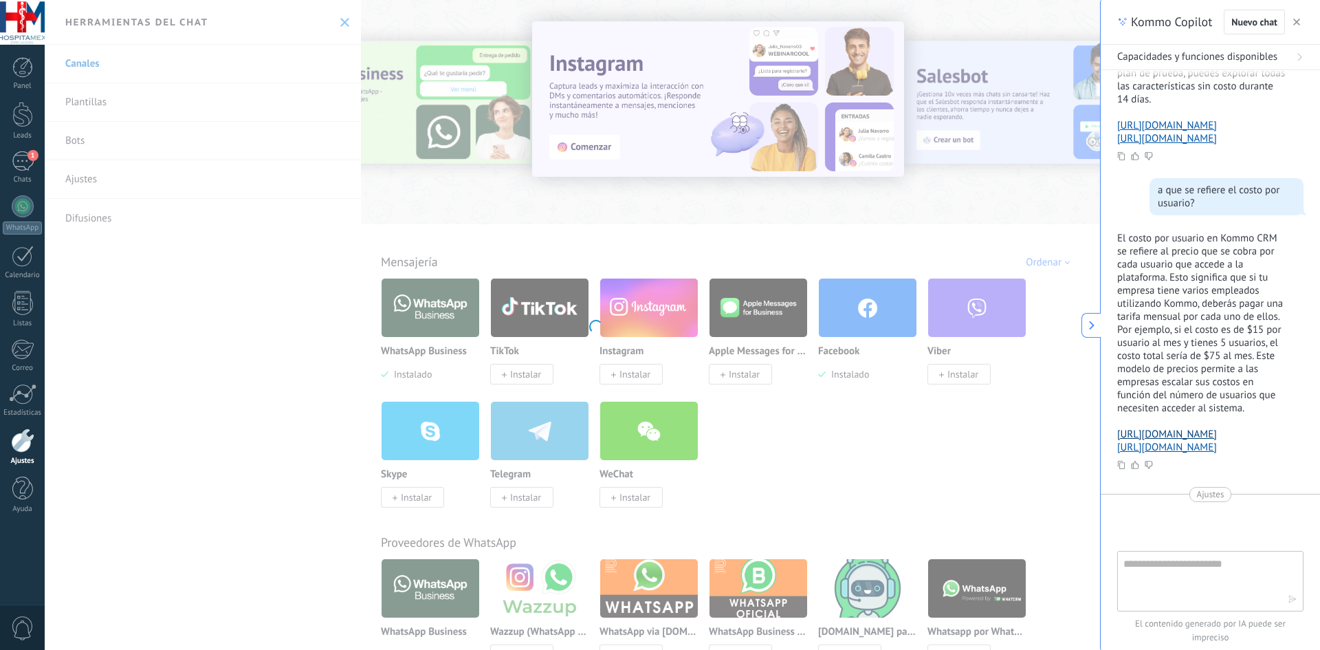
scroll to position [1248, 0]
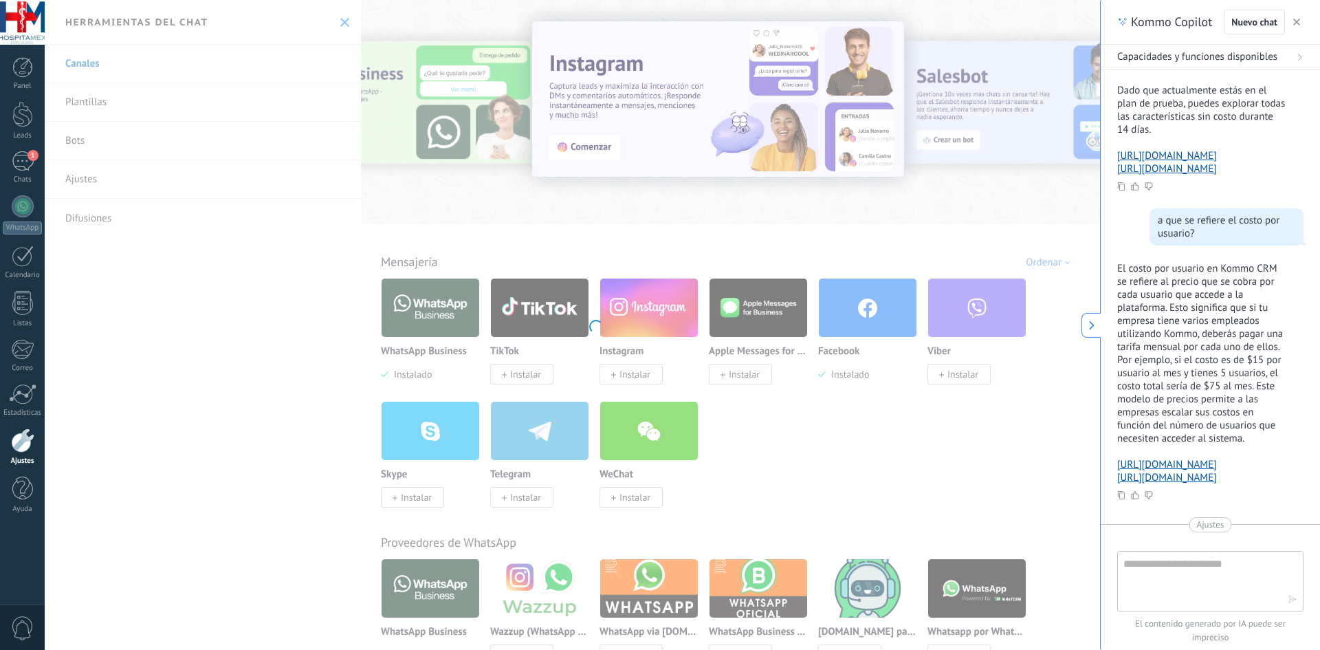
click at [1200, 581] on textarea at bounding box center [1200, 579] width 155 height 49
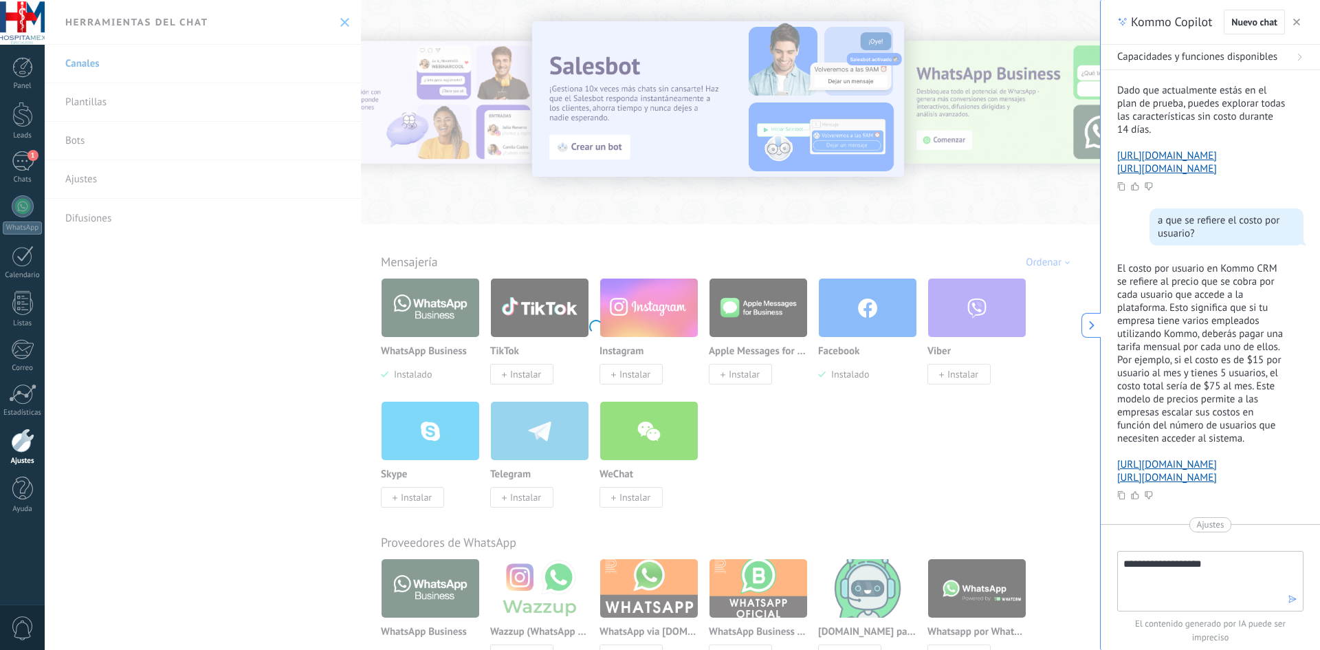
type textarea "**********"
click at [1290, 599] on icon "button" at bounding box center [1293, 599] width 10 height 10
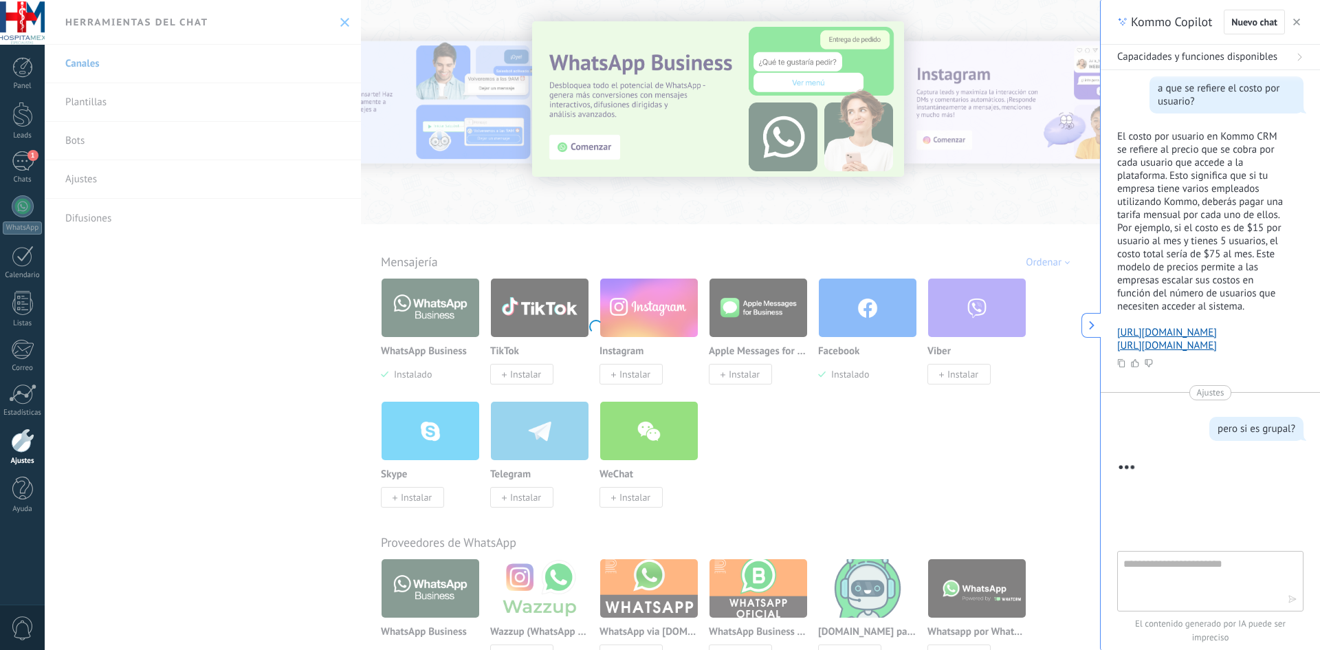
scroll to position [1611, 0]
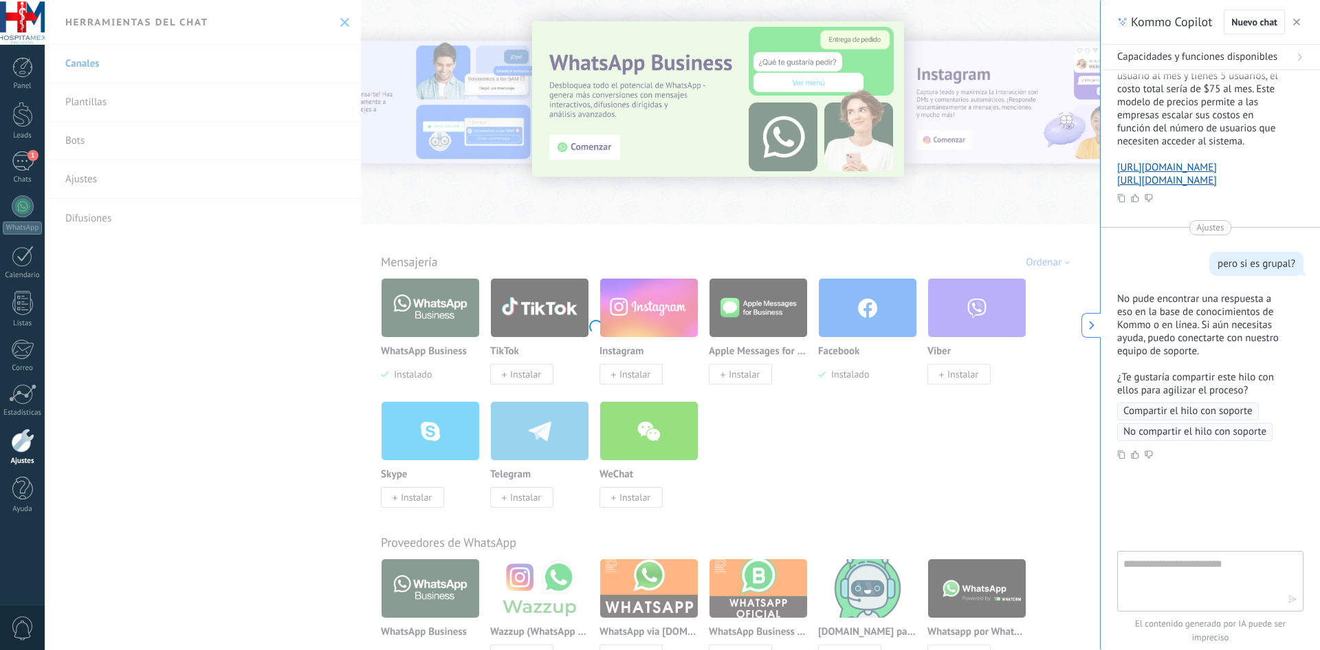
click at [344, 243] on body ".abccls-1,.abccls-2{fill-rule:evenodd}.abccls-2{fill:#fff} .abfcls-1{fill:none}…" at bounding box center [660, 325] width 1320 height 650
click at [34, 119] on link "Leads" at bounding box center [22, 121] width 45 height 38
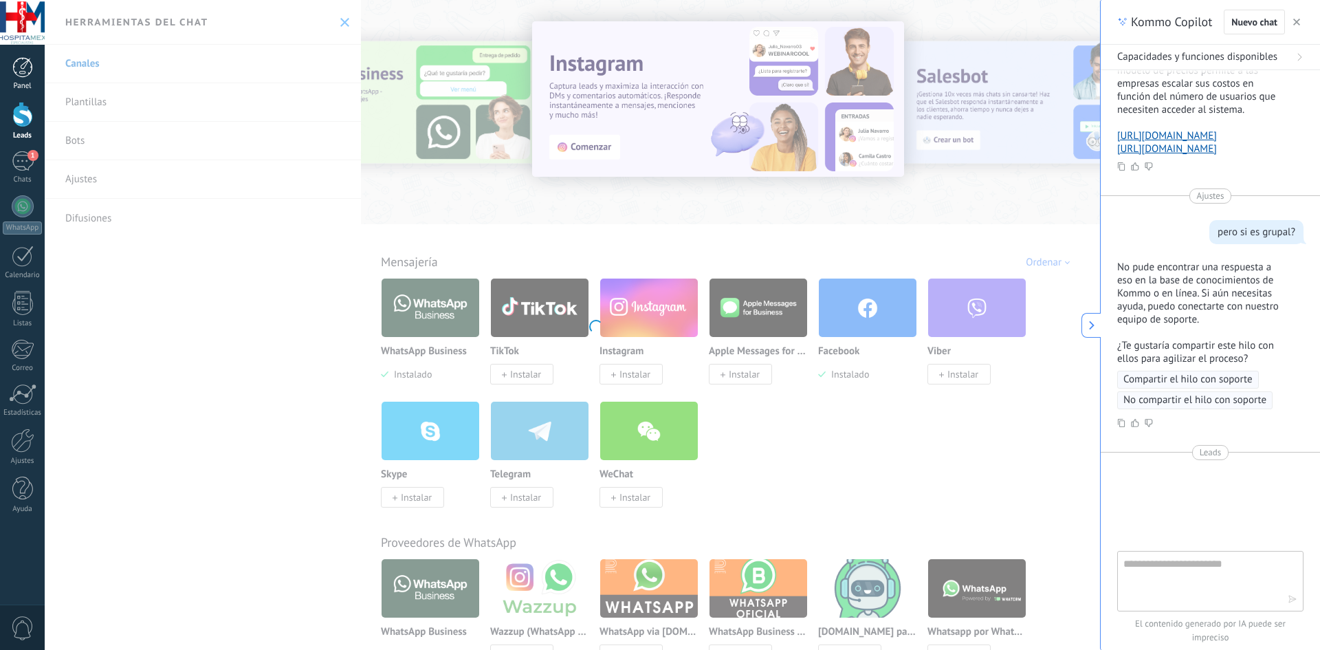
click at [23, 66] on div at bounding box center [22, 67] width 21 height 21
click at [82, 150] on body ".abccls-1,.abccls-2{fill-rule:evenodd}.abccls-2{fill:#fff} .abfcls-1{fill:none}…" at bounding box center [660, 325] width 1320 height 650
